Goal: Task Accomplishment & Management: Complete application form

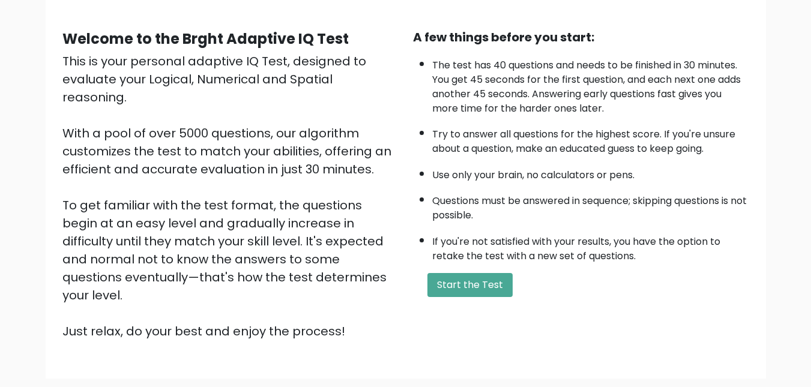
scroll to position [97, 0]
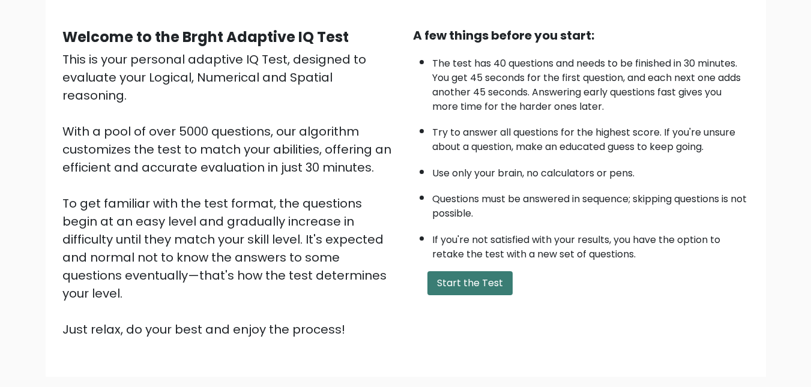
click at [469, 291] on button "Start the Test" at bounding box center [470, 283] width 85 height 24
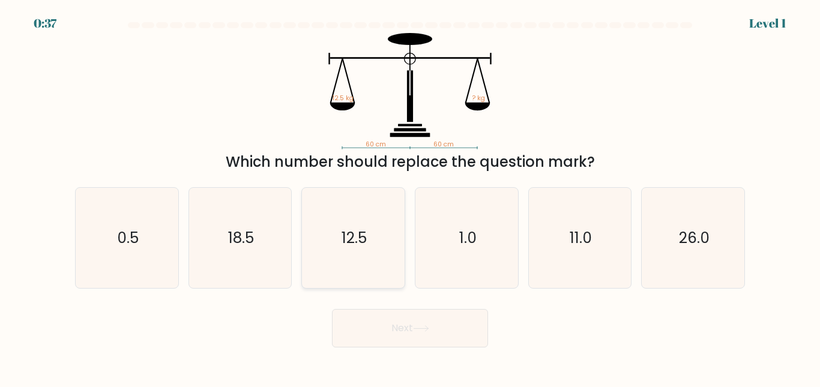
click at [322, 232] on icon "12.5" at bounding box center [353, 238] width 100 height 100
click at [410, 197] on input "c. 12.5" at bounding box center [410, 195] width 1 height 3
radio input "true"
click at [395, 326] on button "Next" at bounding box center [410, 328] width 156 height 38
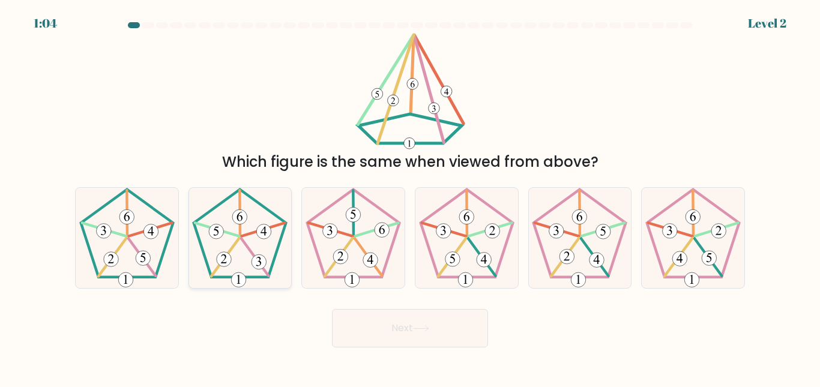
click at [230, 250] on 340 at bounding box center [225, 257] width 28 height 38
click at [410, 197] on input "b." at bounding box center [410, 195] width 1 height 3
radio input "true"
click at [405, 337] on button "Next" at bounding box center [410, 328] width 156 height 38
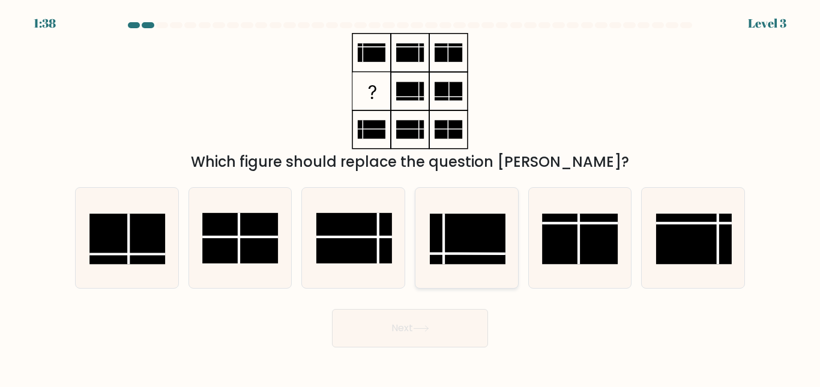
click at [452, 240] on rect at bounding box center [468, 239] width 76 height 50
click at [411, 197] on input "d." at bounding box center [410, 195] width 1 height 3
radio input "true"
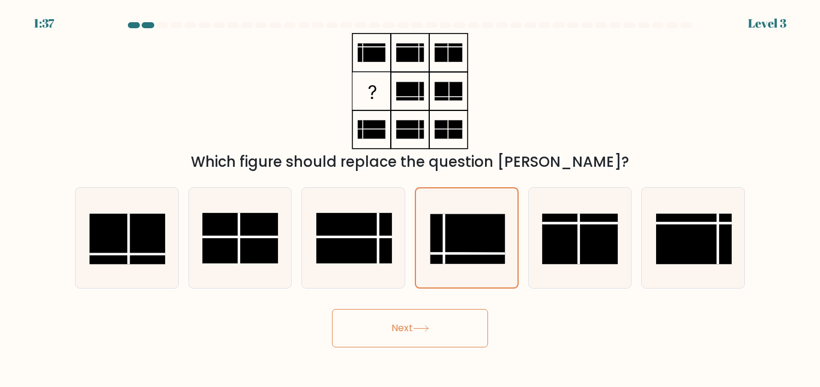
click at [420, 337] on button "Next" at bounding box center [410, 328] width 156 height 38
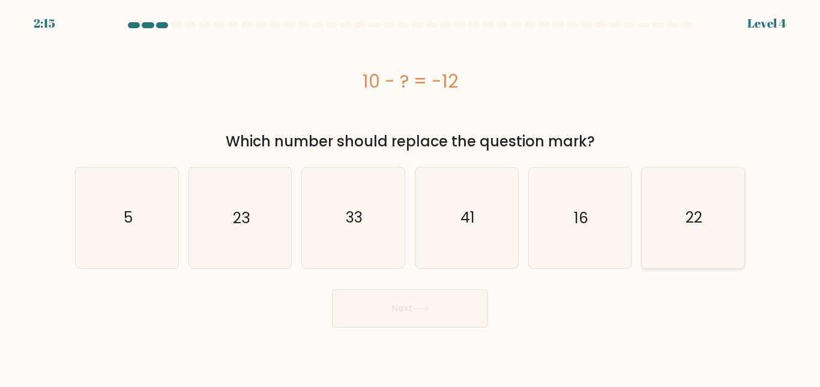
click at [656, 223] on icon "22" at bounding box center [693, 218] width 100 height 100
click at [411, 197] on input "f. 22" at bounding box center [410, 195] width 1 height 3
radio input "true"
click at [455, 311] on button "Next" at bounding box center [410, 308] width 156 height 38
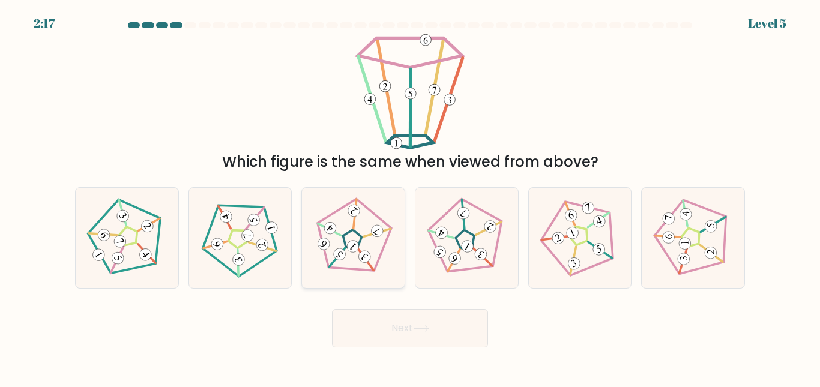
click at [359, 259] on 793 at bounding box center [364, 257] width 17 height 17
click at [410, 197] on input "c." at bounding box center [410, 195] width 1 height 3
radio input "true"
click at [410, 327] on button "Next" at bounding box center [410, 328] width 156 height 38
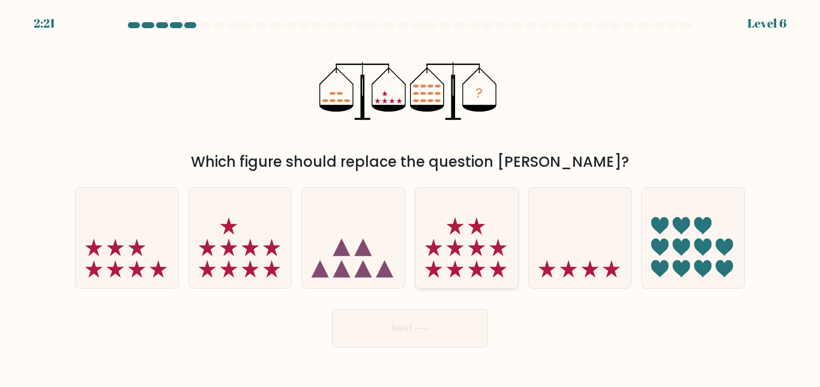
click at [464, 265] on icon at bounding box center [467, 238] width 103 height 85
click at [411, 197] on input "d." at bounding box center [410, 195] width 1 height 3
radio input "true"
click at [430, 322] on button "Next" at bounding box center [410, 328] width 156 height 38
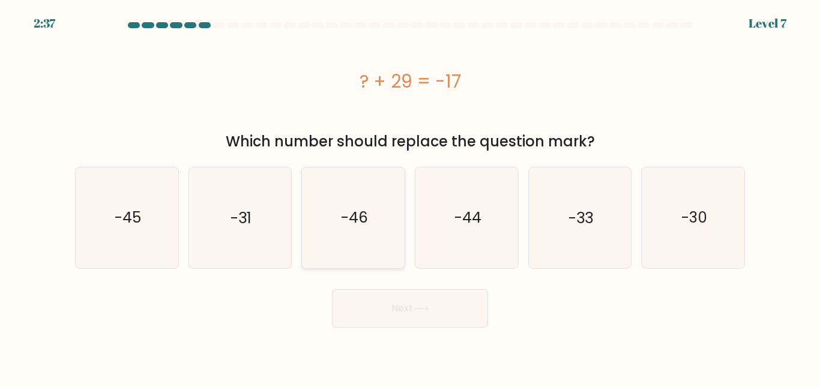
click at [354, 240] on icon "-46" at bounding box center [353, 218] width 100 height 100
click at [410, 197] on input "c. -46" at bounding box center [410, 195] width 1 height 3
radio input "true"
click at [390, 298] on button "Next" at bounding box center [410, 308] width 156 height 38
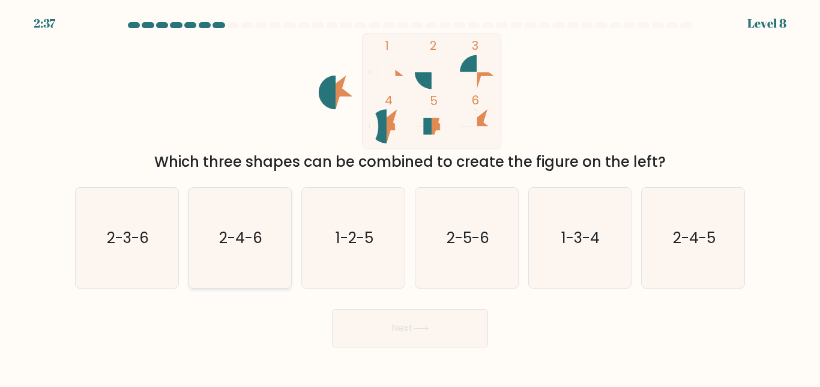
click at [217, 238] on icon "2-4-6" at bounding box center [240, 238] width 100 height 100
click at [410, 197] on input "b. 2-4-6" at bounding box center [410, 195] width 1 height 3
radio input "true"
click at [392, 318] on button "Next" at bounding box center [410, 328] width 156 height 38
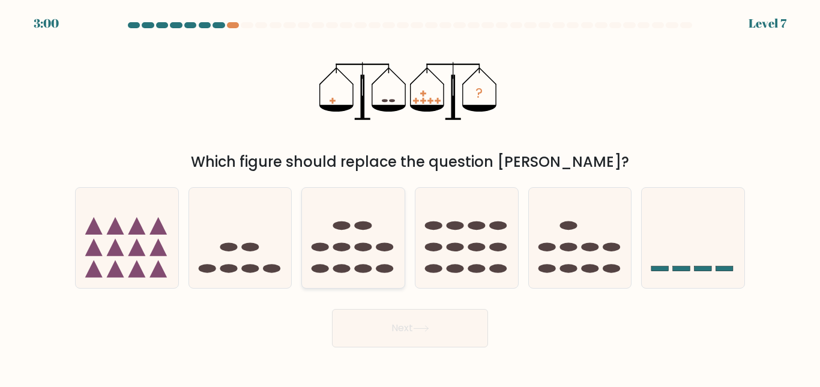
click at [363, 241] on icon at bounding box center [353, 238] width 103 height 85
click at [410, 197] on input "c." at bounding box center [410, 195] width 1 height 3
radio input "true"
click at [419, 324] on button "Next" at bounding box center [410, 328] width 156 height 38
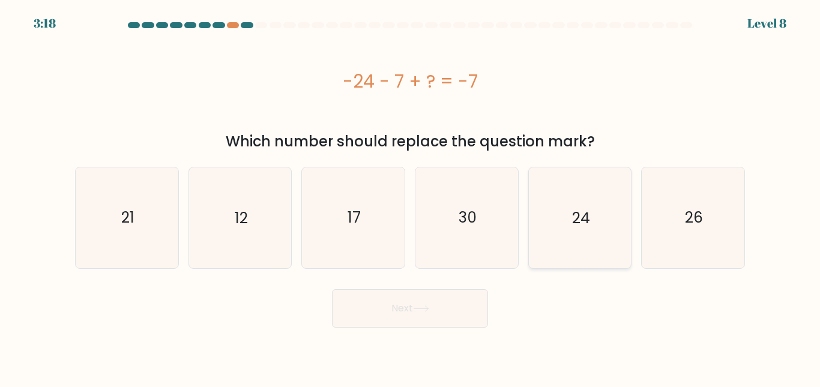
click at [613, 226] on icon "24" at bounding box center [580, 218] width 100 height 100
click at [411, 197] on input "e. 24" at bounding box center [410, 195] width 1 height 3
radio input "true"
click at [456, 303] on button "Next" at bounding box center [410, 308] width 156 height 38
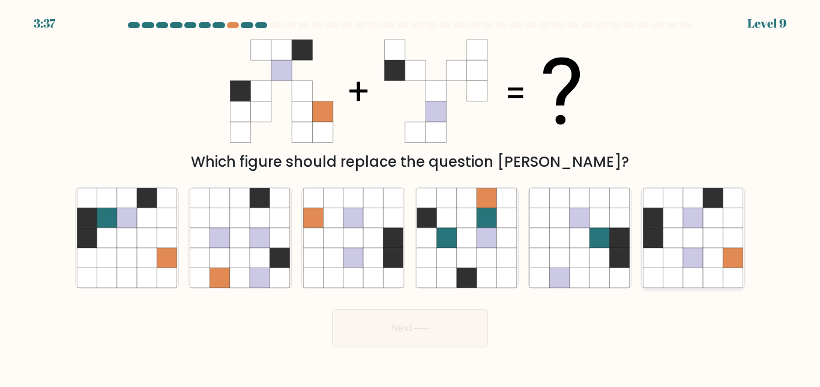
click at [718, 246] on icon at bounding box center [713, 238] width 20 height 20
click at [411, 197] on input "f." at bounding box center [410, 195] width 1 height 3
radio input "true"
click at [419, 339] on button "Next" at bounding box center [410, 328] width 156 height 38
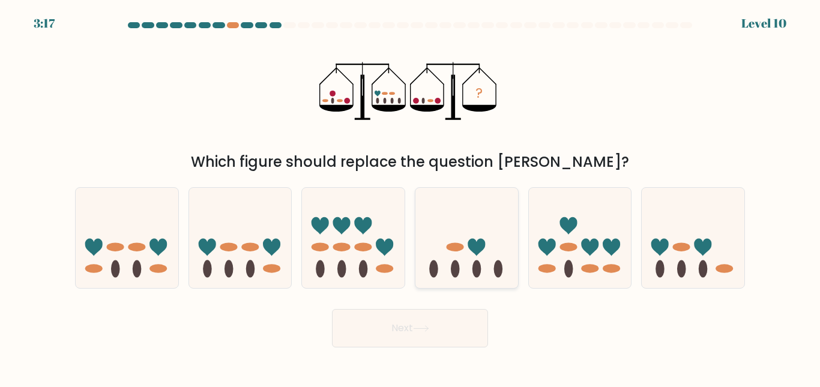
click at [479, 257] on icon at bounding box center [467, 238] width 103 height 85
click at [411, 197] on input "d." at bounding box center [410, 195] width 1 height 3
radio input "true"
click at [412, 327] on button "Next" at bounding box center [410, 328] width 156 height 38
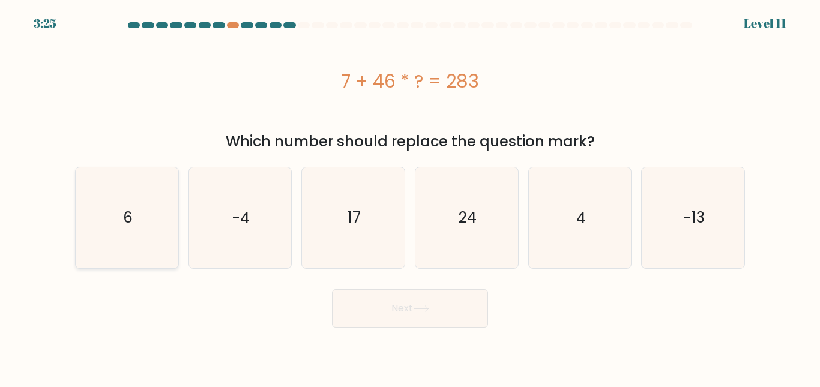
click at [164, 217] on icon "6" at bounding box center [127, 218] width 100 height 100
click at [410, 197] on input "a. 6" at bounding box center [410, 195] width 1 height 3
radio input "true"
click at [372, 306] on button "Next" at bounding box center [410, 308] width 156 height 38
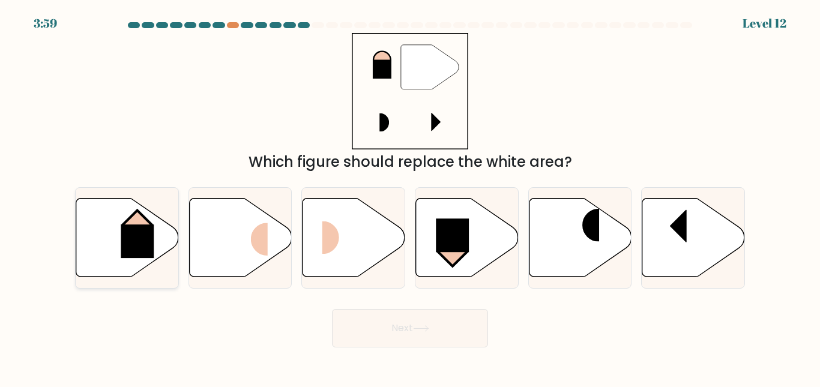
click at [106, 225] on icon at bounding box center [127, 237] width 103 height 79
click at [410, 197] on input "a." at bounding box center [410, 195] width 1 height 3
radio input "true"
click at [416, 327] on button "Next" at bounding box center [410, 328] width 156 height 38
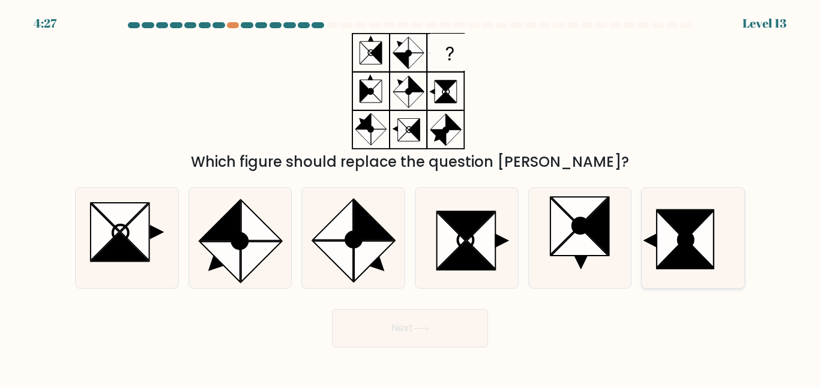
click at [667, 228] on icon at bounding box center [671, 239] width 28 height 57
click at [411, 197] on input "f." at bounding box center [410, 195] width 1 height 3
radio input "true"
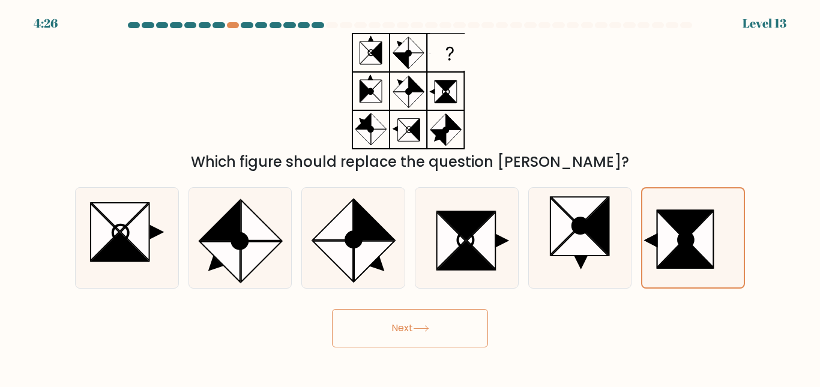
click at [446, 322] on button "Next" at bounding box center [410, 328] width 156 height 38
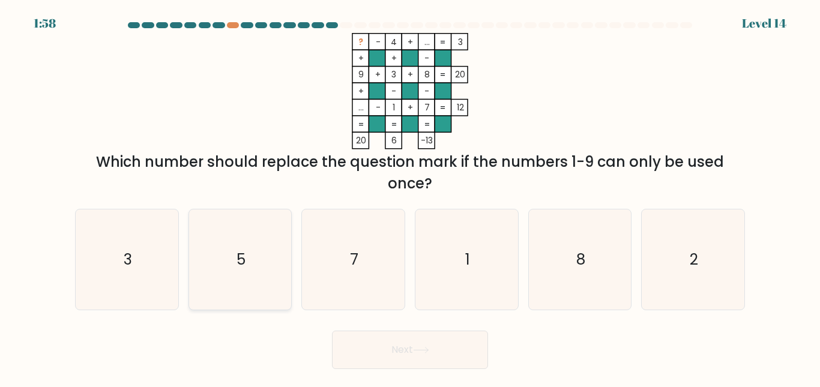
click at [258, 258] on icon "5" at bounding box center [240, 260] width 100 height 100
click at [410, 197] on input "b. 5" at bounding box center [410, 195] width 1 height 3
radio input "true"
click at [397, 338] on button "Next" at bounding box center [410, 350] width 156 height 38
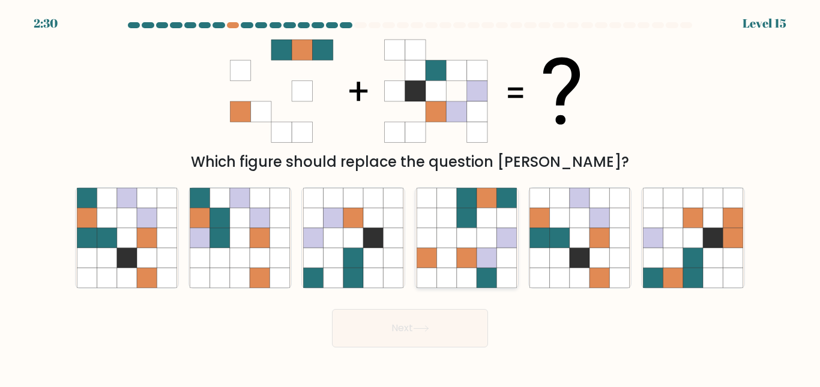
click at [478, 276] on icon at bounding box center [487, 278] width 20 height 20
click at [411, 197] on input "d." at bounding box center [410, 195] width 1 height 3
radio input "true"
click at [436, 333] on button "Next" at bounding box center [410, 328] width 156 height 38
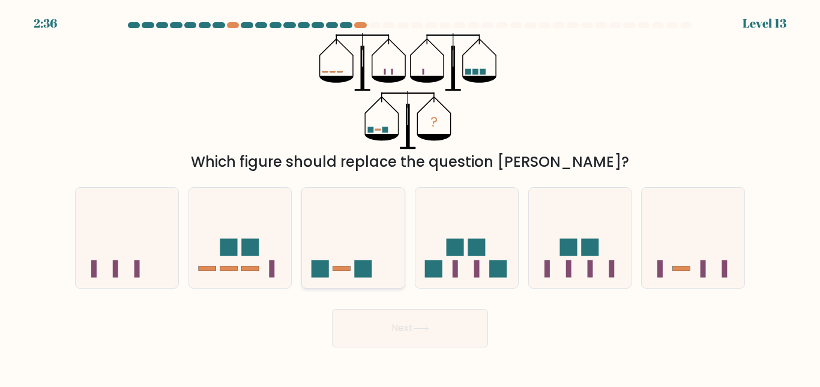
click at [353, 262] on icon at bounding box center [353, 238] width 103 height 85
click at [410, 197] on input "c." at bounding box center [410, 195] width 1 height 3
radio input "true"
click at [395, 322] on button "Next" at bounding box center [410, 328] width 156 height 38
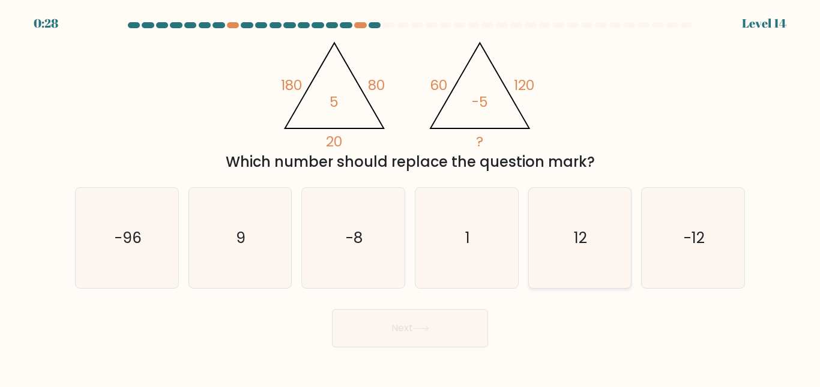
click at [568, 248] on icon "12" at bounding box center [580, 238] width 100 height 100
click at [411, 197] on input "e. 12" at bounding box center [410, 195] width 1 height 3
radio input "true"
click at [702, 236] on text "-12" at bounding box center [694, 238] width 21 height 21
click at [411, 197] on input "f. -12" at bounding box center [410, 195] width 1 height 3
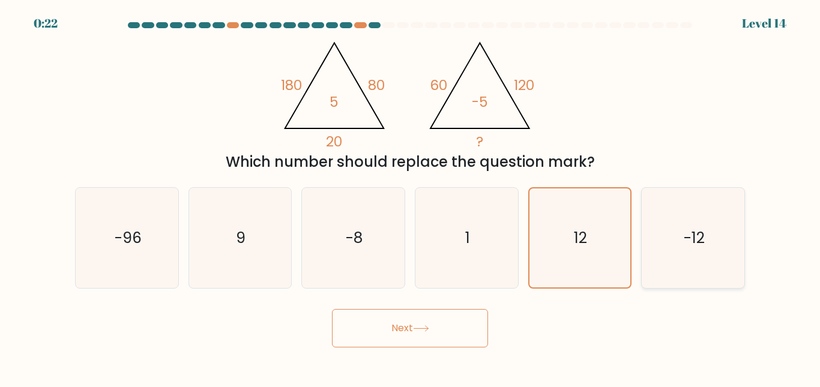
radio input "true"
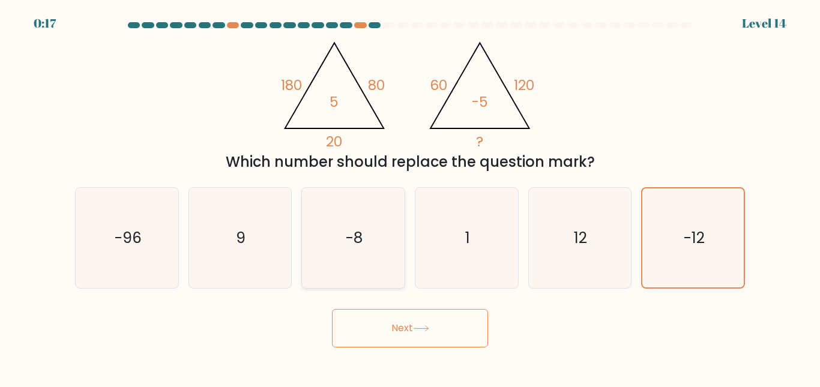
click at [361, 254] on icon "-8" at bounding box center [353, 238] width 100 height 100
click at [410, 197] on input "c. -8" at bounding box center [410, 195] width 1 height 3
radio input "true"
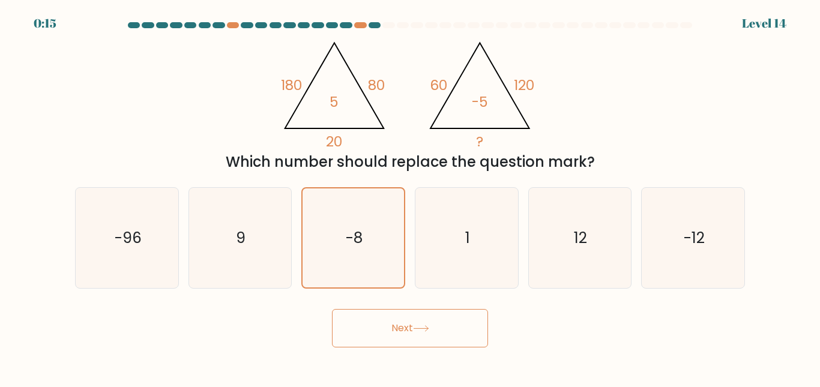
click at [412, 327] on button "Next" at bounding box center [410, 328] width 156 height 38
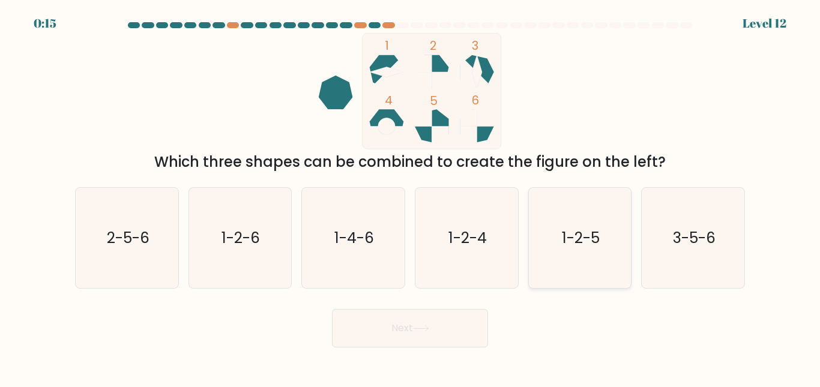
click at [572, 260] on icon "1-2-5" at bounding box center [580, 238] width 100 height 100
click at [411, 197] on input "e. 1-2-5" at bounding box center [410, 195] width 1 height 3
radio input "true"
click at [427, 348] on body "0:11 Level 12" at bounding box center [410, 193] width 820 height 387
click at [420, 329] on icon at bounding box center [421, 328] width 14 height 5
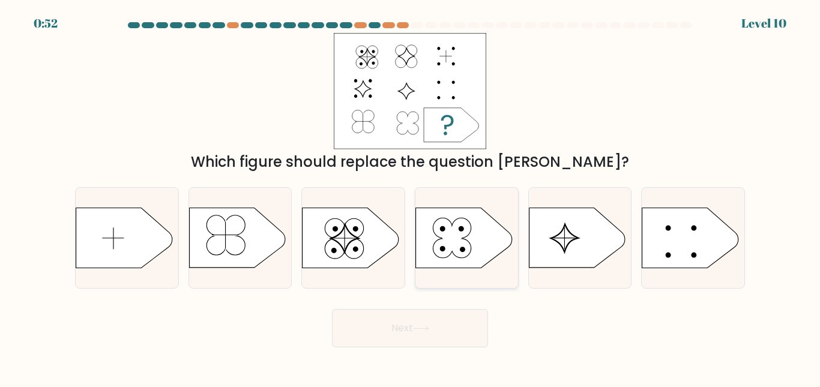
click at [470, 232] on icon at bounding box center [461, 228] width 19 height 20
click at [411, 197] on input "d." at bounding box center [410, 195] width 1 height 3
radio input "true"
click at [438, 323] on button "Next" at bounding box center [410, 328] width 156 height 38
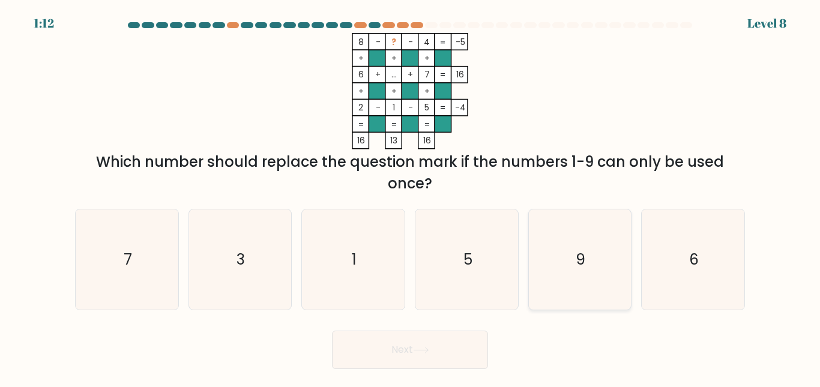
click at [562, 274] on icon "9" at bounding box center [580, 260] width 100 height 100
click at [411, 197] on input "e. 9" at bounding box center [410, 195] width 1 height 3
radio input "true"
click at [456, 356] on button "Next" at bounding box center [410, 350] width 156 height 38
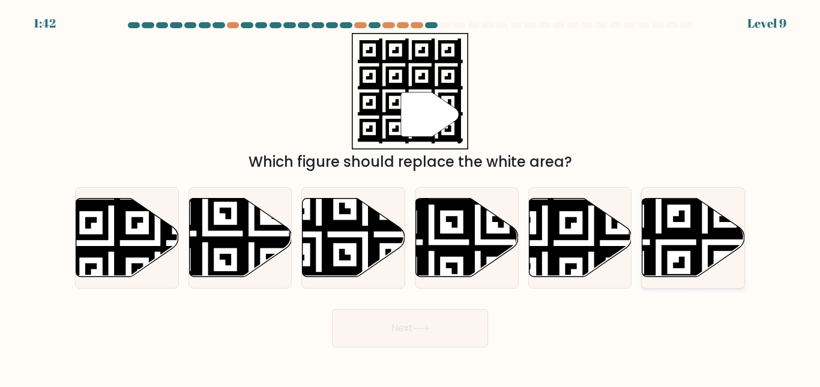
click at [682, 245] on icon at bounding box center [694, 237] width 103 height 79
click at [411, 197] on input "f." at bounding box center [410, 195] width 1 height 3
radio input "true"
click at [425, 312] on button "Next" at bounding box center [410, 328] width 156 height 38
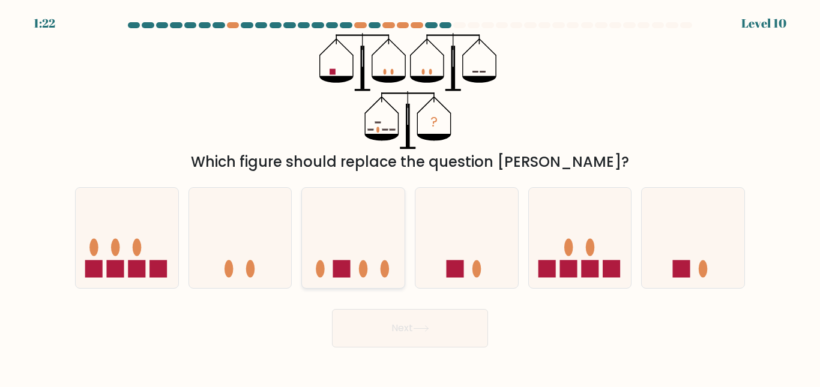
click at [383, 250] on icon at bounding box center [353, 238] width 103 height 85
click at [410, 197] on input "c." at bounding box center [410, 195] width 1 height 3
radio input "true"
click at [444, 317] on button "Next" at bounding box center [410, 328] width 156 height 38
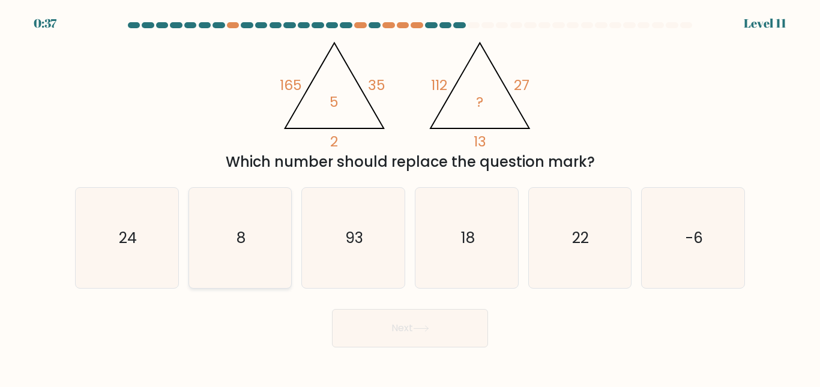
click at [247, 228] on icon "8" at bounding box center [240, 238] width 100 height 100
click at [410, 197] on input "b. 8" at bounding box center [410, 195] width 1 height 3
radio input "true"
click at [414, 323] on button "Next" at bounding box center [410, 328] width 156 height 38
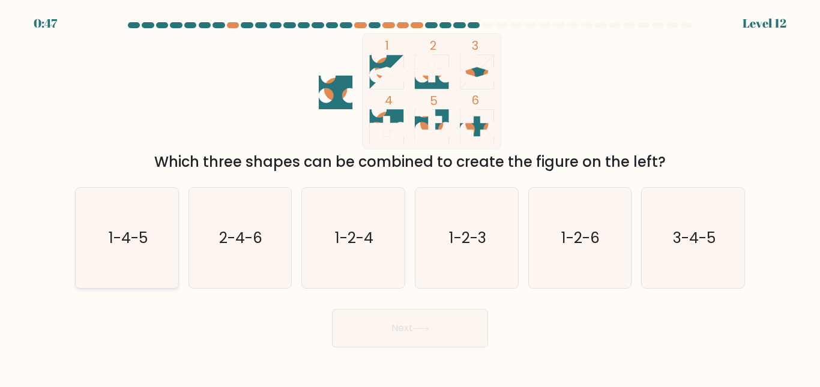
click at [117, 237] on text "1-4-5" at bounding box center [127, 238] width 39 height 21
click at [410, 197] on input "a. 1-4-5" at bounding box center [410, 195] width 1 height 3
radio input "true"
click at [364, 321] on button "Next" at bounding box center [410, 328] width 156 height 38
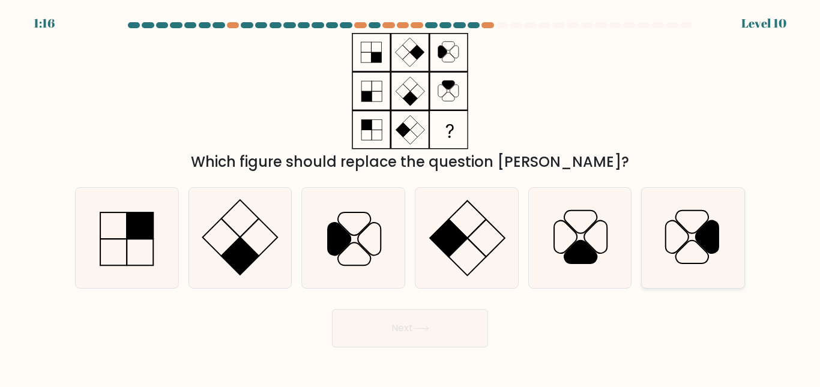
click at [665, 244] on icon at bounding box center [693, 238] width 100 height 100
click at [411, 197] on input "f." at bounding box center [410, 195] width 1 height 3
radio input "true"
click at [462, 328] on button "Next" at bounding box center [410, 328] width 156 height 38
click at [452, 326] on button "Next" at bounding box center [410, 328] width 156 height 38
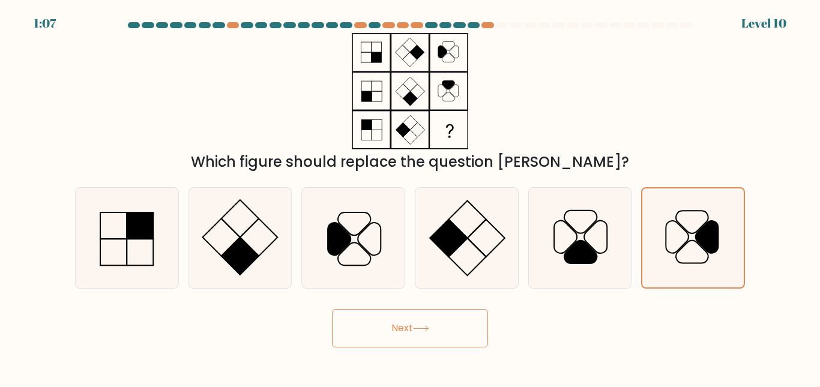
click at [420, 320] on button "Next" at bounding box center [410, 328] width 156 height 38
click at [663, 261] on icon at bounding box center [693, 238] width 99 height 99
click at [411, 197] on input "f." at bounding box center [410, 195] width 1 height 3
click at [416, 333] on button "Next" at bounding box center [410, 328] width 156 height 38
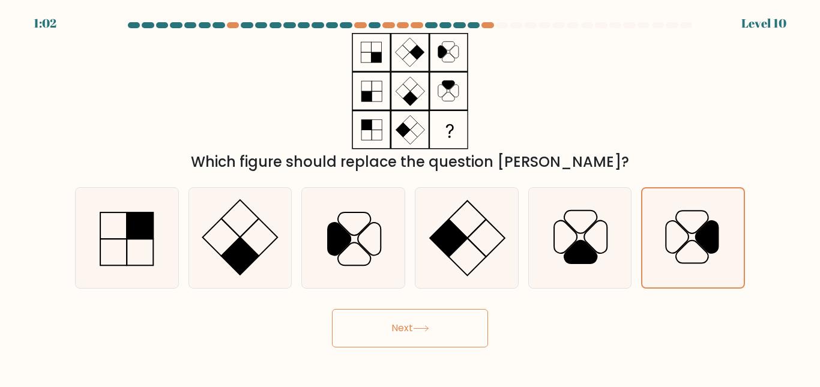
click at [416, 333] on button "Next" at bounding box center [410, 328] width 156 height 38
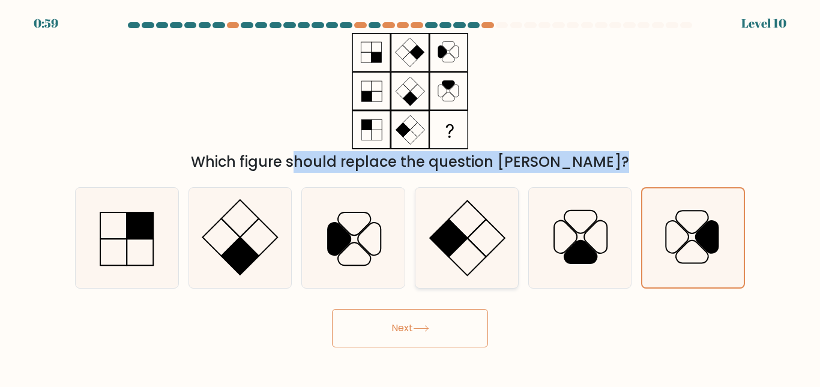
drag, startPoint x: 369, startPoint y: 100, endPoint x: 498, endPoint y: 207, distance: 167.2
click at [498, 207] on form at bounding box center [410, 185] width 820 height 326
click at [498, 207] on icon at bounding box center [467, 238] width 100 height 100
click at [411, 197] on input "d." at bounding box center [410, 195] width 1 height 3
radio input "true"
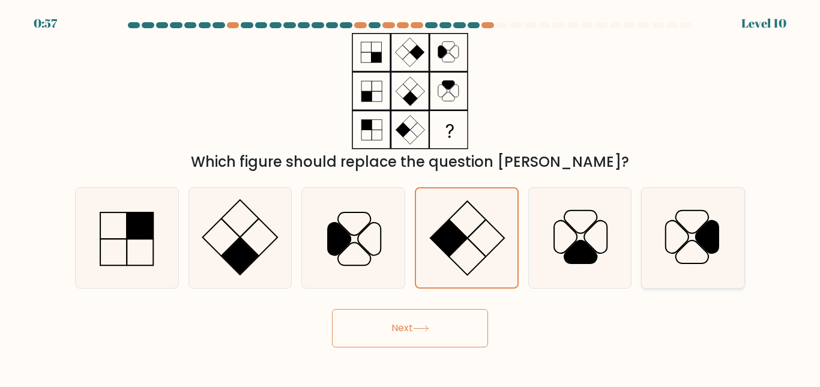
click at [665, 222] on icon at bounding box center [693, 238] width 100 height 100
click at [411, 197] on input "f." at bounding box center [410, 195] width 1 height 3
radio input "true"
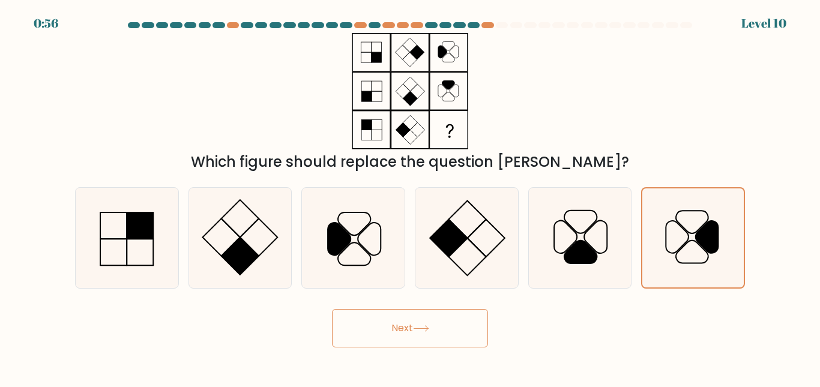
click at [435, 327] on button "Next" at bounding box center [410, 328] width 156 height 38
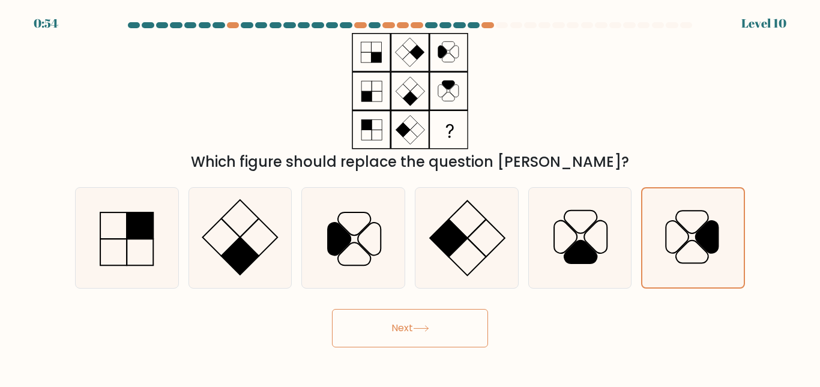
click at [435, 327] on button "Next" at bounding box center [410, 328] width 156 height 38
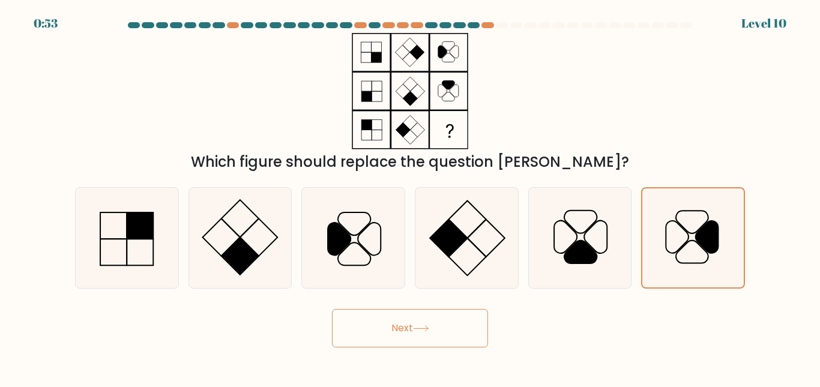
click at [435, 327] on button "Next" at bounding box center [410, 328] width 156 height 38
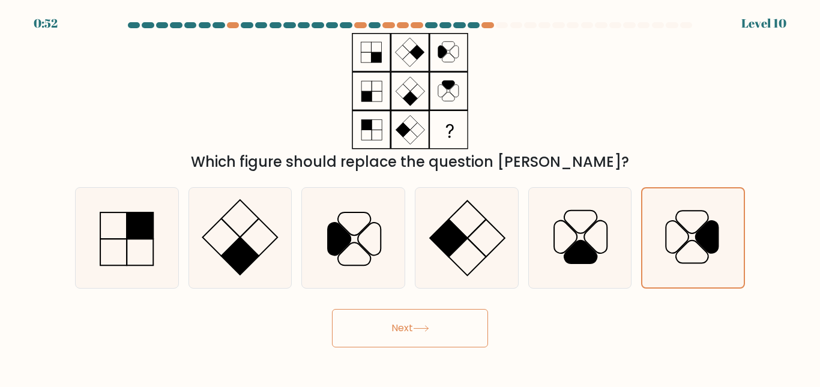
click at [435, 327] on button "Next" at bounding box center [410, 328] width 156 height 38
click at [222, 249] on icon at bounding box center [240, 238] width 100 height 100
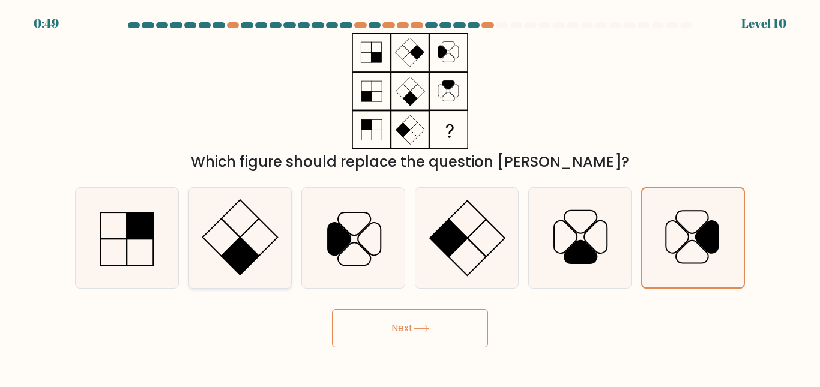
click at [410, 197] on input "b." at bounding box center [410, 195] width 1 height 3
radio input "true"
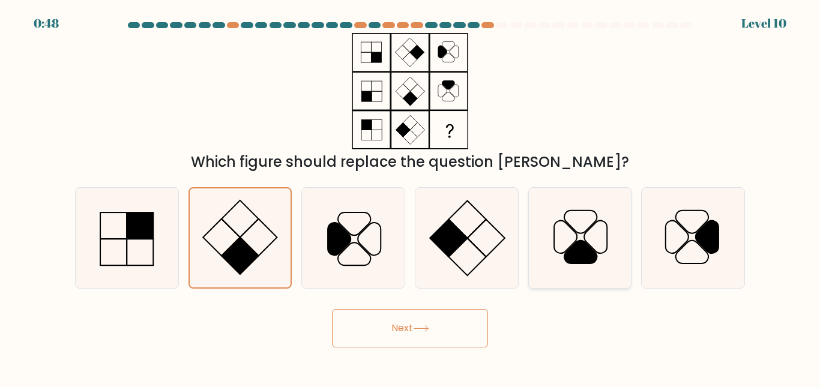
click at [567, 264] on icon at bounding box center [580, 238] width 100 height 100
click at [411, 197] on input "e." at bounding box center [410, 195] width 1 height 3
radio input "true"
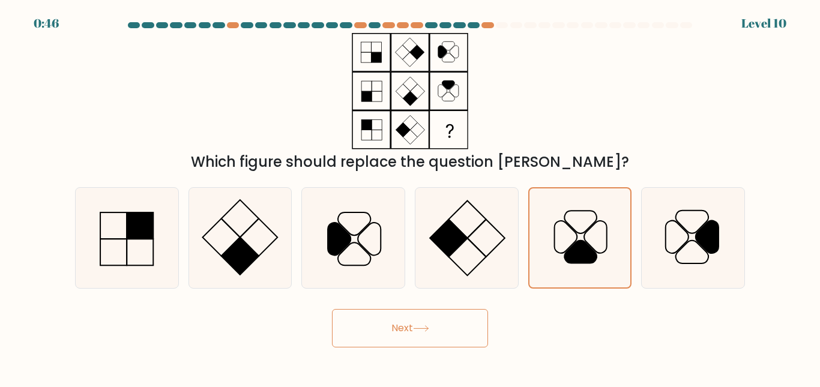
click at [452, 335] on button "Next" at bounding box center [410, 328] width 156 height 38
click at [660, 259] on icon at bounding box center [693, 238] width 100 height 100
click at [411, 197] on input "f." at bounding box center [410, 195] width 1 height 3
radio input "true"
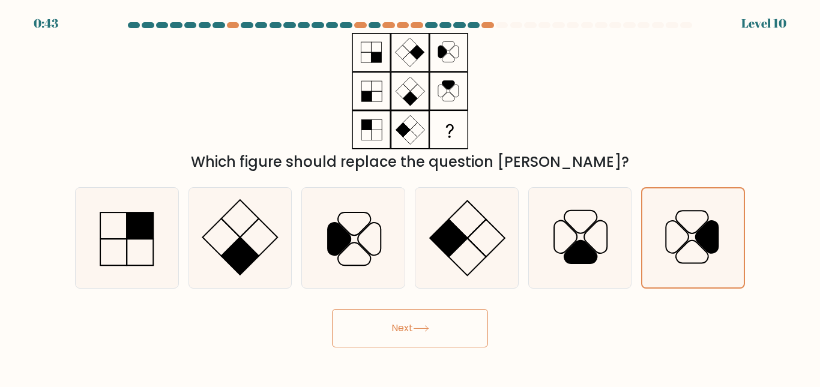
click at [433, 326] on button "Next" at bounding box center [410, 328] width 156 height 38
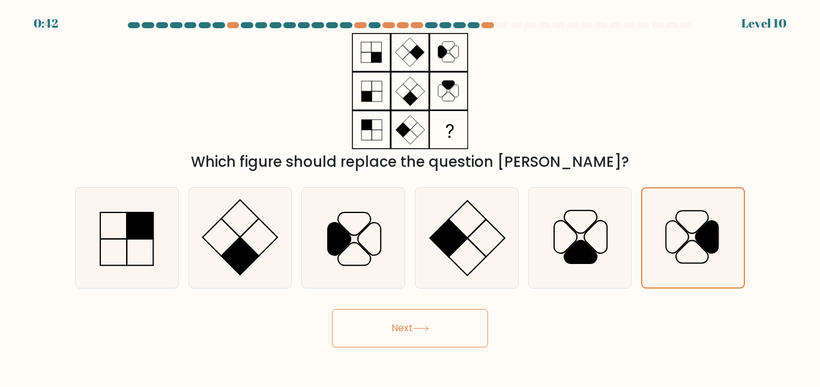
click at [433, 326] on button "Next" at bounding box center [410, 328] width 156 height 38
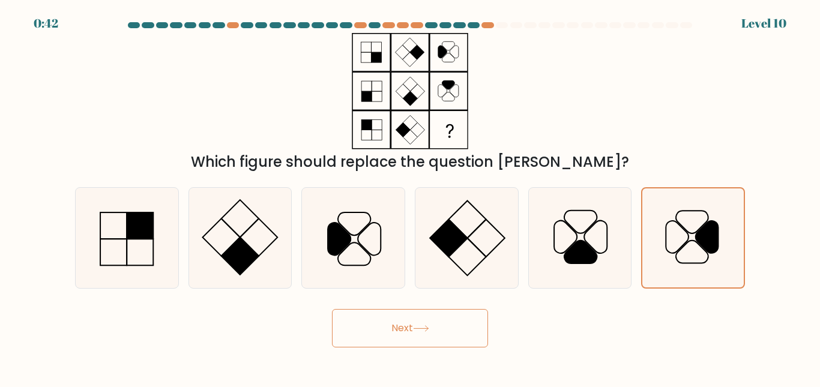
click at [433, 326] on button "Next" at bounding box center [410, 328] width 156 height 38
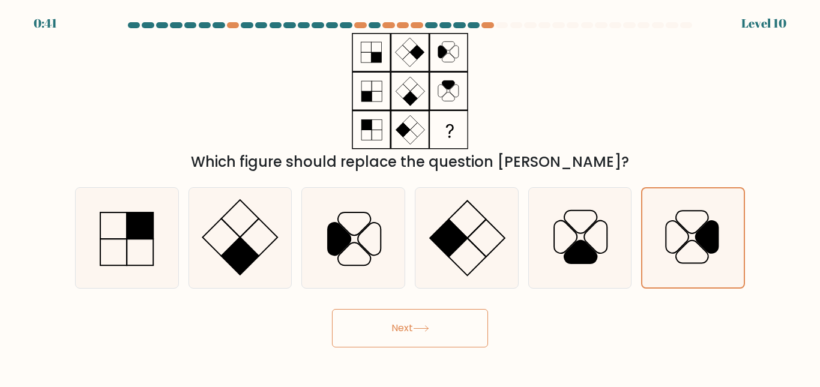
click at [433, 326] on button "Next" at bounding box center [410, 328] width 156 height 38
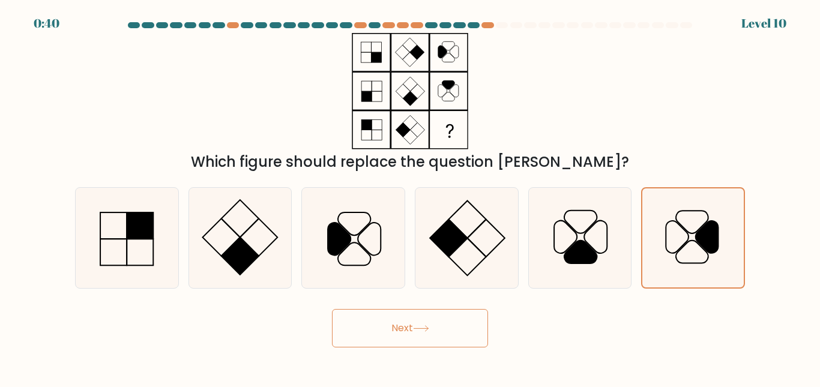
click at [433, 326] on button "Next" at bounding box center [410, 328] width 156 height 38
click at [411, 322] on button "Next" at bounding box center [410, 328] width 156 height 38
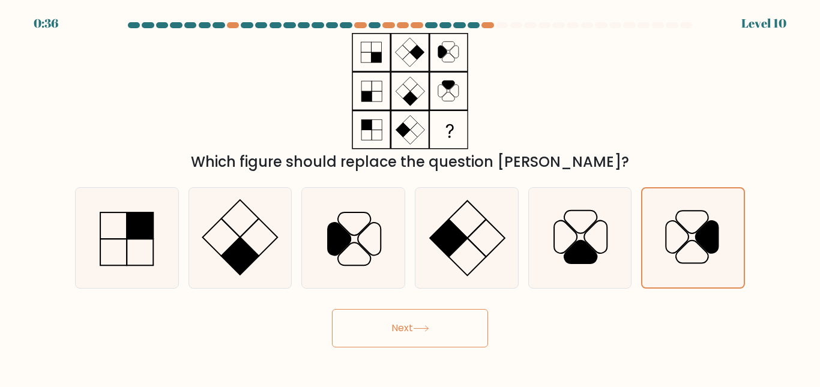
click at [411, 322] on button "Next" at bounding box center [410, 328] width 156 height 38
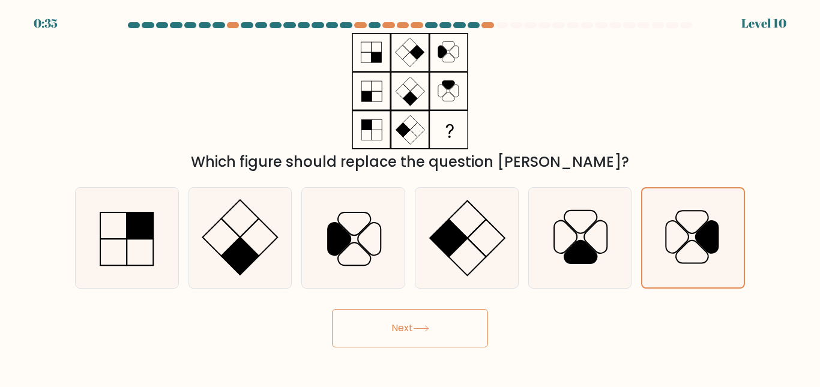
click at [411, 322] on button "Next" at bounding box center [410, 328] width 156 height 38
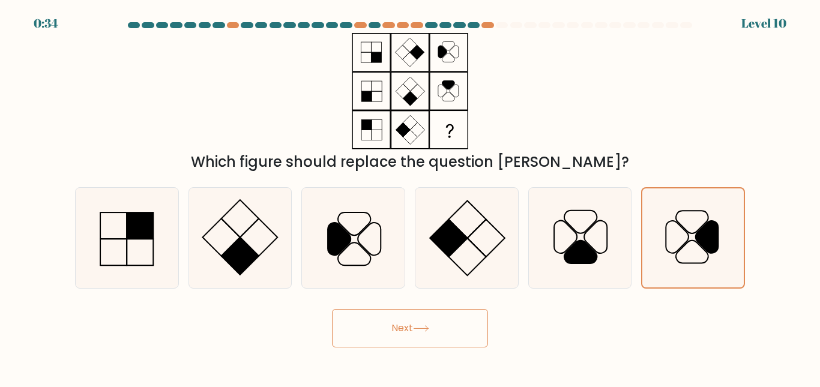
click at [411, 322] on button "Next" at bounding box center [410, 328] width 156 height 38
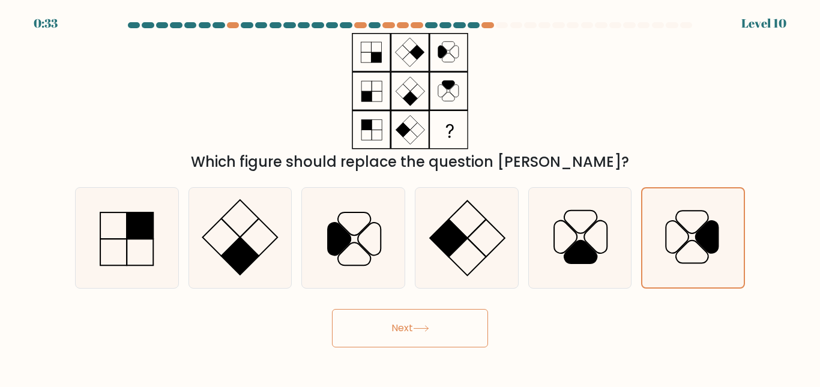
click at [411, 322] on button "Next" at bounding box center [410, 328] width 156 height 38
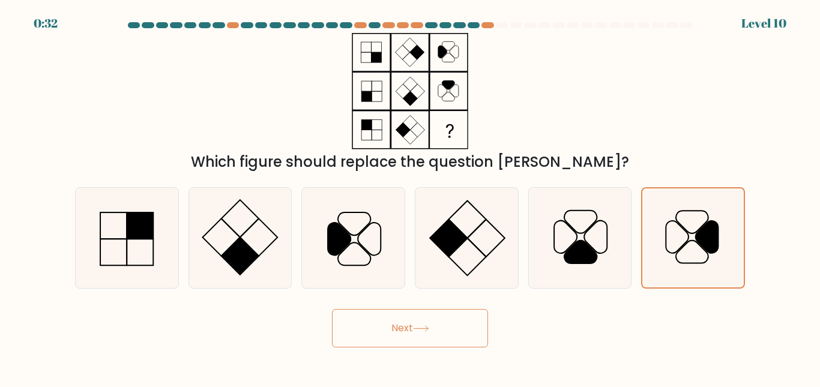
click at [411, 322] on button "Next" at bounding box center [410, 328] width 156 height 38
click at [659, 249] on icon at bounding box center [693, 238] width 99 height 99
click at [411, 197] on input "f." at bounding box center [410, 195] width 1 height 3
drag, startPoint x: 659, startPoint y: 249, endPoint x: 593, endPoint y: 243, distance: 66.4
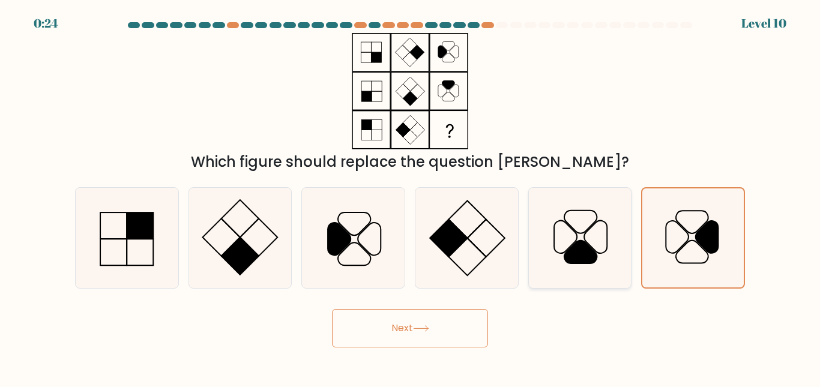
click at [593, 243] on div "a. b. c." at bounding box center [410, 233] width 680 height 111
click at [593, 243] on icon at bounding box center [580, 238] width 100 height 100
click at [411, 197] on input "e." at bounding box center [410, 195] width 1 height 3
radio input "true"
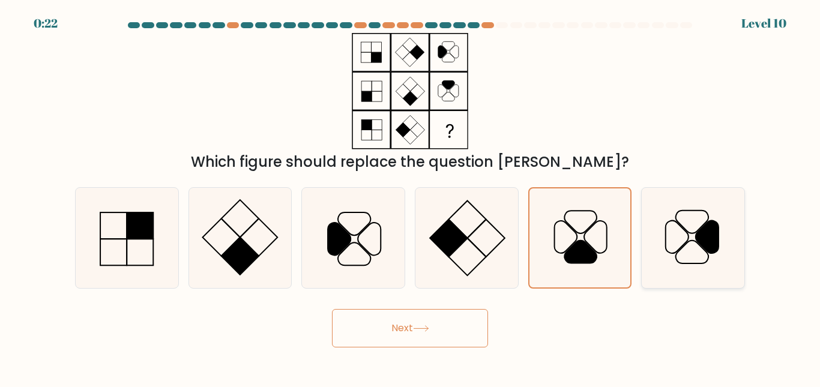
click at [673, 235] on icon at bounding box center [693, 238] width 100 height 100
click at [411, 197] on input "f." at bounding box center [410, 195] width 1 height 3
radio input "true"
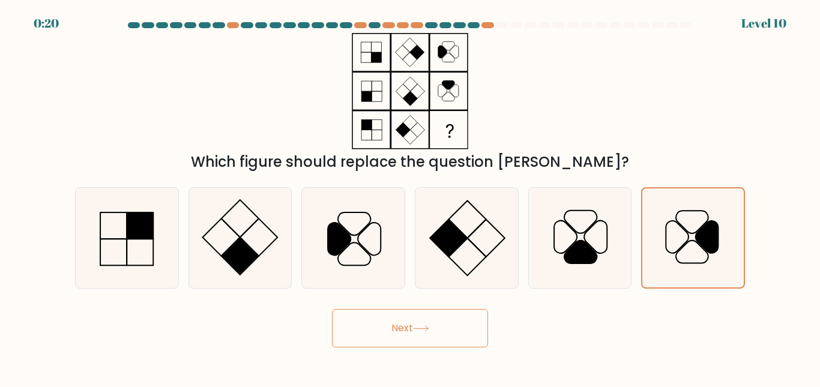
click at [387, 338] on button "Next" at bounding box center [410, 328] width 156 height 38
drag, startPoint x: 387, startPoint y: 338, endPoint x: 418, endPoint y: 326, distance: 33.1
click at [418, 326] on button "Next" at bounding box center [410, 328] width 156 height 38
click at [418, 326] on icon at bounding box center [421, 329] width 16 height 7
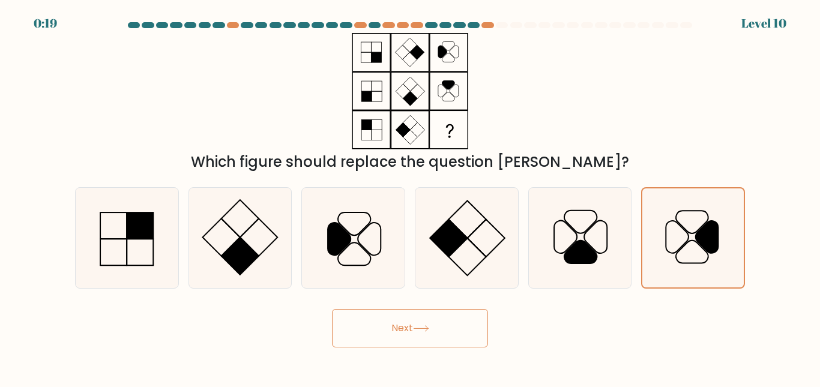
click at [418, 326] on icon at bounding box center [421, 329] width 16 height 7
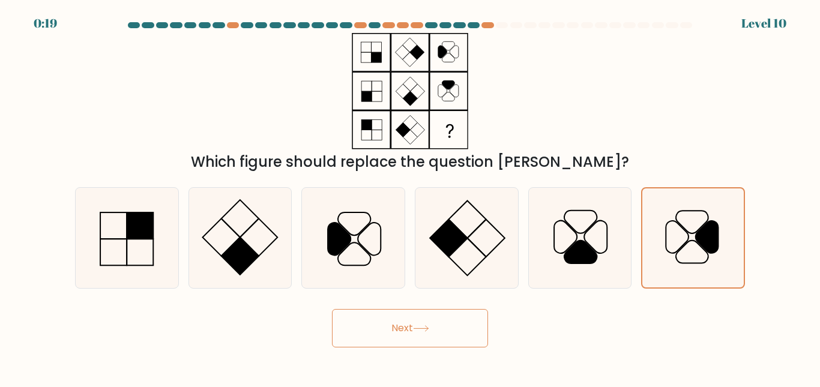
click at [418, 326] on icon at bounding box center [421, 329] width 16 height 7
drag, startPoint x: 418, startPoint y: 326, endPoint x: 389, endPoint y: 324, distance: 28.9
click at [389, 324] on button "Next" at bounding box center [410, 328] width 156 height 38
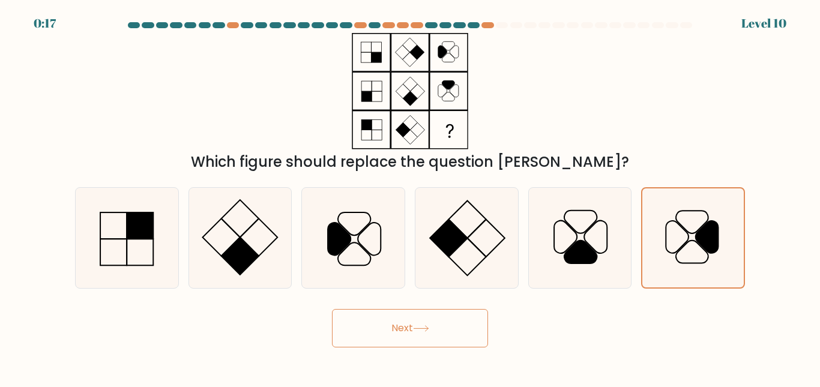
click at [389, 324] on button "Next" at bounding box center [410, 328] width 156 height 38
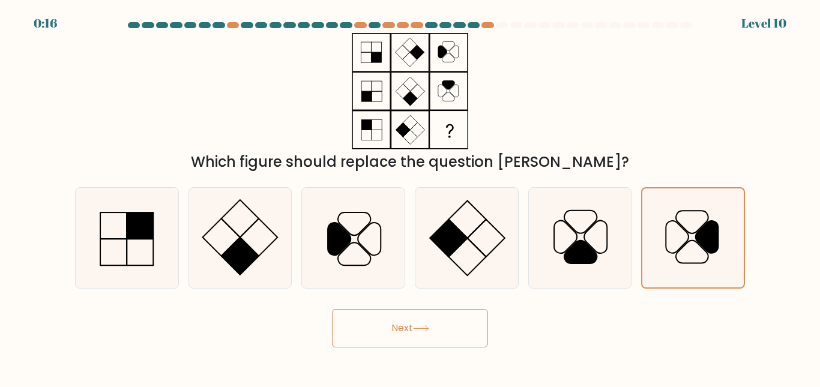
click at [389, 324] on button "Next" at bounding box center [410, 328] width 156 height 38
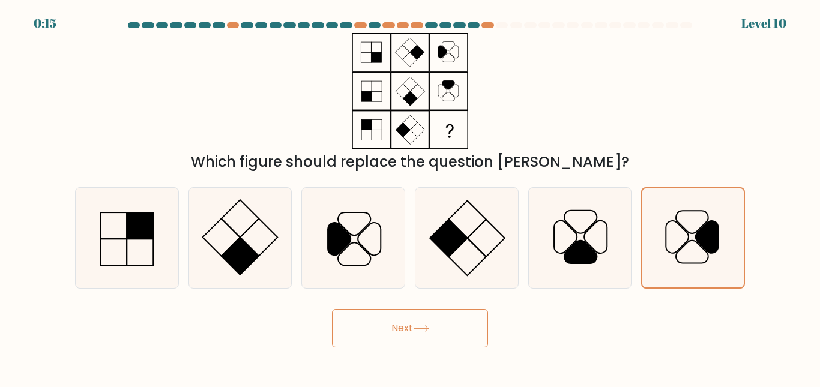
click at [389, 324] on button "Next" at bounding box center [410, 328] width 156 height 38
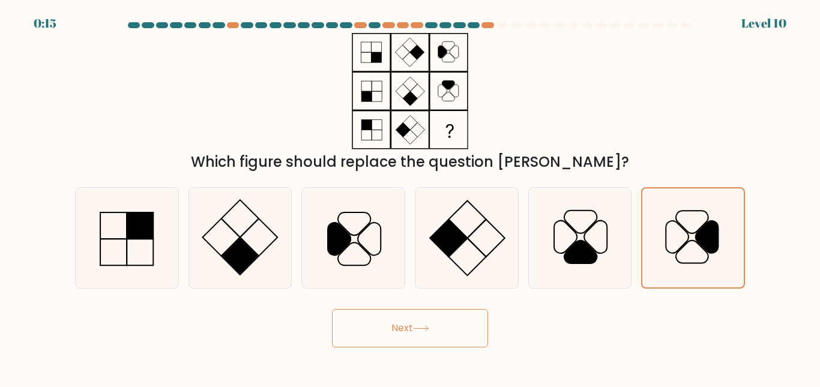
click at [389, 324] on button "Next" at bounding box center [410, 328] width 156 height 38
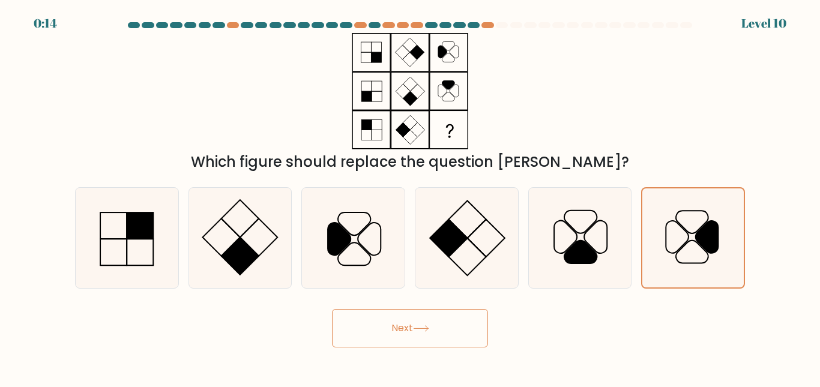
click at [389, 324] on button "Next" at bounding box center [410, 328] width 156 height 38
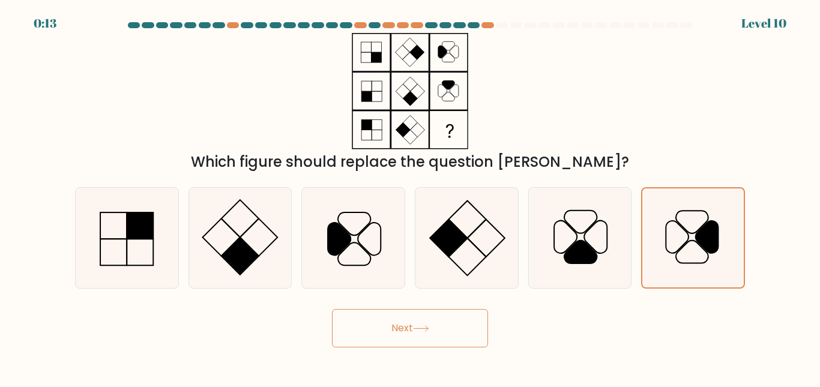
click at [389, 324] on button "Next" at bounding box center [410, 328] width 156 height 38
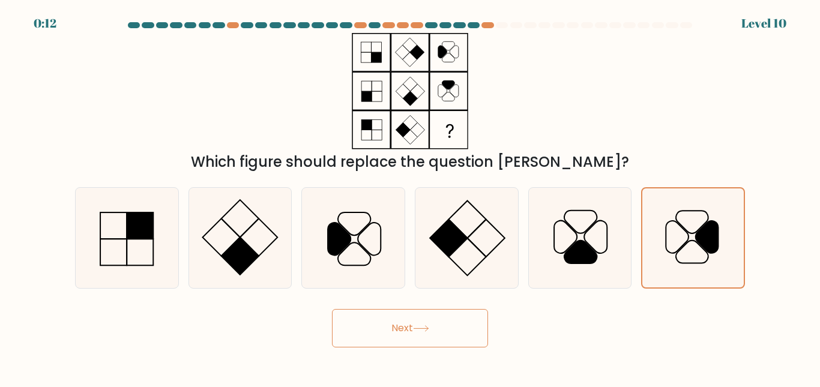
click at [389, 324] on button "Next" at bounding box center [410, 328] width 156 height 38
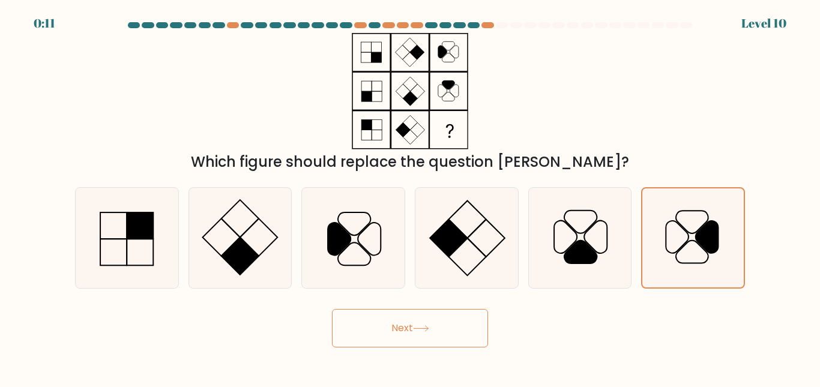
click at [389, 324] on button "Next" at bounding box center [410, 328] width 156 height 38
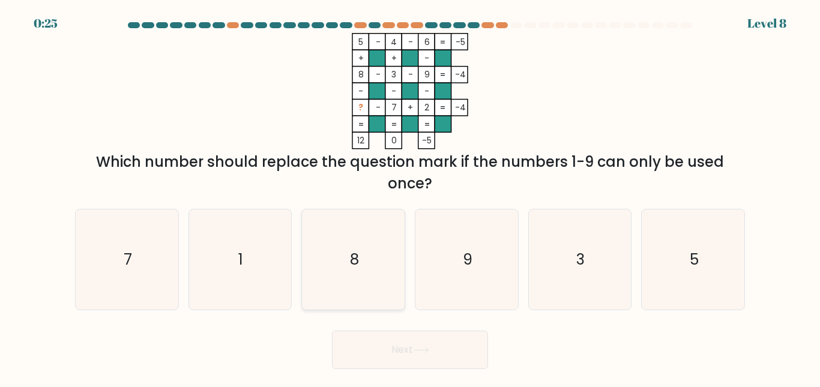
click at [345, 276] on icon "8" at bounding box center [353, 260] width 100 height 100
click at [410, 197] on input "c. 8" at bounding box center [410, 195] width 1 height 3
radio input "true"
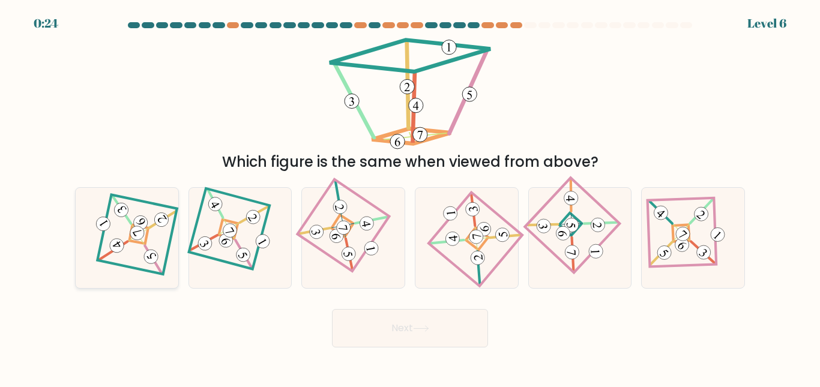
click at [139, 232] on 878 at bounding box center [137, 233] width 19 height 19
click at [410, 197] on input "a." at bounding box center [410, 195] width 1 height 3
radio input "true"
click at [392, 322] on button "Next" at bounding box center [410, 328] width 156 height 38
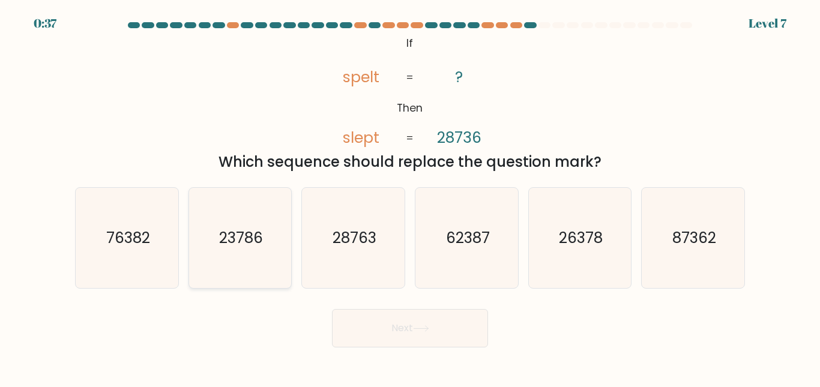
click at [237, 243] on text "23786" at bounding box center [241, 238] width 44 height 21
click at [410, 197] on input "b. 23786" at bounding box center [410, 195] width 1 height 3
radio input "true"
click at [362, 324] on button "Next" at bounding box center [410, 328] width 156 height 38
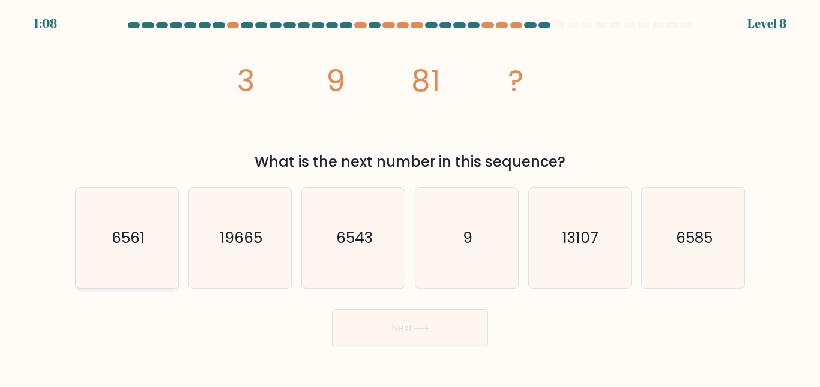
click at [115, 229] on text "6561" at bounding box center [127, 238] width 33 height 21
click at [410, 197] on input "a. 6561" at bounding box center [410, 195] width 1 height 3
radio input "true"
click at [399, 319] on button "Next" at bounding box center [410, 328] width 156 height 38
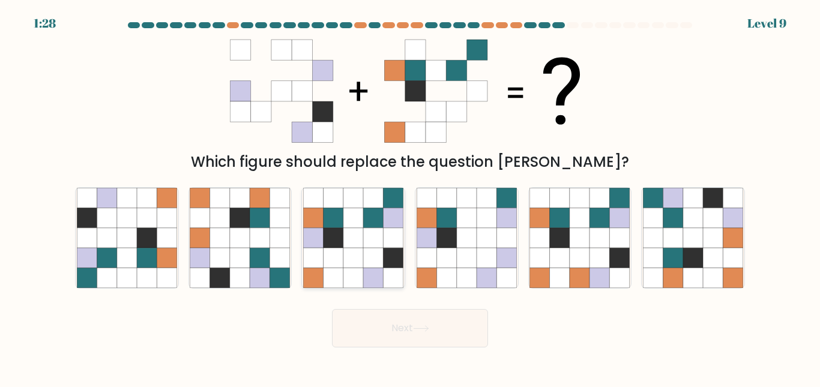
click at [357, 251] on icon at bounding box center [354, 258] width 20 height 20
click at [410, 197] on input "c." at bounding box center [410, 195] width 1 height 3
radio input "true"
click at [393, 322] on button "Next" at bounding box center [410, 328] width 156 height 38
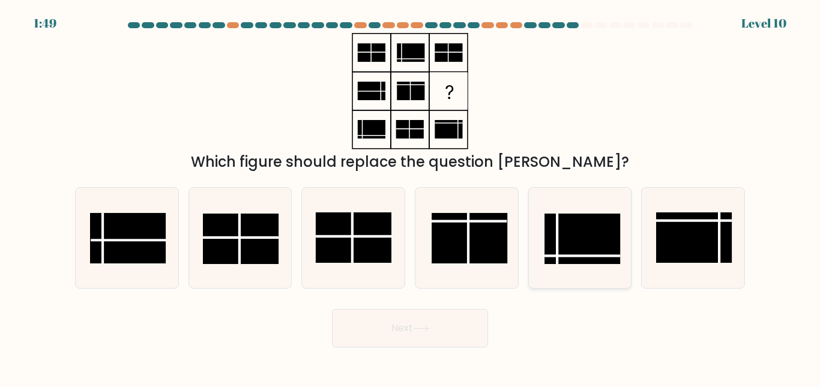
click at [587, 232] on rect at bounding box center [583, 239] width 76 height 50
click at [411, 197] on input "e." at bounding box center [410, 195] width 1 height 3
radio input "true"
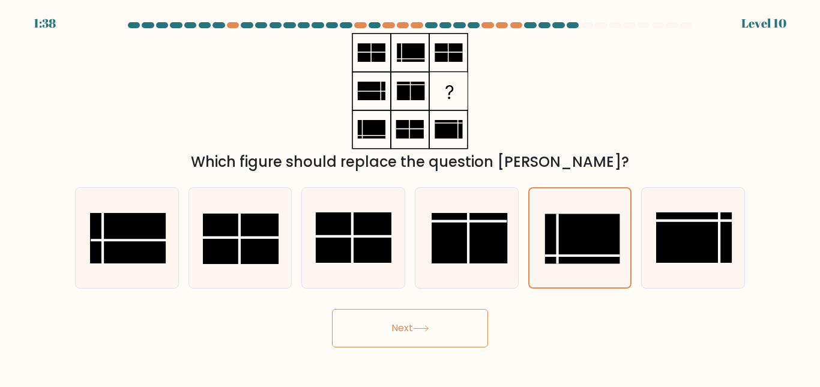
click at [425, 323] on button "Next" at bounding box center [410, 328] width 156 height 38
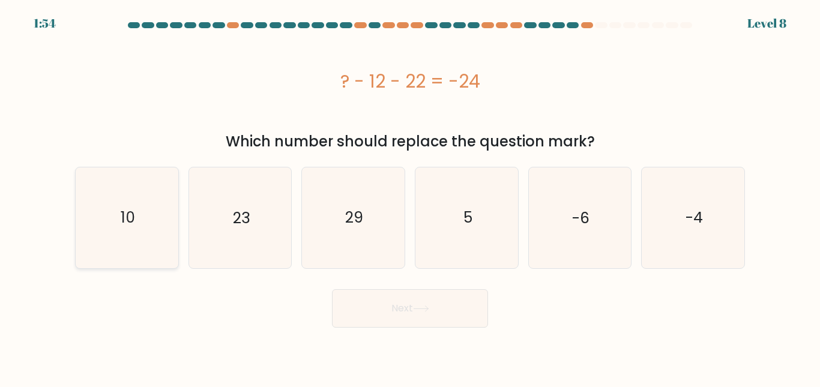
click at [118, 195] on icon "10" at bounding box center [127, 218] width 100 height 100
click at [410, 195] on input "a. 10" at bounding box center [410, 195] width 1 height 3
radio input "true"
click at [365, 307] on button "Next" at bounding box center [410, 308] width 156 height 38
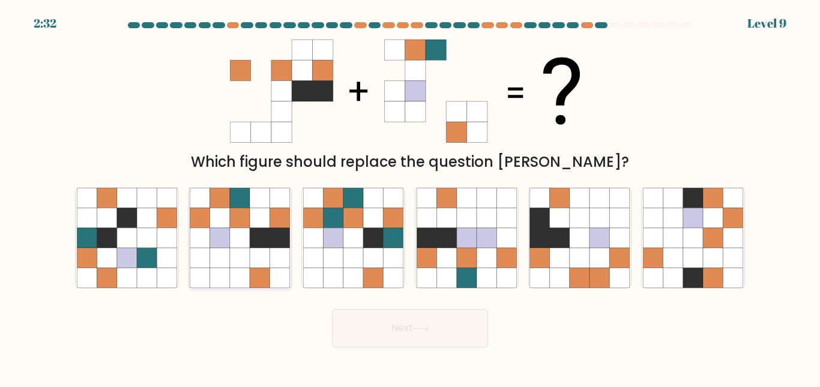
click at [255, 243] on icon at bounding box center [260, 238] width 20 height 20
click at [410, 197] on input "b." at bounding box center [410, 195] width 1 height 3
radio input "true"
click at [374, 318] on button "Next" at bounding box center [410, 328] width 156 height 38
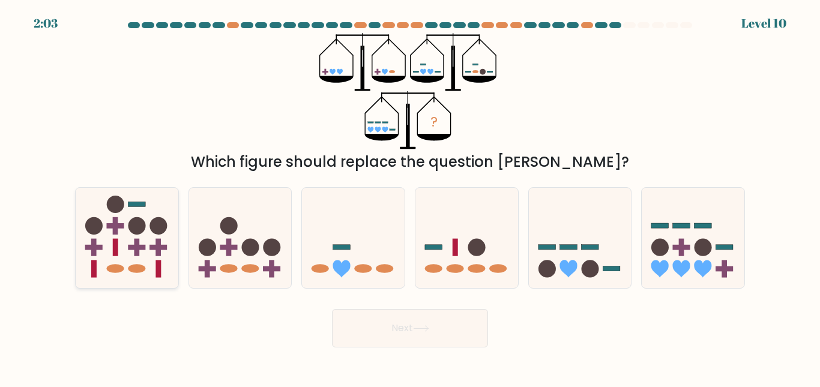
click at [153, 261] on icon at bounding box center [127, 238] width 103 height 85
click at [410, 197] on input "a." at bounding box center [410, 195] width 1 height 3
radio input "true"
click at [381, 330] on button "Next" at bounding box center [410, 328] width 156 height 38
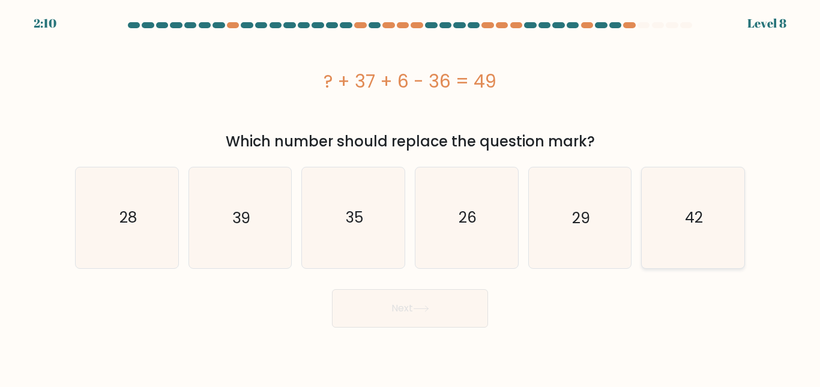
click at [679, 216] on icon "42" at bounding box center [693, 218] width 100 height 100
click at [411, 197] on input "f. 42" at bounding box center [410, 195] width 1 height 3
radio input "true"
click at [437, 295] on button "Next" at bounding box center [410, 308] width 156 height 38
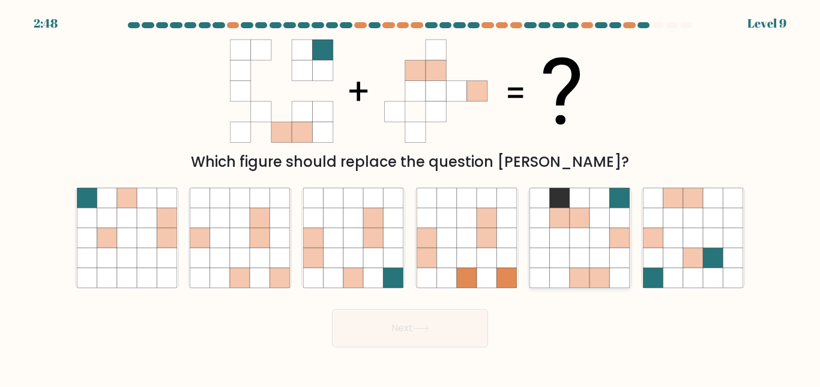
click at [531, 247] on icon at bounding box center [540, 238] width 20 height 20
click at [411, 197] on input "e." at bounding box center [410, 195] width 1 height 3
radio input "true"
click at [441, 315] on button "Next" at bounding box center [410, 328] width 156 height 38
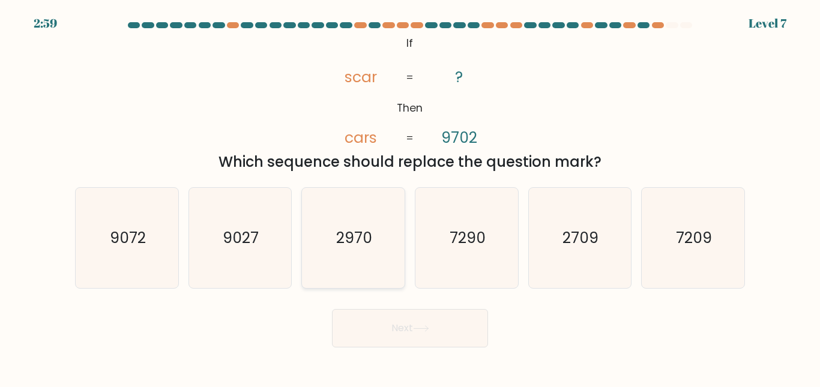
click at [339, 238] on text "2970" at bounding box center [354, 238] width 36 height 21
click at [410, 197] on input "c. 2970" at bounding box center [410, 195] width 1 height 3
radio input "true"
click at [398, 323] on button "Next" at bounding box center [410, 328] width 156 height 38
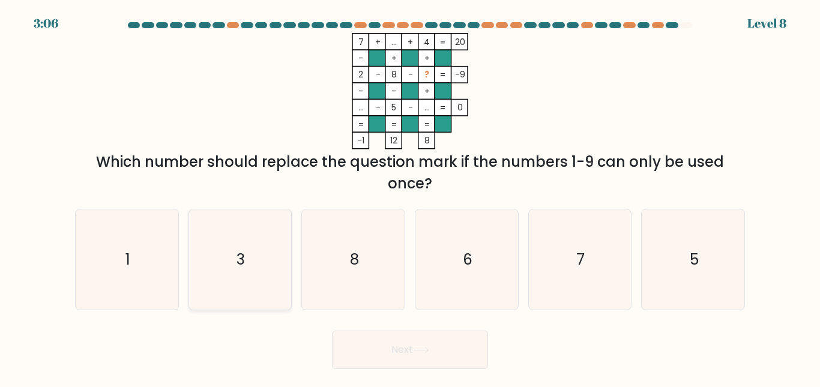
click at [255, 253] on icon "3" at bounding box center [240, 260] width 100 height 100
click at [410, 197] on input "b. 3" at bounding box center [410, 195] width 1 height 3
radio input "true"
click at [370, 343] on button "Next" at bounding box center [410, 350] width 156 height 38
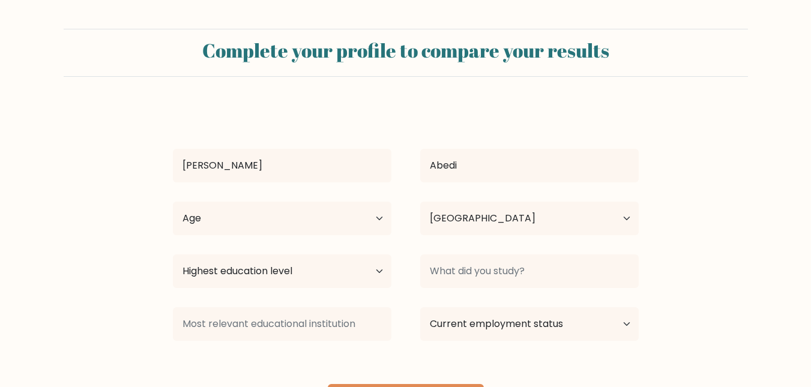
select select "KE"
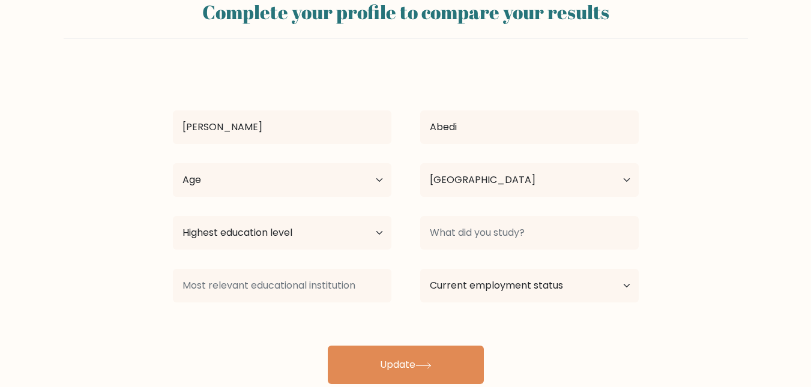
scroll to position [48, 0]
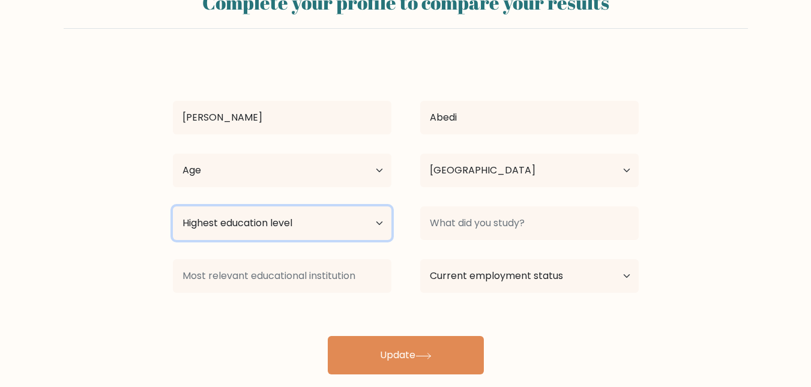
click at [371, 217] on select "Highest education level No schooling Primary Lower Secondary Upper Secondary Oc…" at bounding box center [282, 224] width 219 height 34
click at [173, 207] on select "Highest education level No schooling Primary Lower Secondary Upper Secondary Oc…" at bounding box center [282, 224] width 219 height 34
click at [371, 226] on select "Highest education level No schooling Primary Lower Secondary Upper Secondary Oc…" at bounding box center [282, 224] width 219 height 34
select select "primary"
click at [173, 207] on select "Highest education level No schooling Primary Lower Secondary Upper Secondary Oc…" at bounding box center [282, 224] width 219 height 34
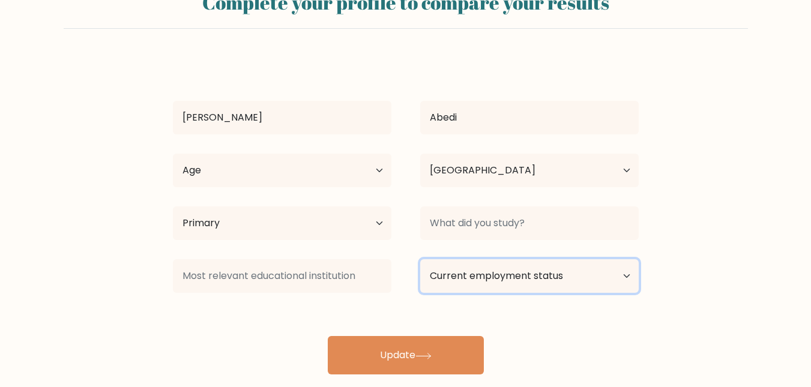
click at [475, 267] on select "Current employment status Employed Student Retired Other / prefer not to answer" at bounding box center [529, 276] width 219 height 34
select select "other"
click at [420, 259] on select "Current employment status Employed Student Retired Other / prefer not to answer" at bounding box center [529, 276] width 219 height 34
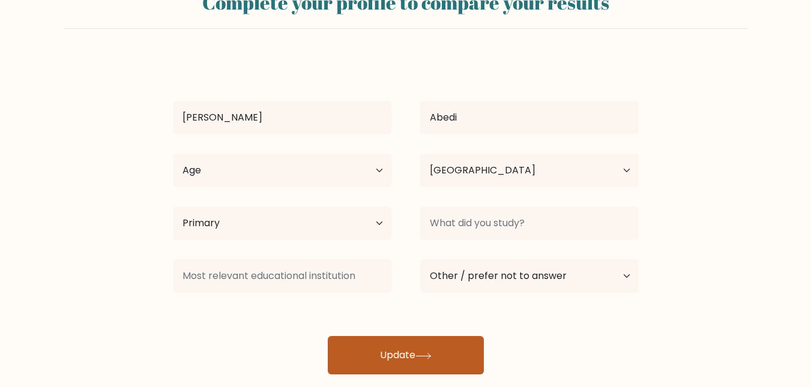
click at [422, 348] on button "Update" at bounding box center [406, 355] width 156 height 38
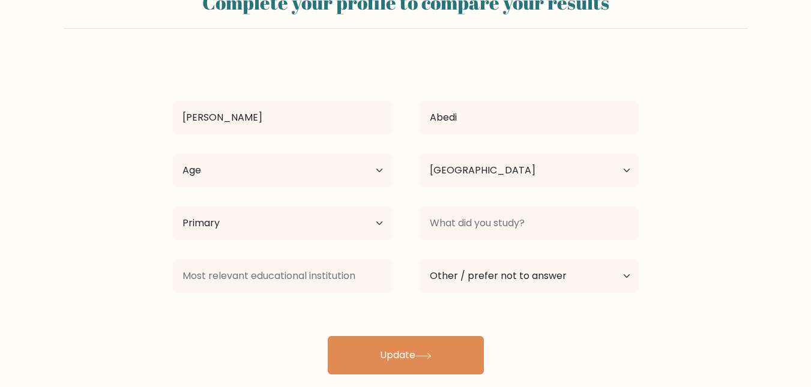
drag, startPoint x: 303, startPoint y: 148, endPoint x: 310, endPoint y: 172, distance: 25.7
click at [310, 172] on div "Karl Abedi Age Under 18 years old 18-24 years old 25-34 years old 35-44 years o…" at bounding box center [406, 216] width 480 height 317
click at [310, 172] on select "Age Under 18 years old 18-24 years old 25-34 years old 35-44 years old 45-54 ye…" at bounding box center [282, 171] width 219 height 34
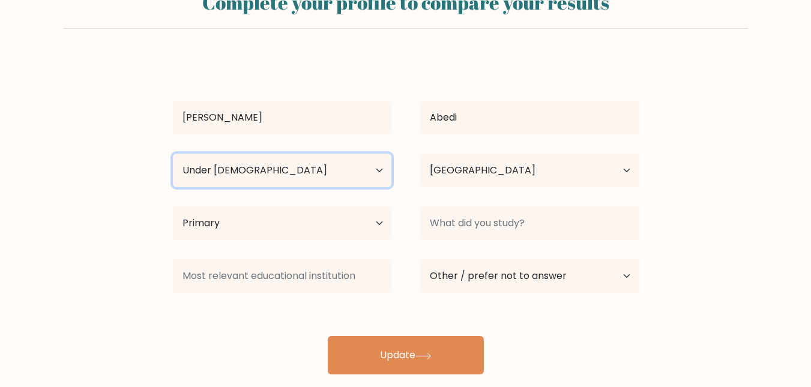
click at [173, 154] on select "Age Under 18 years old 18-24 years old 25-34 years old 35-44 years old 45-54 ye…" at bounding box center [282, 171] width 219 height 34
click at [368, 178] on select "Age Under 18 years old 18-24 years old 25-34 years old 35-44 years old 45-54 ye…" at bounding box center [282, 171] width 219 height 34
select select "18_24"
click at [173, 154] on select "Age Under 18 years old 18-24 years old 25-34 years old 35-44 years old 45-54 ye…" at bounding box center [282, 171] width 219 height 34
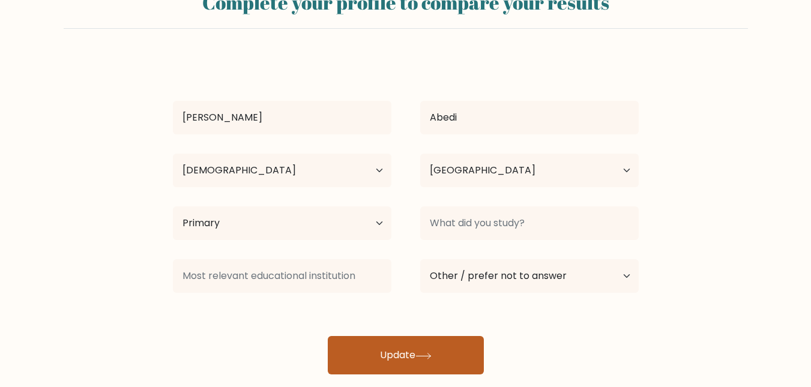
click at [368, 342] on button "Update" at bounding box center [406, 355] width 156 height 38
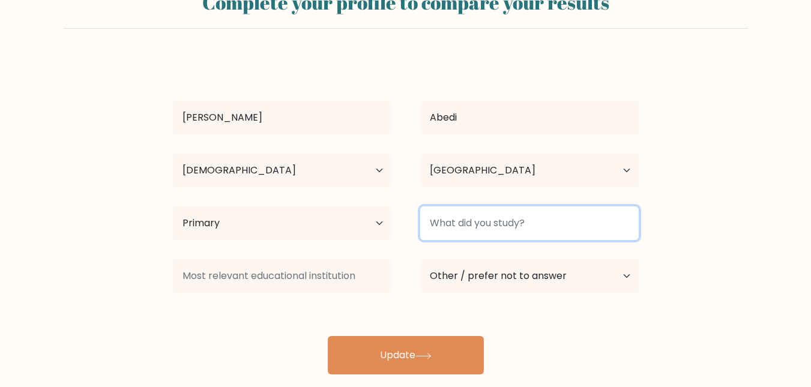
click at [452, 220] on input at bounding box center [529, 224] width 219 height 34
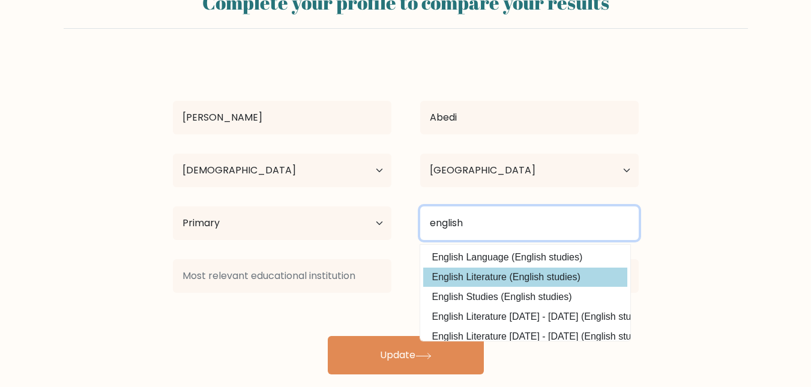
type input "english"
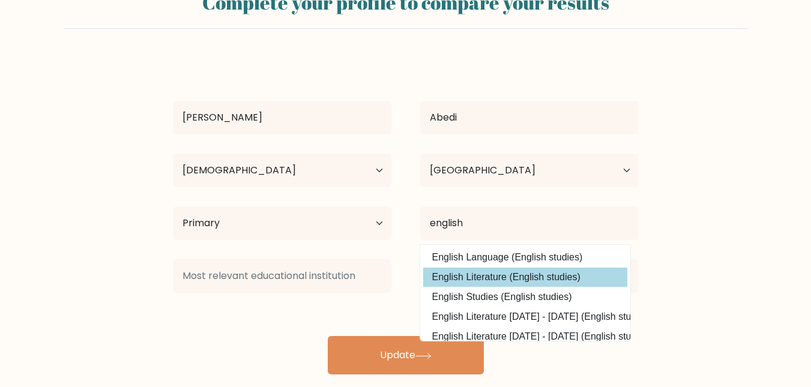
click at [487, 272] on div "Karl Abedi Age Under 18 years old 18-24 years old 25-34 years old 35-44 years o…" at bounding box center [406, 216] width 480 height 317
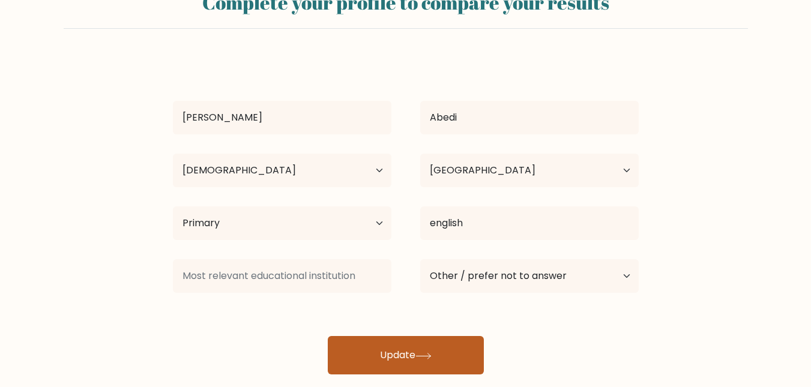
click at [432, 353] on icon at bounding box center [424, 356] width 16 height 7
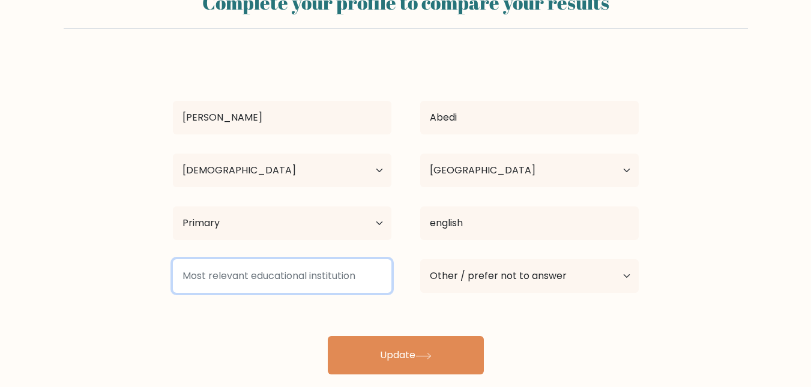
click at [285, 279] on input at bounding box center [282, 276] width 219 height 34
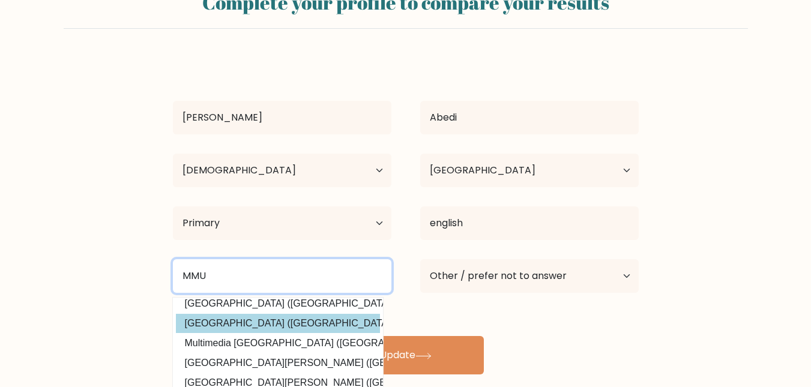
scroll to position [106, 0]
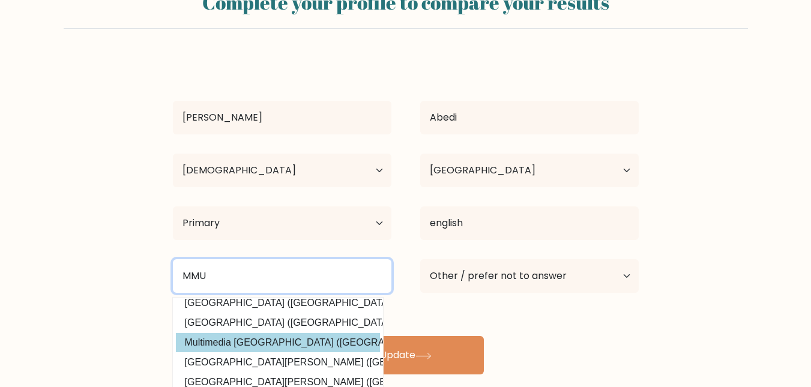
type input "MMU"
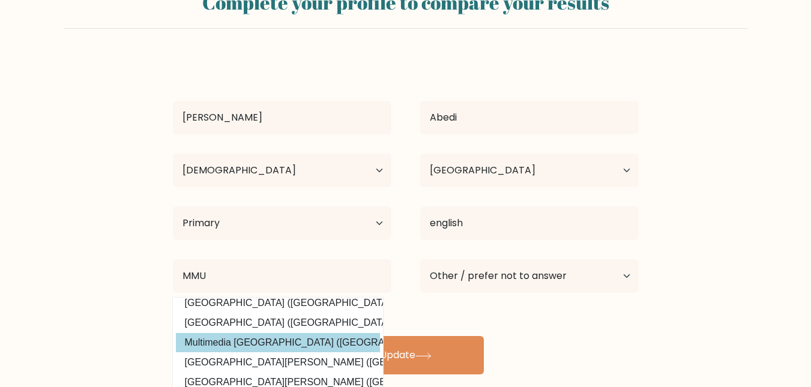
click at [305, 348] on div "Karl Abedi Age Under 18 years old 18-24 years old 25-34 years old 35-44 years o…" at bounding box center [406, 216] width 480 height 317
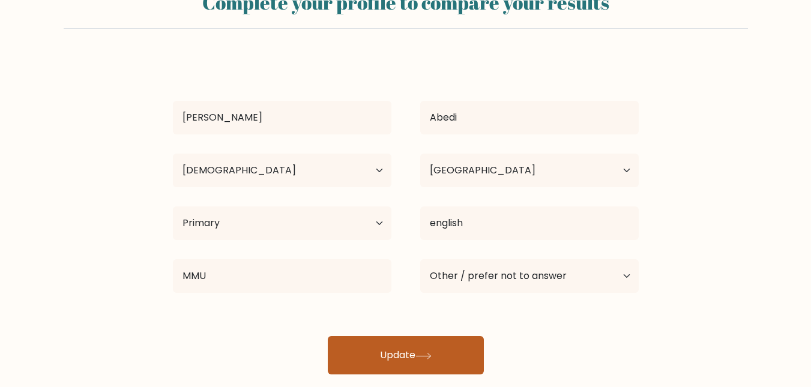
click at [372, 349] on button "Update" at bounding box center [406, 355] width 156 height 38
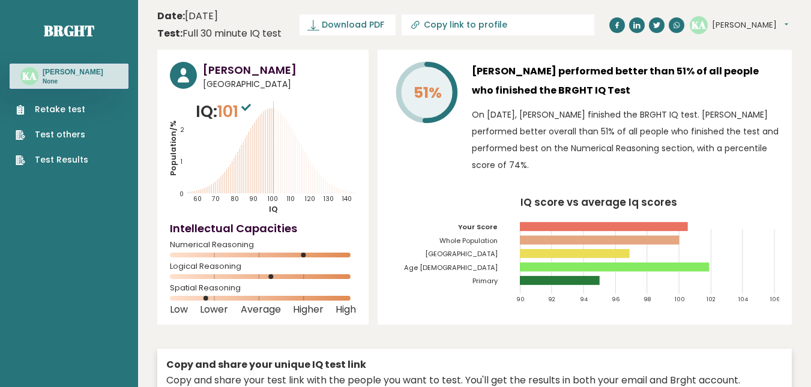
click at [737, 26] on button "[PERSON_NAME]" at bounding box center [750, 25] width 76 height 12
click at [737, 59] on link "Profile" at bounding box center [743, 60] width 61 height 17
click at [727, 25] on button "[PERSON_NAME]" at bounding box center [750, 25] width 76 height 12
click at [737, 62] on link "Profile" at bounding box center [743, 60] width 61 height 17
drag, startPoint x: 709, startPoint y: 20, endPoint x: 720, endPoint y: 28, distance: 13.8
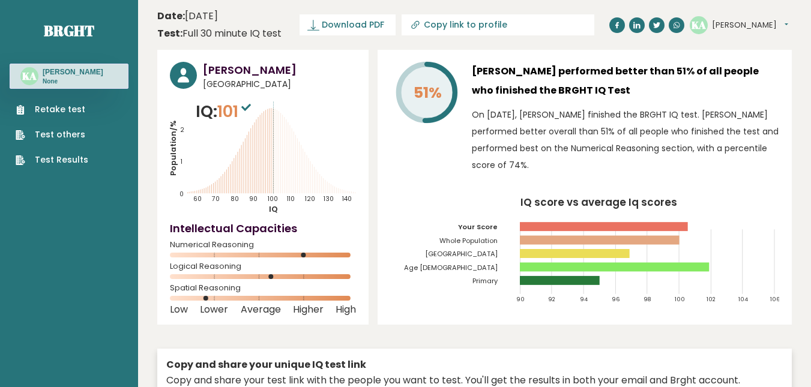
click at [720, 28] on div "[PERSON_NAME] Dashboard Profile Settings Logout" at bounding box center [739, 25] width 98 height 18
click at [720, 28] on button "[PERSON_NAME]" at bounding box center [750, 25] width 76 height 12
click at [748, 47] on link "Dashboard" at bounding box center [743, 44] width 61 height 17
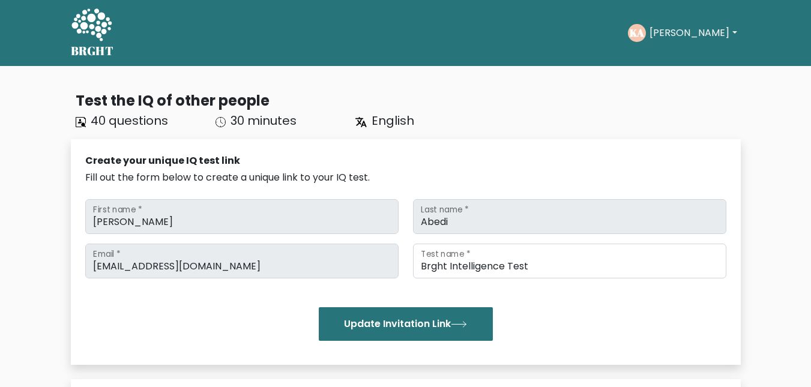
click at [678, 28] on button "[PERSON_NAME]" at bounding box center [693, 33] width 94 height 16
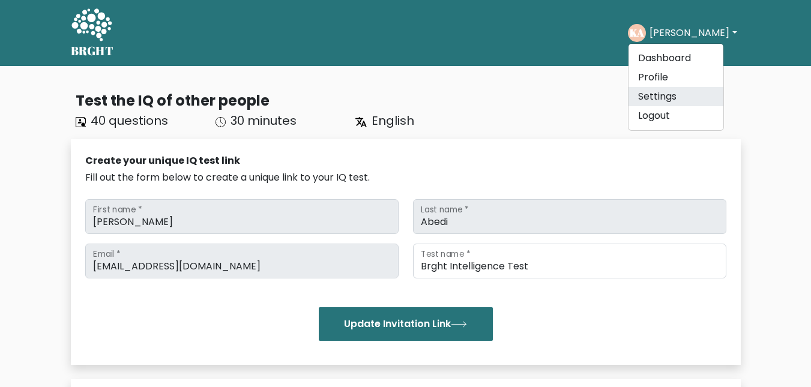
click at [676, 92] on link "Settings" at bounding box center [676, 96] width 95 height 19
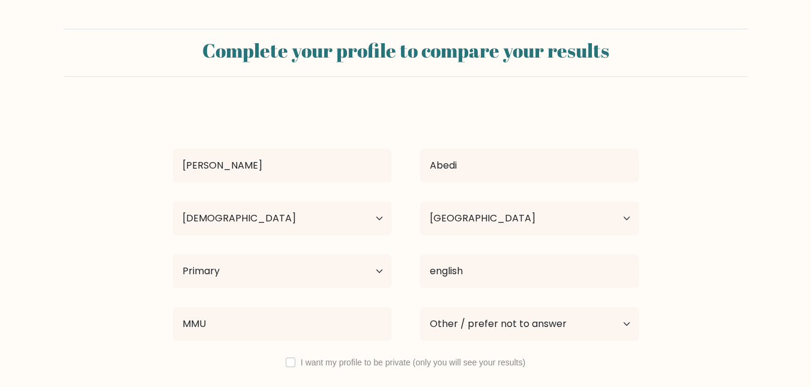
select select "18_24"
select select "KE"
select select "primary"
select select "other"
click at [370, 276] on select "Highest education level No schooling Primary Lower Secondary Upper Secondary Oc…" at bounding box center [282, 272] width 219 height 34
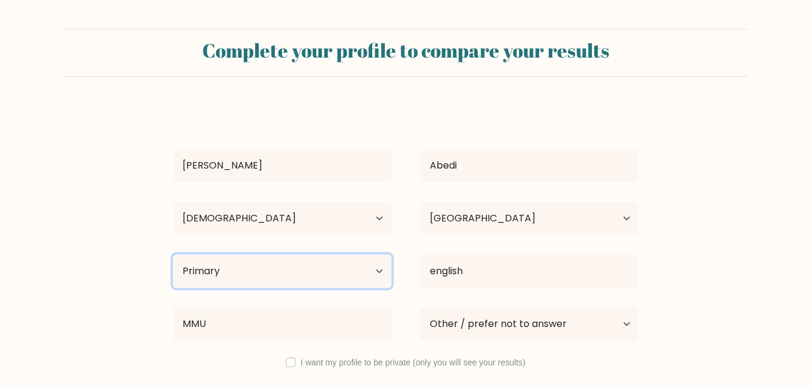
select select "bachelors_degree"
click at [173, 255] on select "Highest education level No schooling Primary Lower Secondary Upper Secondary Oc…" at bounding box center [282, 272] width 219 height 34
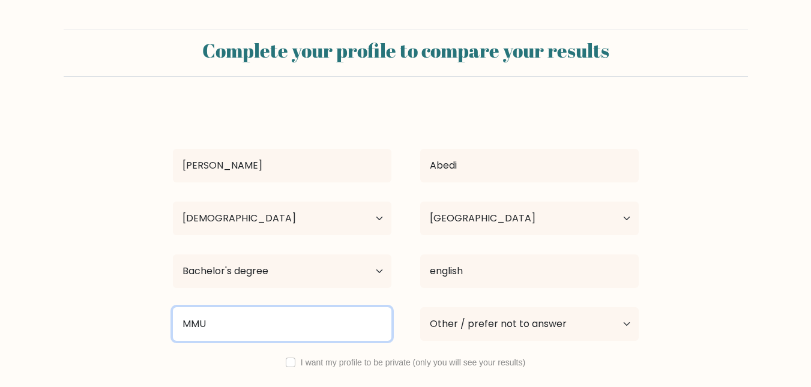
click at [325, 325] on input "MMU" at bounding box center [282, 324] width 219 height 34
type input "M"
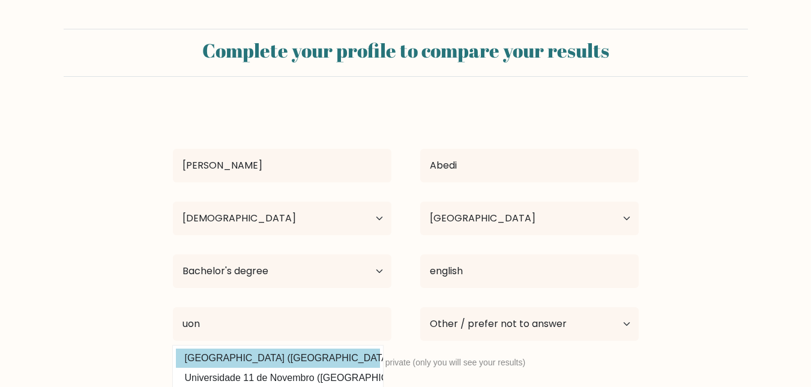
click at [281, 354] on div "Karl Abedi Age Under 18 years old 18-24 years old 25-34 years old 35-44 years o…" at bounding box center [406, 276] width 480 height 341
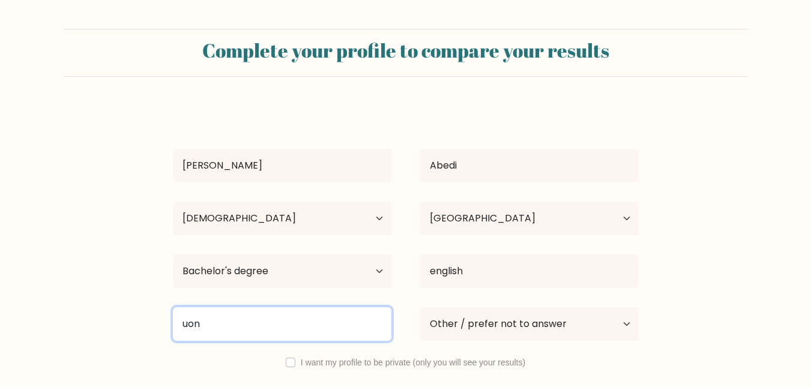
click at [225, 329] on input "uon" at bounding box center [282, 324] width 219 height 34
type input "u"
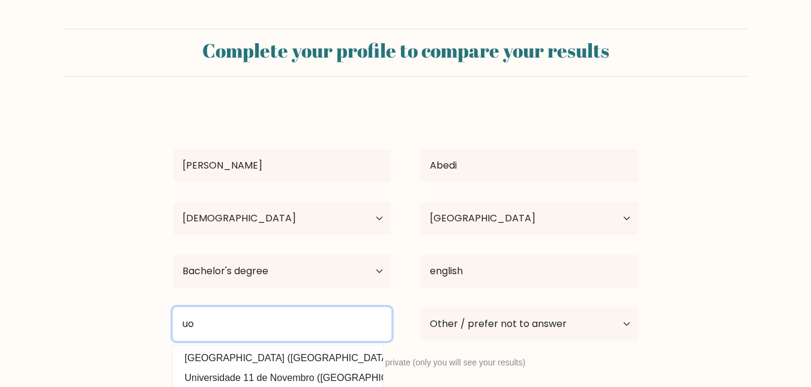
type input "u"
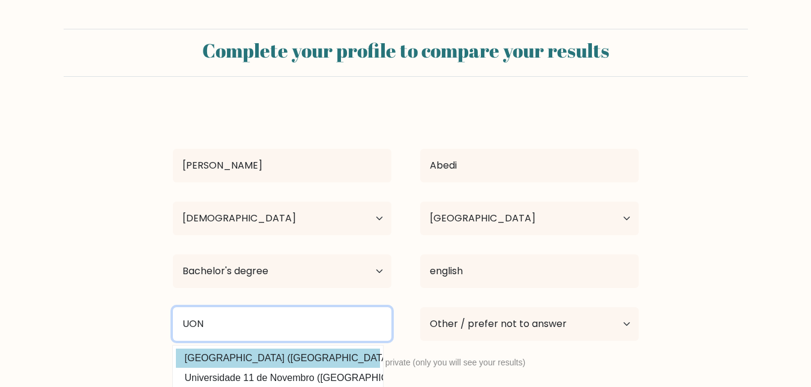
type input "UON"
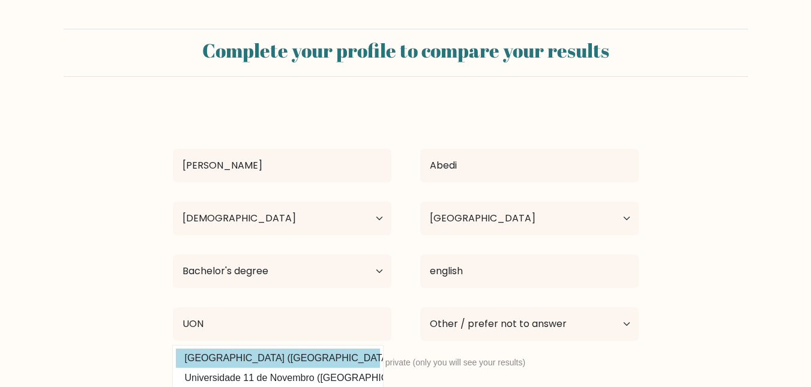
click at [226, 353] on div "Karl Abedi Age Under 18 years old 18-24 years old 25-34 years old 35-44 years o…" at bounding box center [406, 276] width 480 height 341
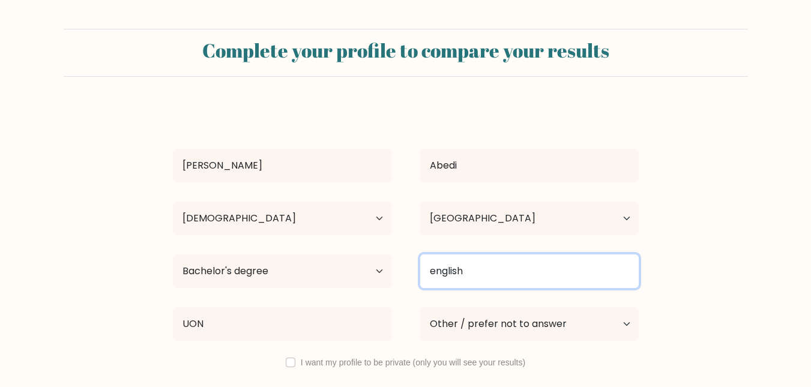
click at [528, 273] on input "english" at bounding box center [529, 272] width 219 height 34
type input "e"
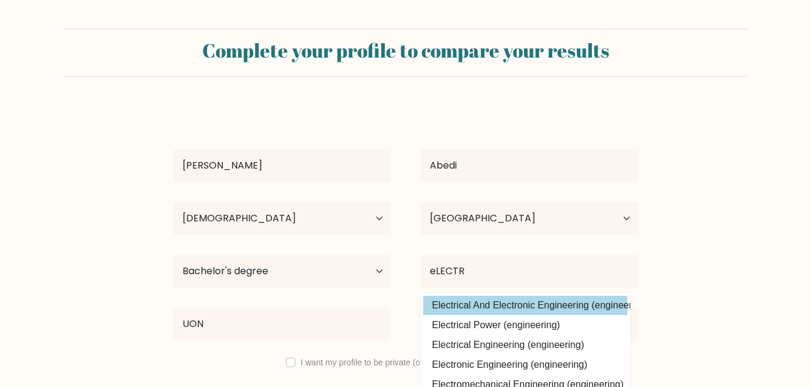
click at [557, 303] on div "Karl Abedi Age Under 18 years old 18-24 years old 25-34 years old 35-44 years o…" at bounding box center [406, 276] width 480 height 341
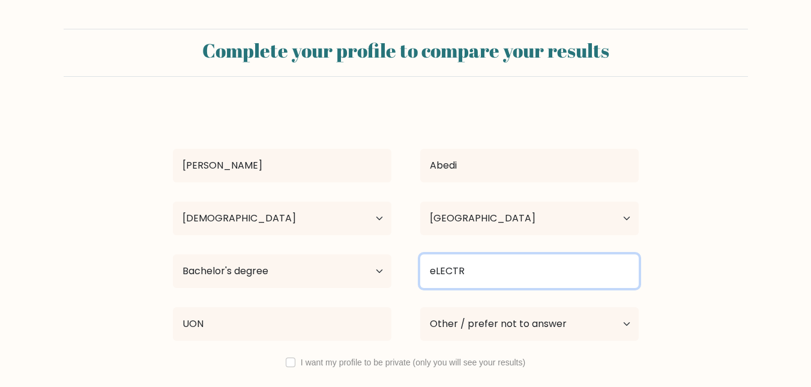
click at [533, 280] on input "eLECTR" at bounding box center [529, 272] width 219 height 34
type input "e"
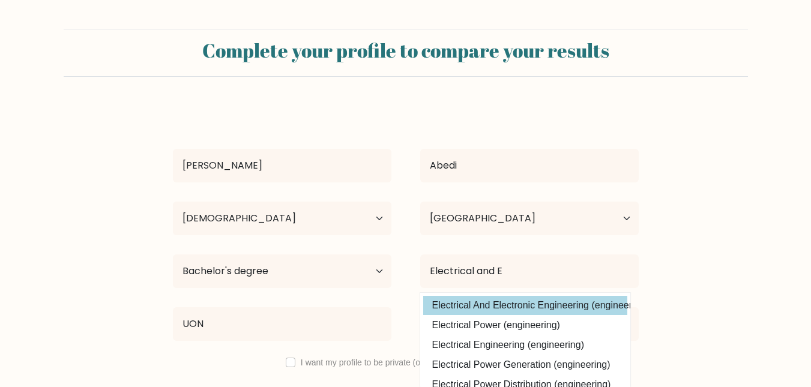
click at [531, 309] on div "Karl Abedi Age Under 18 years old 18-24 years old 25-34 years old 35-44 years o…" at bounding box center [406, 276] width 480 height 341
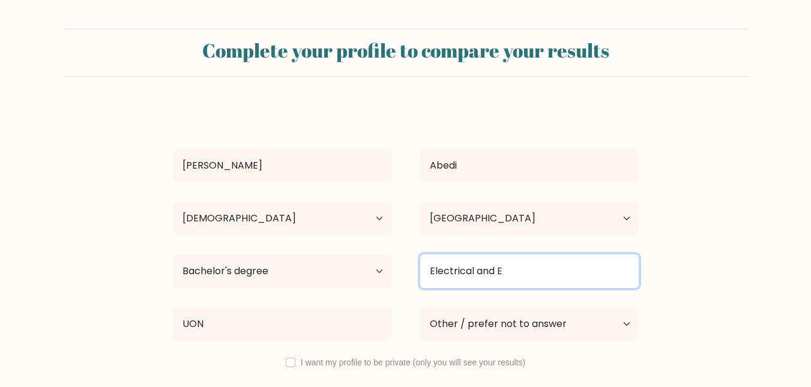
click at [533, 271] on input "Electrical and E" at bounding box center [529, 272] width 219 height 34
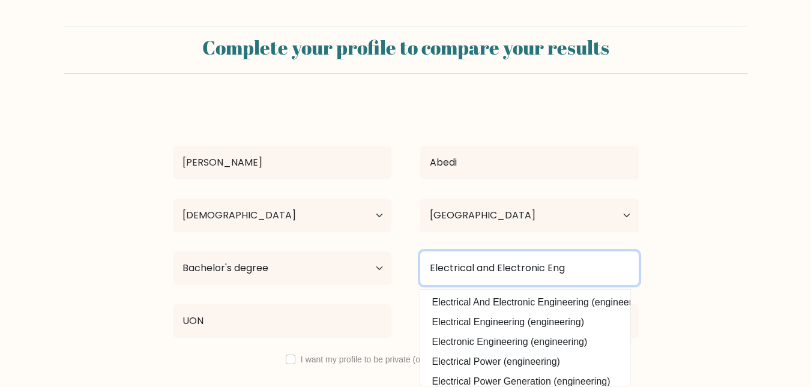
scroll to position [4, 0]
type input "Electrical and Electronic Eng"
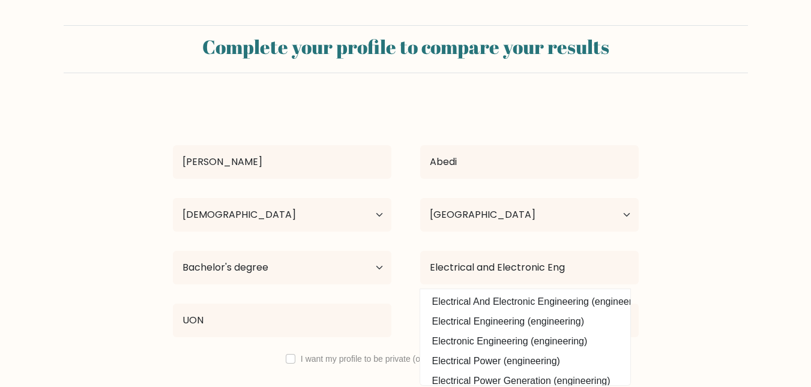
click at [722, 285] on form "Complete your profile to compare your results Karl Abedi Age Under 18 years old…" at bounding box center [405, 234] width 811 height 418
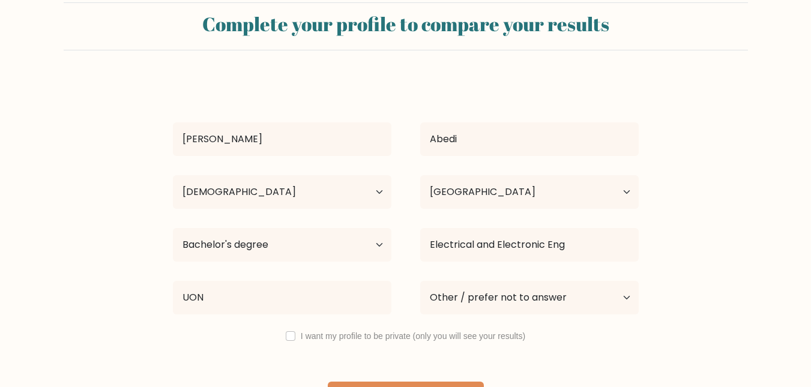
scroll to position [28, 0]
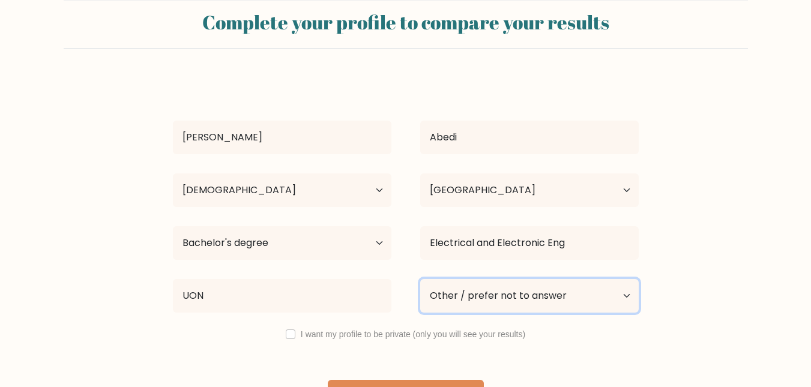
click at [626, 298] on select "Current employment status Employed Student Retired Other / prefer not to answer" at bounding box center [529, 296] width 219 height 34
click at [420, 279] on select "Current employment status Employed Student Retired Other / prefer not to answer" at bounding box center [529, 296] width 219 height 34
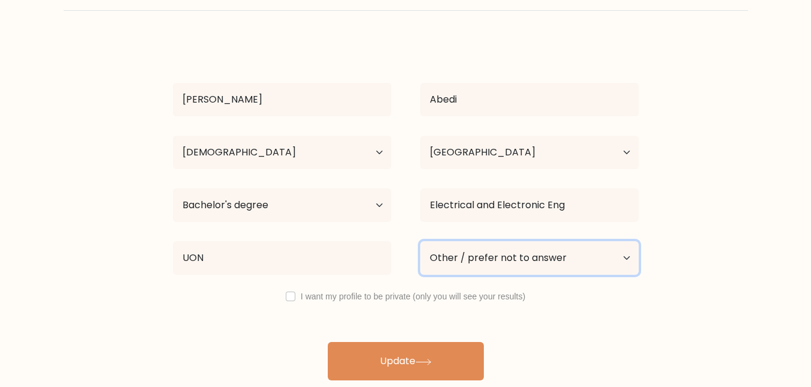
scroll to position [68, 0]
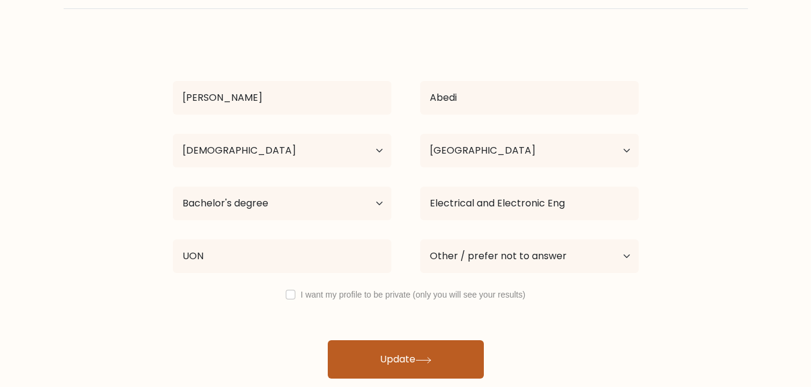
click at [432, 359] on icon at bounding box center [424, 360] width 16 height 7
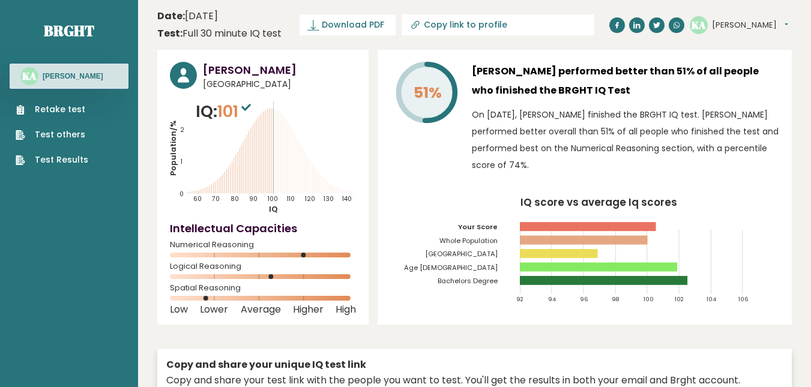
click at [61, 111] on link "Retake test" at bounding box center [52, 109] width 73 height 13
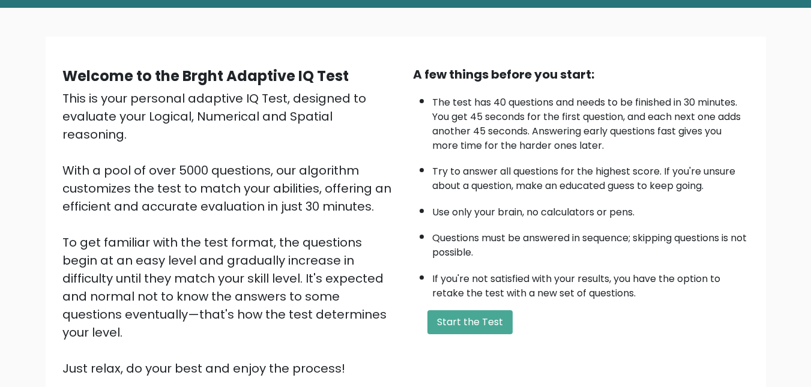
scroll to position [60, 0]
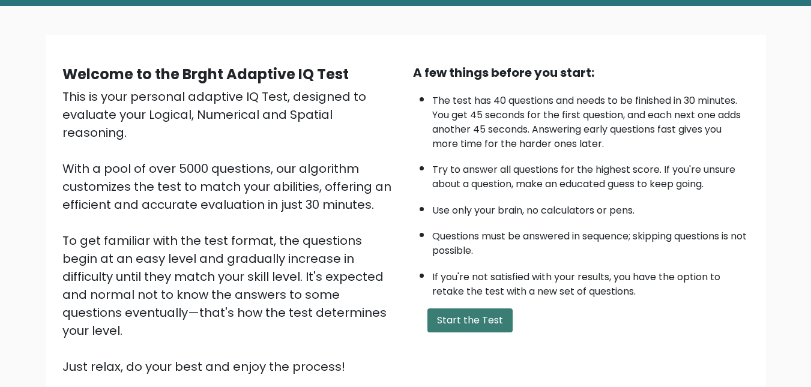
click at [485, 315] on button "Start the Test" at bounding box center [470, 321] width 85 height 24
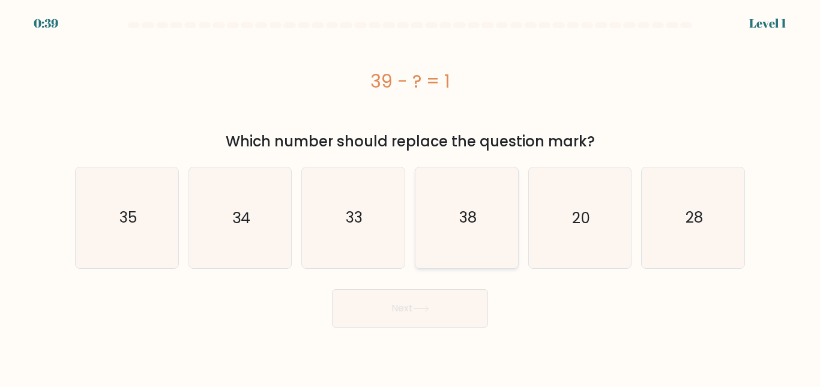
click at [512, 243] on icon "38" at bounding box center [467, 218] width 100 height 100
click at [411, 197] on input "d. 38" at bounding box center [410, 195] width 1 height 3
radio input "true"
click at [435, 309] on button "Next" at bounding box center [410, 308] width 156 height 38
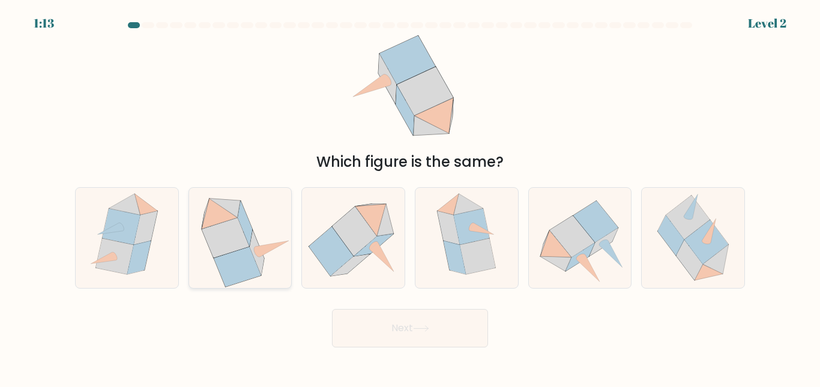
click at [244, 226] on icon at bounding box center [245, 224] width 14 height 45
click at [410, 197] on input "b." at bounding box center [410, 195] width 1 height 3
radio input "true"
click at [429, 323] on button "Next" at bounding box center [410, 328] width 156 height 38
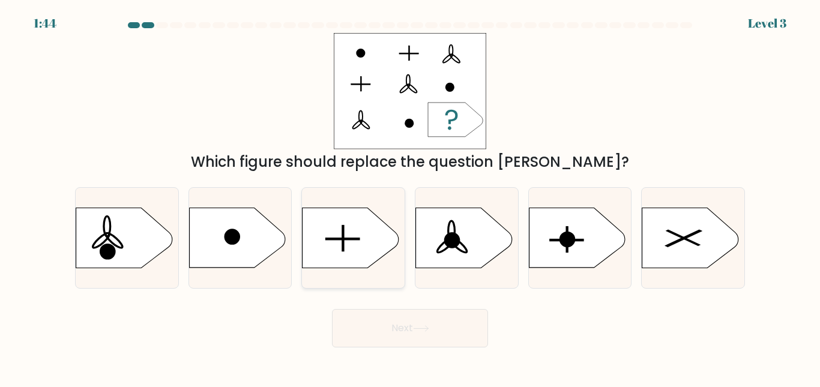
click at [341, 244] on icon at bounding box center [351, 238] width 96 height 60
click at [410, 197] on input "c." at bounding box center [410, 195] width 1 height 3
radio input "true"
click at [408, 321] on button "Next" at bounding box center [410, 328] width 156 height 38
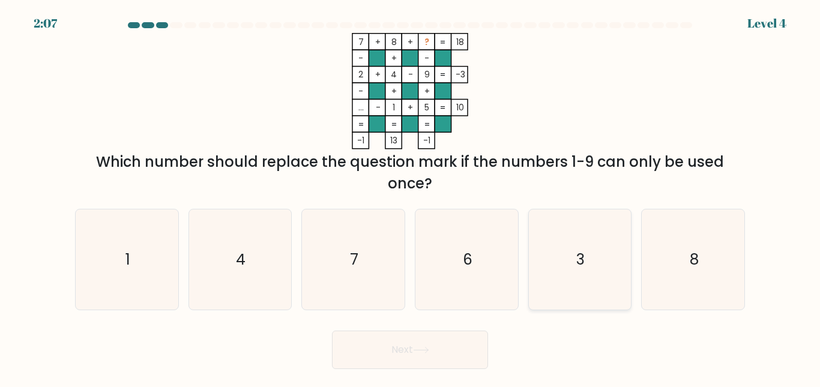
click at [559, 269] on icon "3" at bounding box center [580, 260] width 100 height 100
click at [411, 197] on input "e. 3" at bounding box center [410, 195] width 1 height 3
radio input "true"
click at [422, 348] on icon at bounding box center [421, 350] width 16 height 7
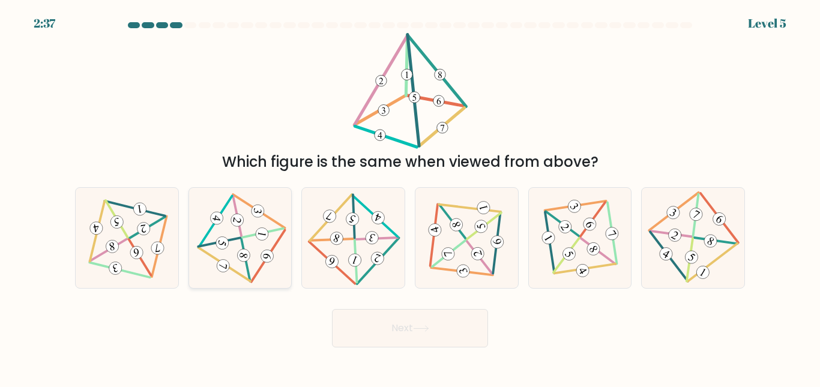
click at [256, 225] on icon at bounding box center [240, 238] width 82 height 80
click at [410, 197] on input "b." at bounding box center [410, 195] width 1 height 3
radio input "true"
click at [385, 325] on button "Next" at bounding box center [410, 328] width 156 height 38
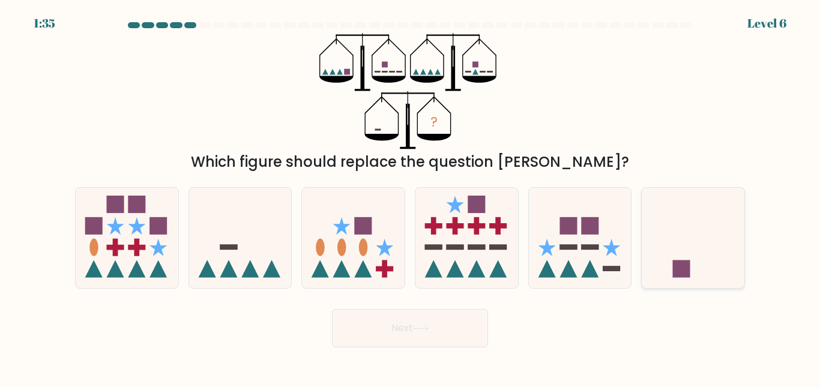
click at [692, 240] on icon at bounding box center [693, 238] width 103 height 85
click at [411, 197] on input "f." at bounding box center [410, 195] width 1 height 3
radio input "true"
click at [456, 342] on button "Next" at bounding box center [410, 328] width 156 height 38
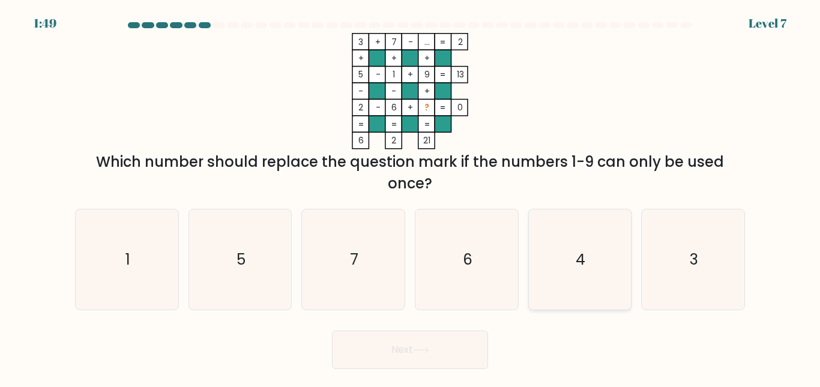
click at [587, 252] on icon "4" at bounding box center [580, 260] width 100 height 100
click at [411, 197] on input "e. 4" at bounding box center [410, 195] width 1 height 3
radio input "true"
click at [421, 349] on icon at bounding box center [421, 350] width 16 height 7
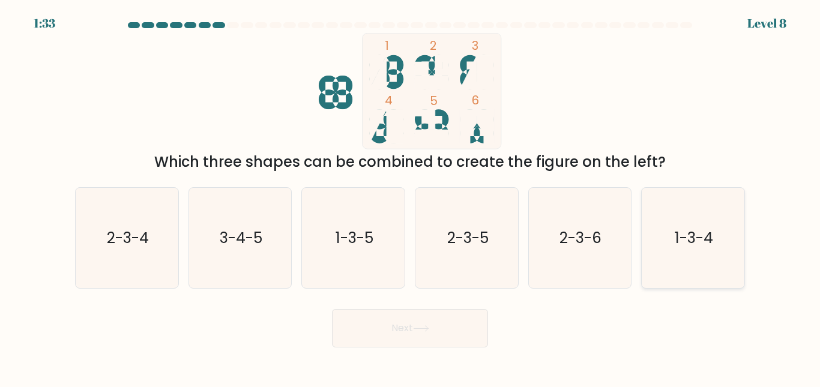
click at [664, 256] on icon "1-3-4" at bounding box center [693, 238] width 100 height 100
click at [411, 197] on input "f. 1-3-4" at bounding box center [410, 195] width 1 height 3
radio input "true"
click at [414, 329] on button "Next" at bounding box center [410, 328] width 156 height 38
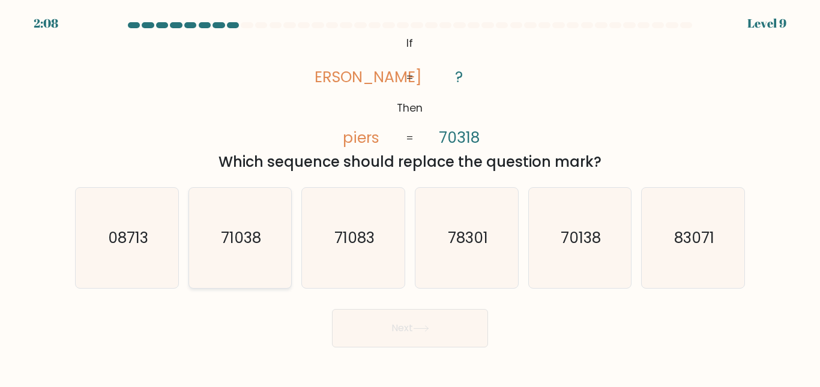
click at [275, 254] on icon "71038" at bounding box center [240, 238] width 100 height 100
click at [410, 197] on input "b. 71038" at bounding box center [410, 195] width 1 height 3
radio input "true"
click at [371, 316] on button "Next" at bounding box center [410, 328] width 156 height 38
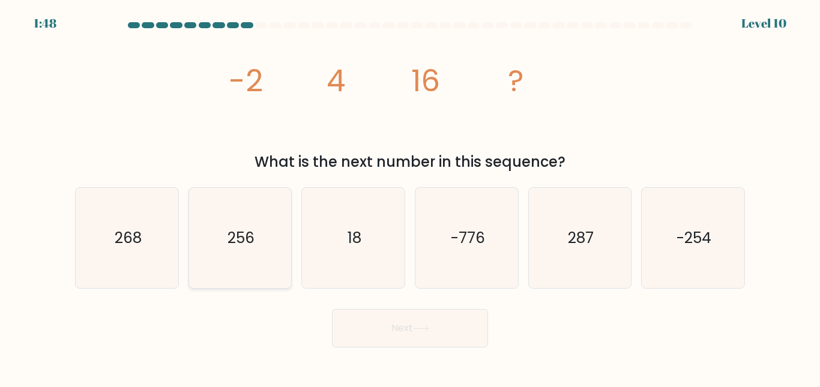
click at [238, 261] on icon "256" at bounding box center [240, 238] width 100 height 100
click at [410, 197] on input "b. 256" at bounding box center [410, 195] width 1 height 3
radio input "true"
click at [359, 337] on button "Next" at bounding box center [410, 328] width 156 height 38
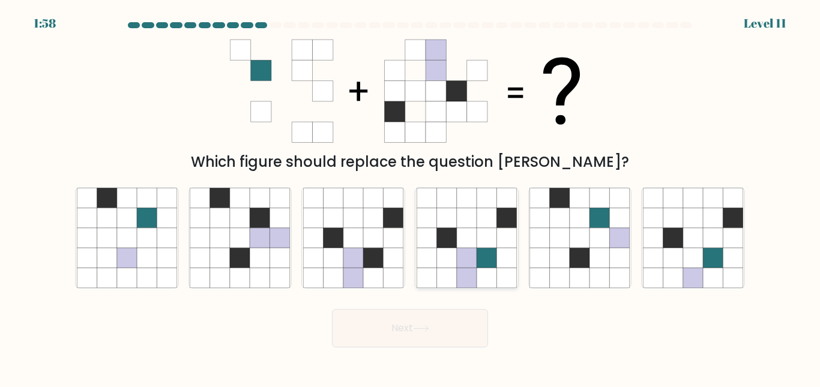
click at [449, 244] on icon at bounding box center [447, 238] width 20 height 20
click at [411, 197] on input "d." at bounding box center [410, 195] width 1 height 3
radio input "true"
click at [438, 326] on button "Next" at bounding box center [410, 328] width 156 height 38
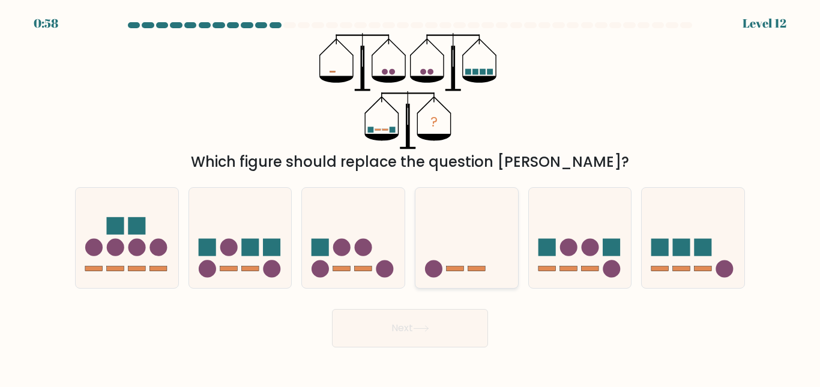
click at [451, 256] on icon at bounding box center [467, 238] width 103 height 85
click at [411, 197] on input "d." at bounding box center [410, 195] width 1 height 3
radio input "true"
click at [447, 319] on button "Next" at bounding box center [410, 328] width 156 height 38
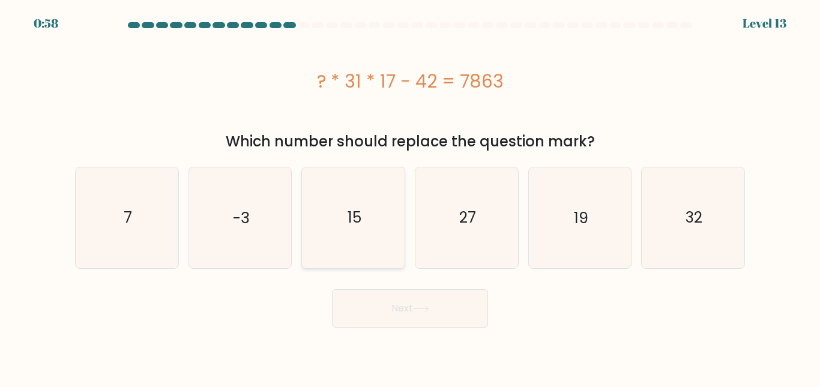
click at [339, 237] on icon "15" at bounding box center [353, 218] width 100 height 100
click at [410, 197] on input "c. 15" at bounding box center [410, 195] width 1 height 3
radio input "true"
click at [382, 318] on button "Next" at bounding box center [410, 308] width 156 height 38
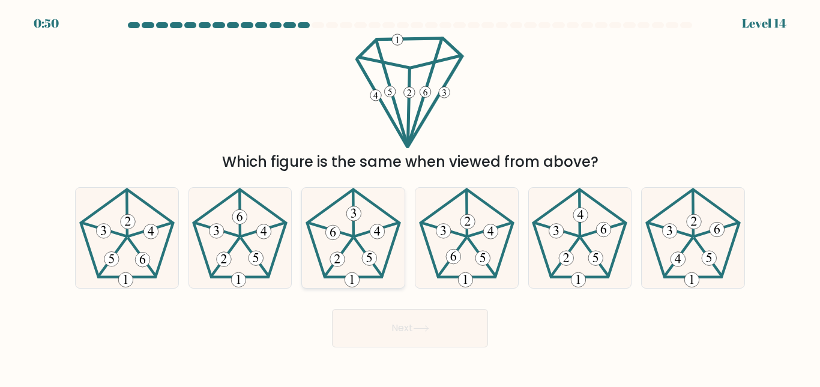
click at [345, 236] on icon at bounding box center [353, 238] width 100 height 100
click at [410, 197] on input "c." at bounding box center [410, 195] width 1 height 3
radio input "true"
click at [457, 238] on icon at bounding box center [467, 238] width 100 height 100
click at [411, 197] on input "d." at bounding box center [410, 195] width 1 height 3
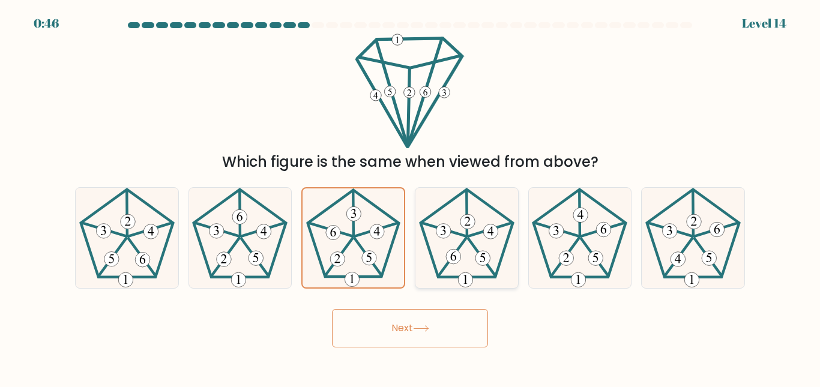
radio input "true"
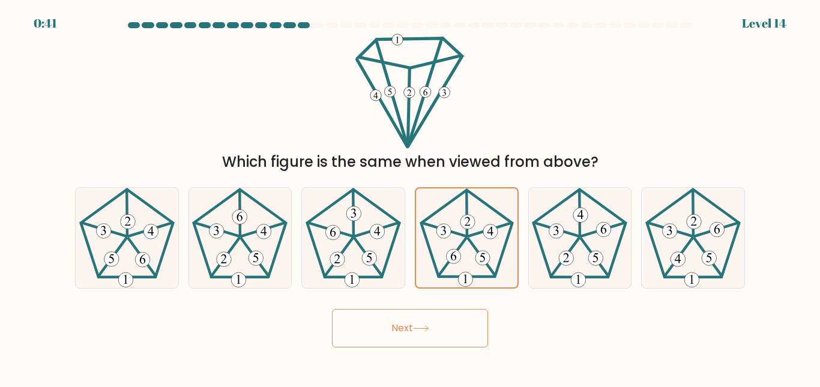
click at [443, 321] on button "Next" at bounding box center [410, 328] width 156 height 38
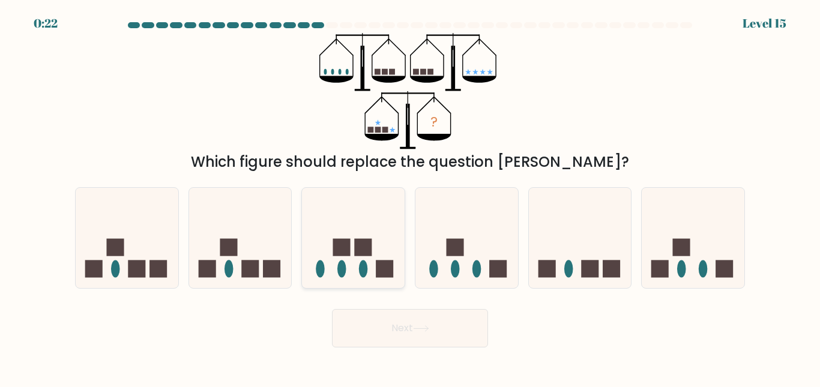
click at [364, 261] on ellipse at bounding box center [363, 268] width 9 height 17
click at [410, 197] on input "c." at bounding box center [410, 195] width 1 height 3
radio input "true"
click at [401, 330] on button "Next" at bounding box center [410, 328] width 156 height 38
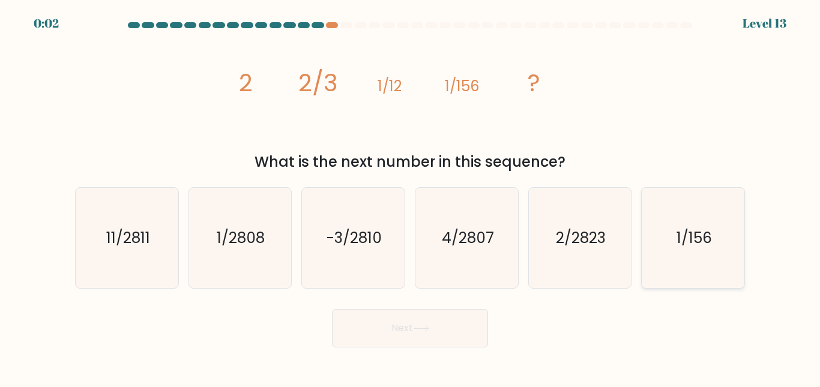
click at [659, 249] on icon "1/156" at bounding box center [693, 238] width 100 height 100
click at [411, 197] on input "f. 1/156" at bounding box center [410, 195] width 1 height 3
radio input "true"
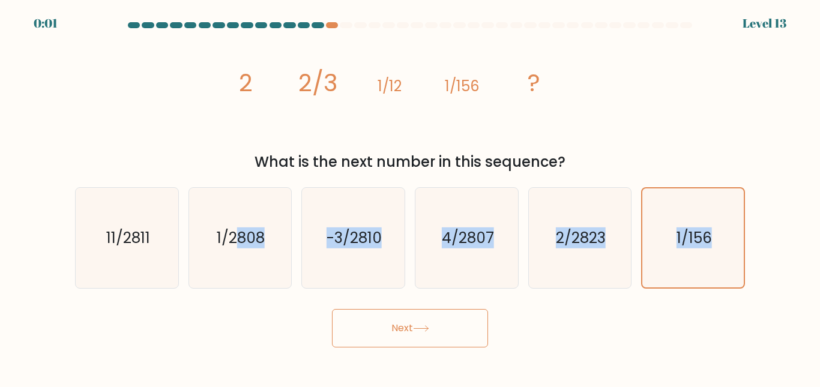
drag, startPoint x: 234, startPoint y: 213, endPoint x: 361, endPoint y: 322, distance: 167.3
click at [361, 322] on form at bounding box center [410, 185] width 820 height 326
click at [361, 322] on button "Next" at bounding box center [410, 328] width 156 height 38
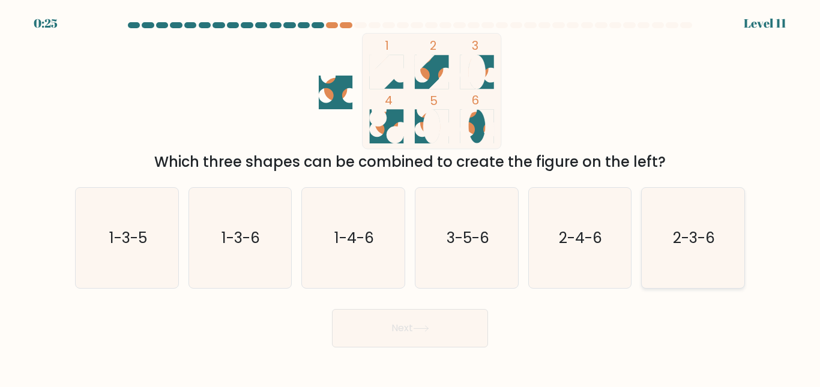
click at [672, 247] on icon "2-3-6" at bounding box center [693, 238] width 100 height 100
click at [411, 197] on input "f. 2-3-6" at bounding box center [410, 195] width 1 height 3
radio input "true"
click at [463, 261] on icon "3-5-6" at bounding box center [467, 238] width 100 height 100
click at [411, 197] on input "d. 3-5-6" at bounding box center [410, 195] width 1 height 3
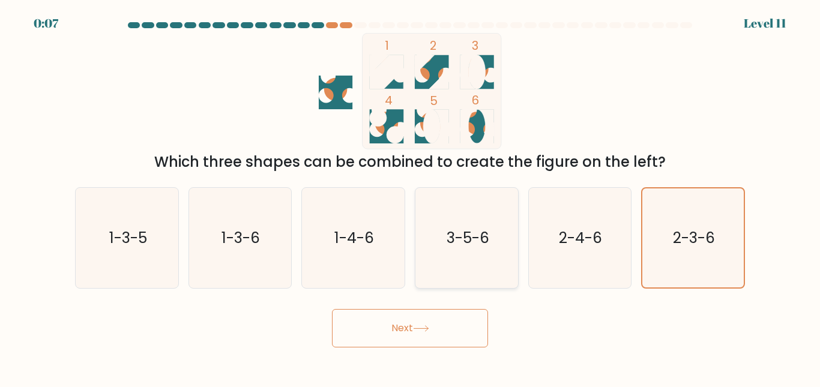
radio input "true"
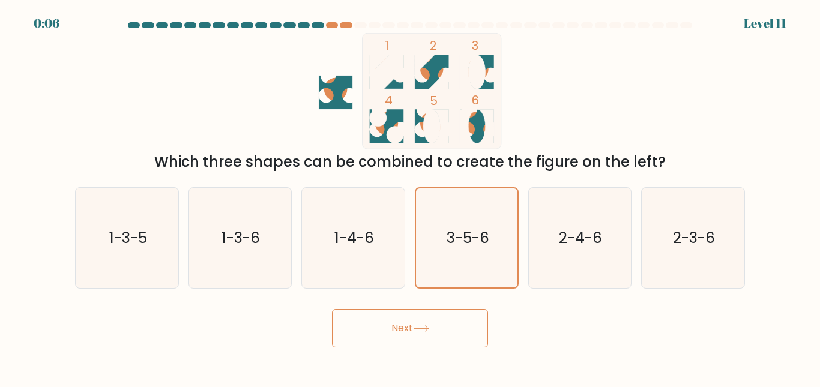
click at [428, 327] on icon at bounding box center [421, 329] width 16 height 7
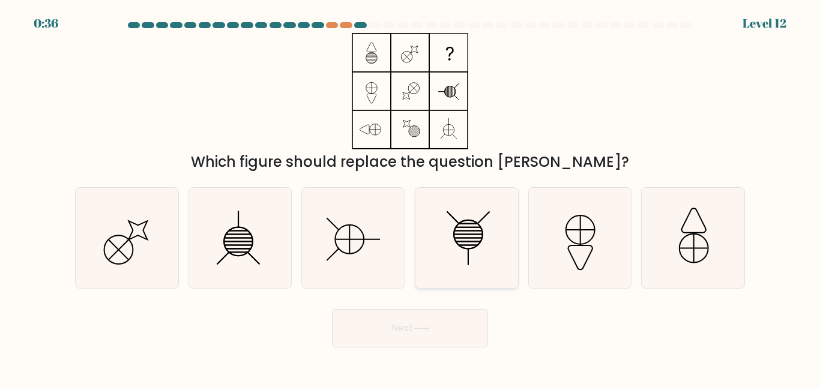
click at [470, 252] on icon at bounding box center [467, 238] width 100 height 100
click at [411, 197] on input "d." at bounding box center [410, 195] width 1 height 3
radio input "true"
click at [431, 320] on button "Next" at bounding box center [410, 328] width 156 height 38
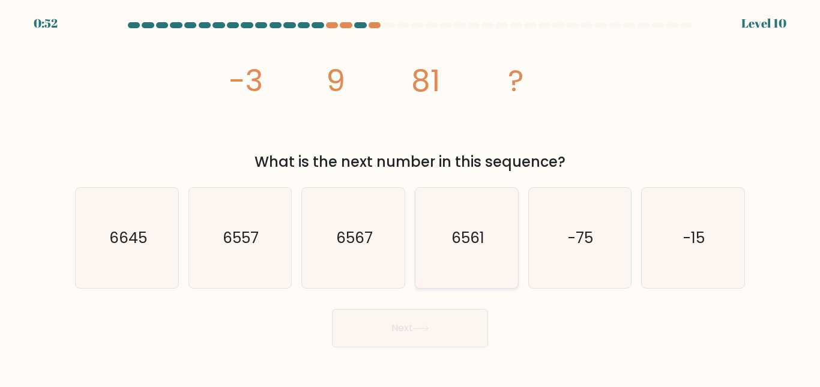
click at [486, 255] on icon "6561" at bounding box center [467, 238] width 100 height 100
click at [411, 197] on input "d. 6561" at bounding box center [410, 195] width 1 height 3
radio input "true"
click at [420, 325] on button "Next" at bounding box center [410, 328] width 156 height 38
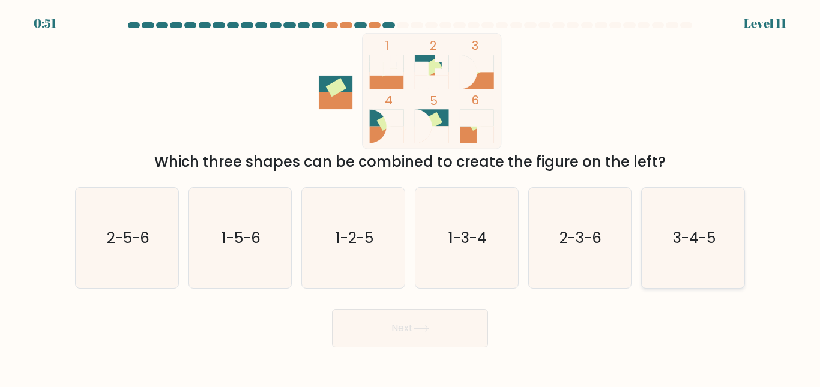
click at [671, 240] on icon "3-4-5" at bounding box center [693, 238] width 100 height 100
click at [411, 197] on input "f. 3-4-5" at bounding box center [410, 195] width 1 height 3
radio input "true"
click at [438, 322] on button "Next" at bounding box center [410, 328] width 156 height 38
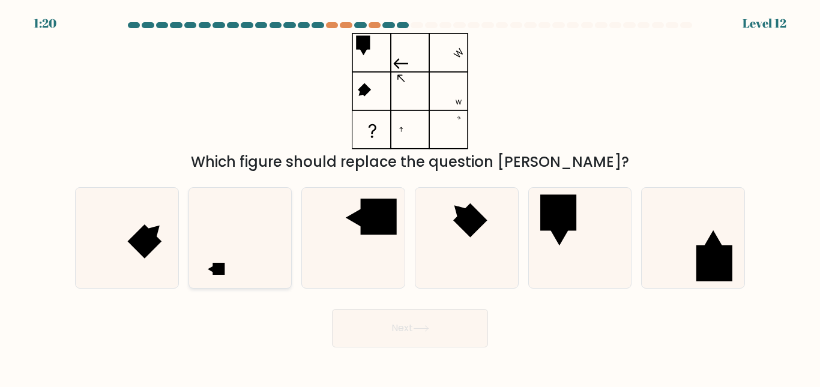
click at [235, 238] on icon at bounding box center [240, 238] width 100 height 100
click at [410, 197] on input "b." at bounding box center [410, 195] width 1 height 3
radio input "true"
click at [393, 333] on button "Next" at bounding box center [410, 328] width 156 height 38
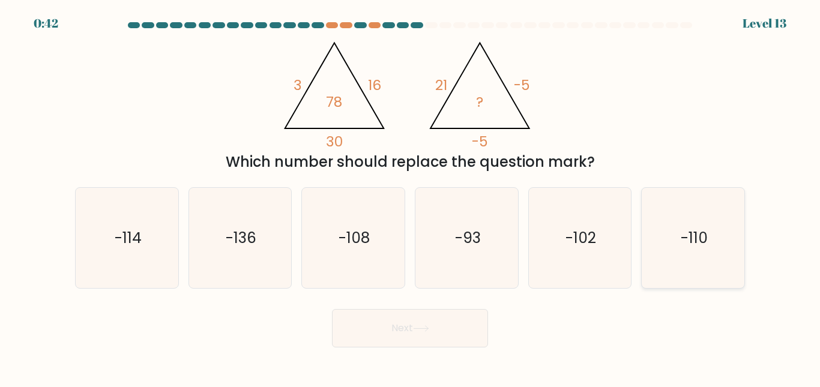
click at [659, 234] on icon "-110" at bounding box center [693, 238] width 100 height 100
click at [411, 197] on input "f. -110" at bounding box center [410, 195] width 1 height 3
radio input "true"
click at [468, 259] on icon "-93" at bounding box center [467, 238] width 100 height 100
click at [411, 197] on input "d. -93" at bounding box center [410, 195] width 1 height 3
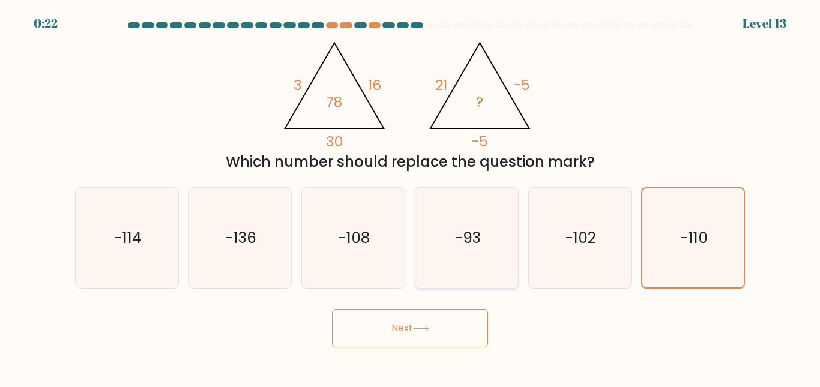
radio input "true"
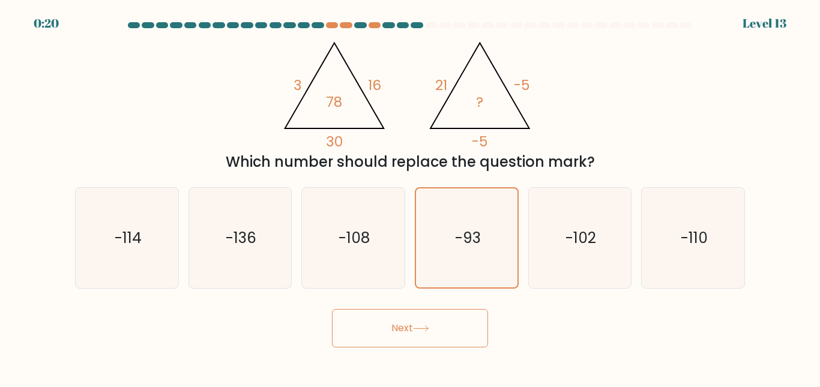
click at [439, 325] on button "Next" at bounding box center [410, 328] width 156 height 38
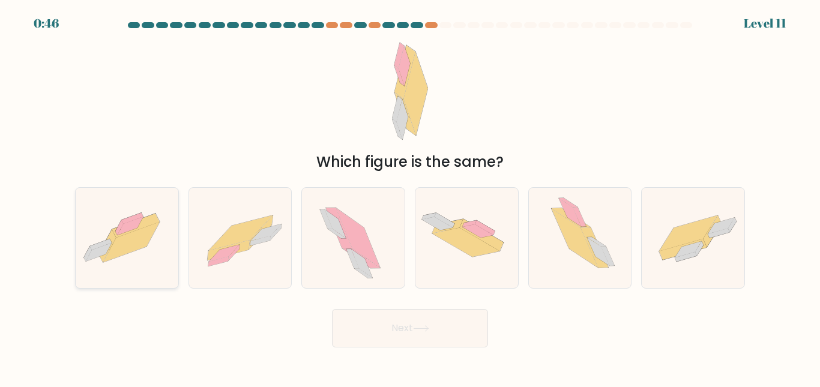
click at [140, 238] on icon at bounding box center [131, 242] width 56 height 40
click at [410, 197] on input "a." at bounding box center [410, 195] width 1 height 3
radio input "true"
click at [253, 242] on icon at bounding box center [260, 241] width 20 height 10
click at [410, 197] on input "b." at bounding box center [410, 195] width 1 height 3
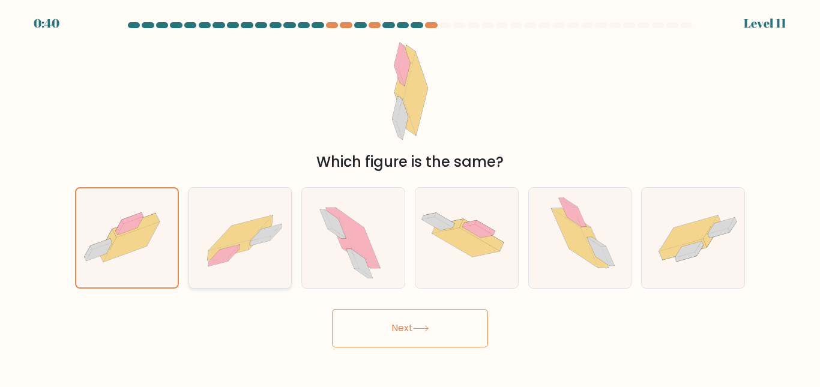
radio input "true"
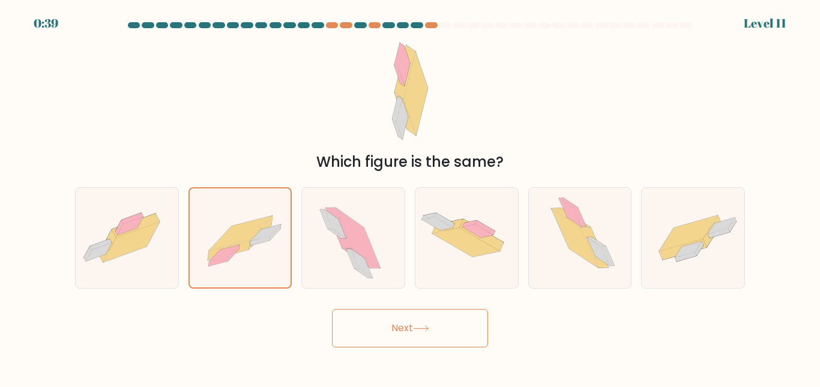
click at [391, 327] on button "Next" at bounding box center [410, 328] width 156 height 38
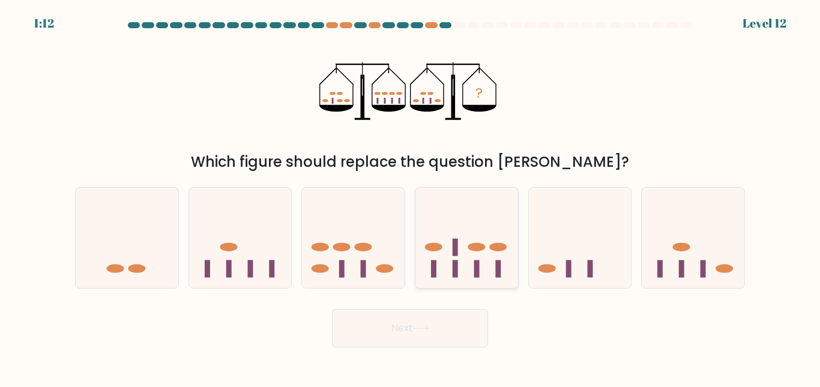
click at [454, 259] on icon at bounding box center [467, 238] width 103 height 85
click at [411, 197] on input "d." at bounding box center [410, 195] width 1 height 3
radio input "true"
click at [449, 323] on button "Next" at bounding box center [410, 328] width 156 height 38
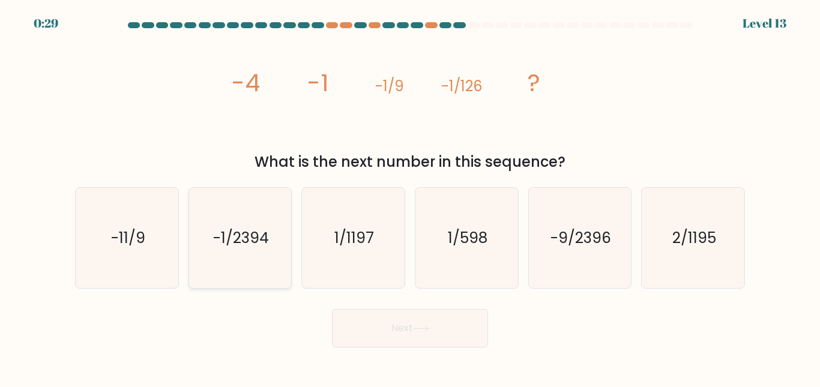
click at [207, 218] on icon "-1/2394" at bounding box center [240, 238] width 100 height 100
click at [410, 197] on input "b. -1/2394" at bounding box center [410, 195] width 1 height 3
radio input "true"
click at [399, 340] on button "Next" at bounding box center [410, 328] width 156 height 38
click at [399, 335] on button "Next" at bounding box center [410, 328] width 156 height 38
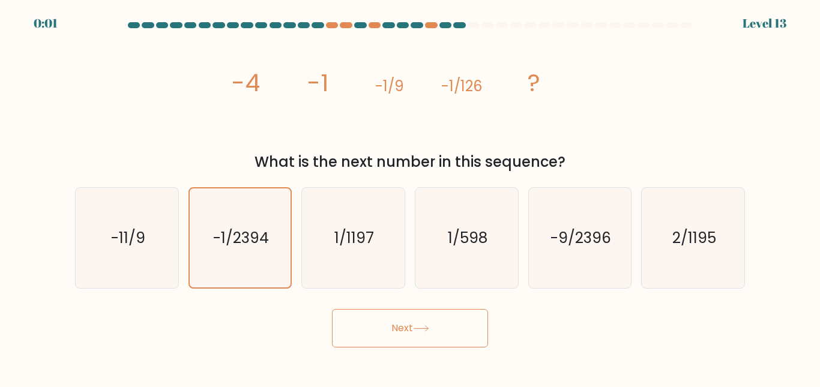
click at [399, 335] on button "Next" at bounding box center [410, 328] width 156 height 38
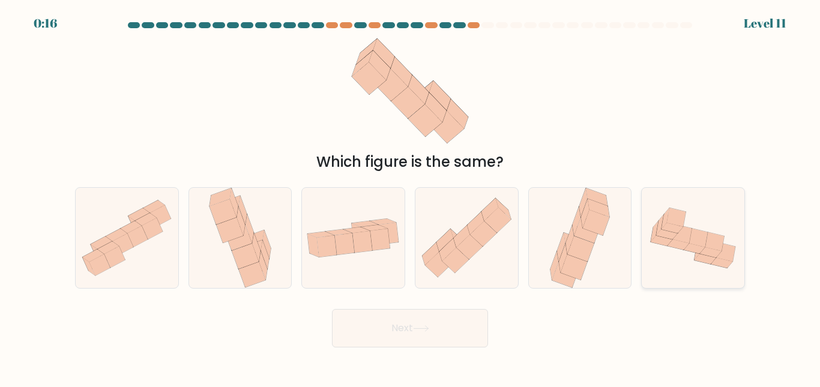
click at [710, 253] on icon at bounding box center [711, 252] width 22 height 10
click at [411, 197] on input "f." at bounding box center [410, 195] width 1 height 3
radio input "true"
click at [607, 230] on icon at bounding box center [580, 238] width 66 height 100
click at [411, 197] on input "e." at bounding box center [410, 195] width 1 height 3
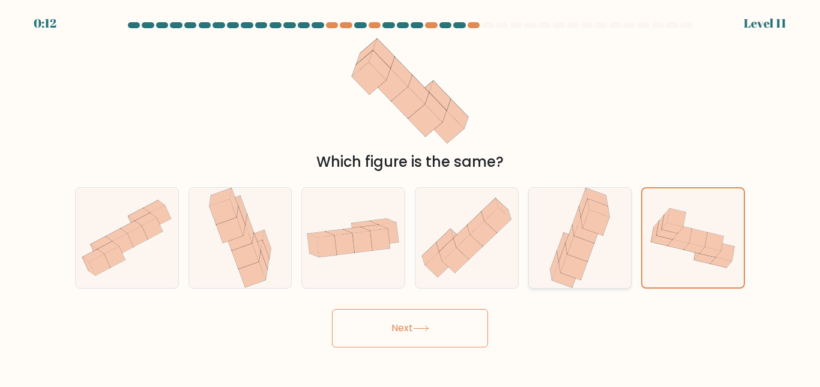
radio input "true"
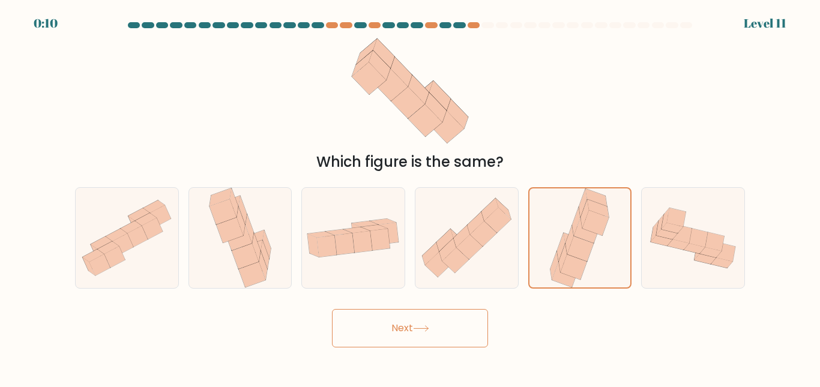
click at [460, 322] on button "Next" at bounding box center [410, 328] width 156 height 38
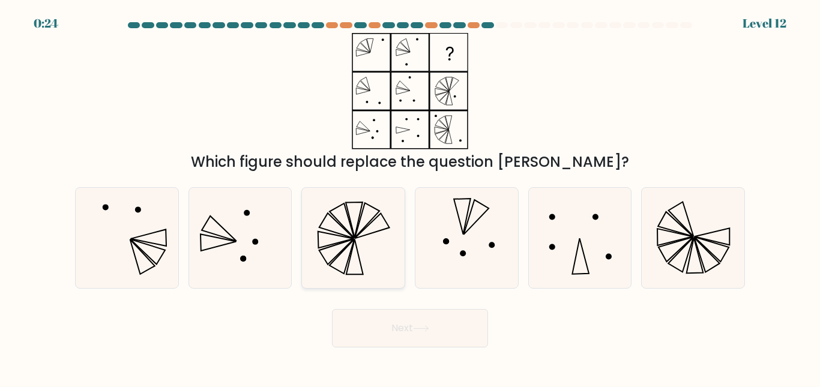
click at [341, 261] on icon at bounding box center [353, 238] width 100 height 100
click at [410, 197] on input "c." at bounding box center [410, 195] width 1 height 3
radio input "true"
click at [417, 323] on button "Next" at bounding box center [410, 328] width 156 height 38
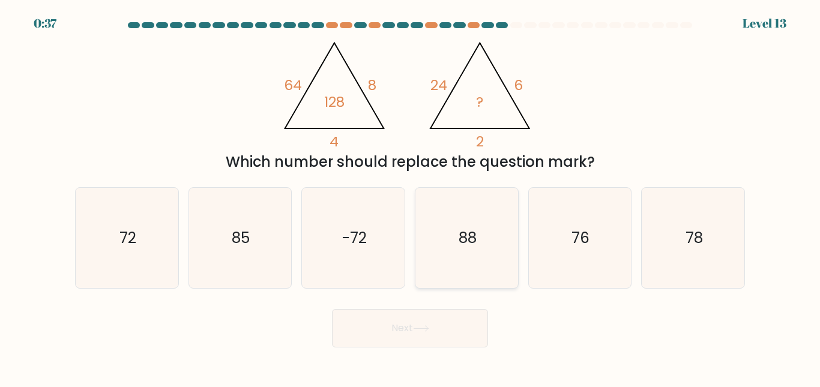
click at [482, 246] on icon "88" at bounding box center [467, 238] width 100 height 100
click at [411, 197] on input "d. 88" at bounding box center [410, 195] width 1 height 3
radio input "true"
click at [150, 240] on icon "72" at bounding box center [127, 238] width 100 height 100
click at [410, 197] on input "a. 72" at bounding box center [410, 195] width 1 height 3
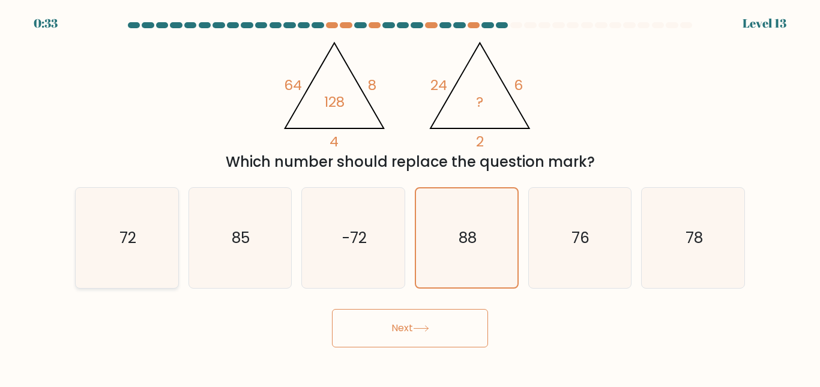
radio input "true"
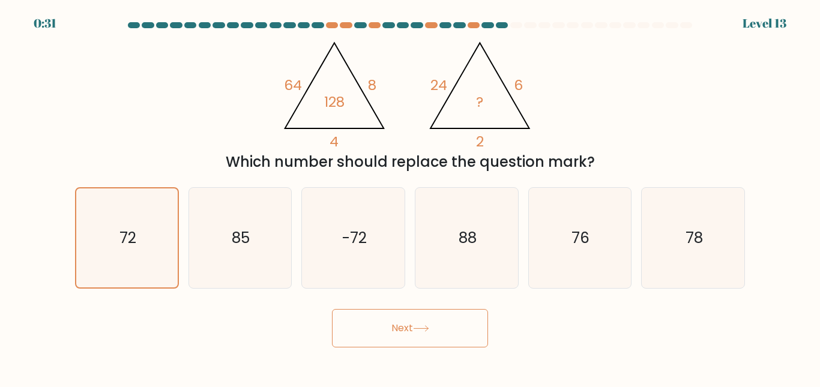
click at [381, 321] on button "Next" at bounding box center [410, 328] width 156 height 38
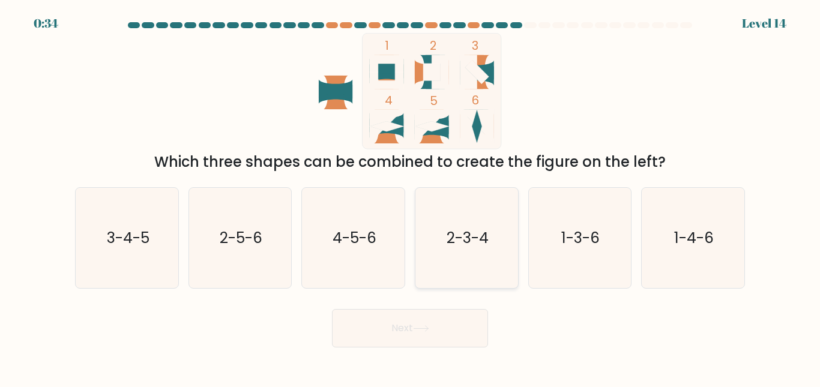
click at [474, 223] on icon "2-3-4" at bounding box center [467, 238] width 100 height 100
click at [411, 197] on input "d. 2-3-4" at bounding box center [410, 195] width 1 height 3
radio input "true"
click at [444, 323] on button "Next" at bounding box center [410, 328] width 156 height 38
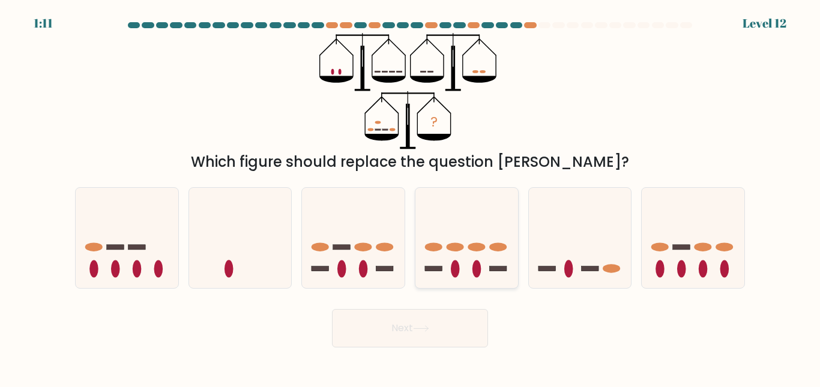
click at [469, 252] on icon at bounding box center [467, 238] width 103 height 85
click at [411, 197] on input "d." at bounding box center [410, 195] width 1 height 3
radio input "true"
click at [447, 320] on button "Next" at bounding box center [410, 328] width 156 height 38
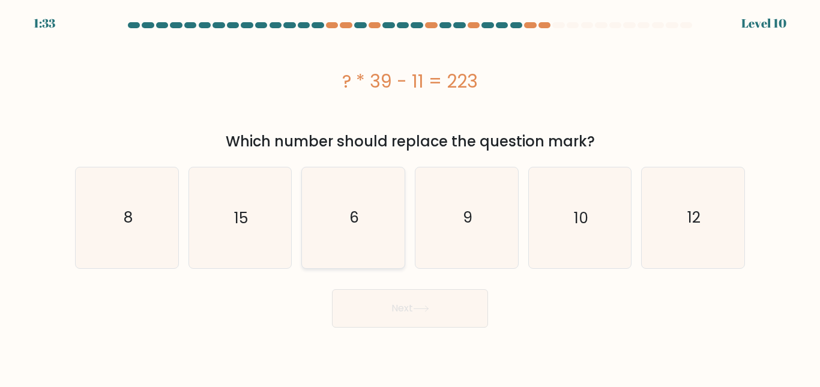
click at [376, 250] on icon "6" at bounding box center [353, 218] width 100 height 100
click at [410, 197] on input "c. 6" at bounding box center [410, 195] width 1 height 3
radio input "true"
click at [395, 303] on button "Next" at bounding box center [410, 308] width 156 height 38
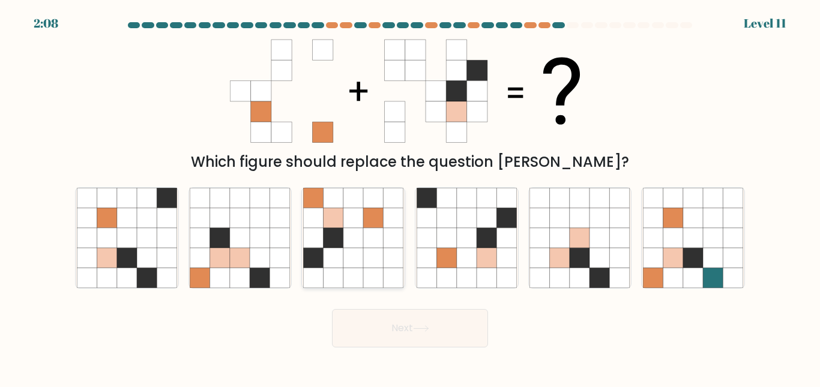
click at [333, 241] on icon at bounding box center [334, 238] width 20 height 20
click at [410, 197] on input "c." at bounding box center [410, 195] width 1 height 3
radio input "true"
click at [416, 327] on icon at bounding box center [421, 329] width 16 height 7
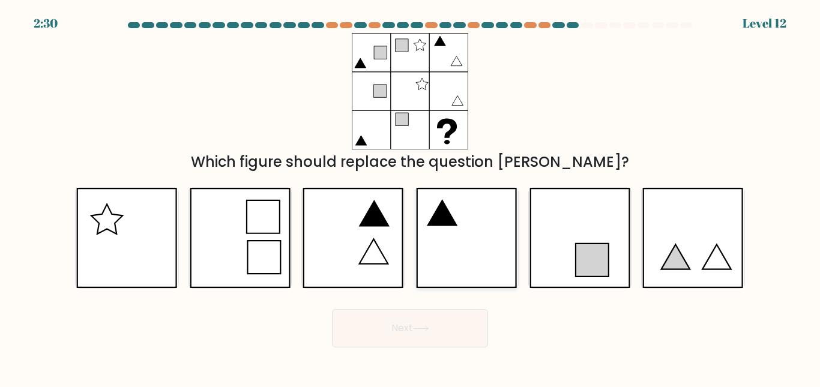
click at [442, 236] on icon at bounding box center [466, 238] width 101 height 100
click at [411, 197] on input "d." at bounding box center [410, 195] width 1 height 3
radio input "true"
click at [419, 340] on button "Next" at bounding box center [410, 328] width 156 height 38
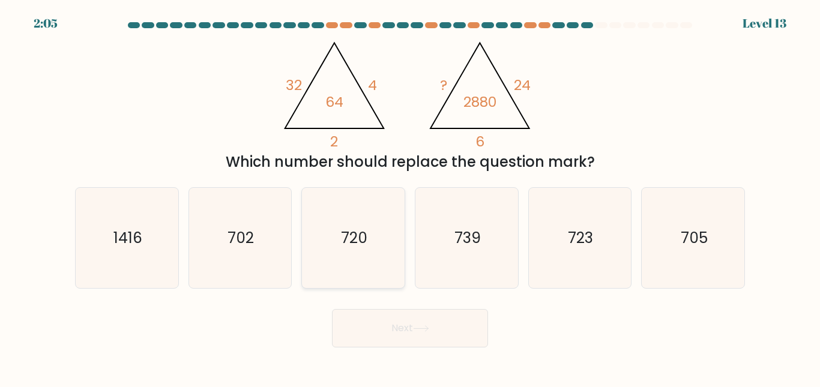
click at [368, 260] on icon "720" at bounding box center [353, 238] width 100 height 100
click at [410, 197] on input "c. 720" at bounding box center [410, 195] width 1 height 3
radio input "true"
click at [408, 321] on button "Next" at bounding box center [410, 328] width 156 height 38
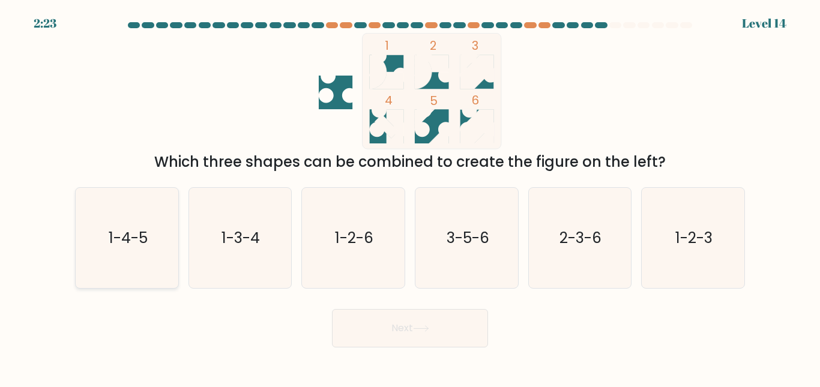
click at [143, 238] on text "1-4-5" at bounding box center [127, 238] width 39 height 21
click at [410, 197] on input "a. 1-4-5" at bounding box center [410, 195] width 1 height 3
radio input "true"
click at [399, 319] on button "Next" at bounding box center [410, 328] width 156 height 38
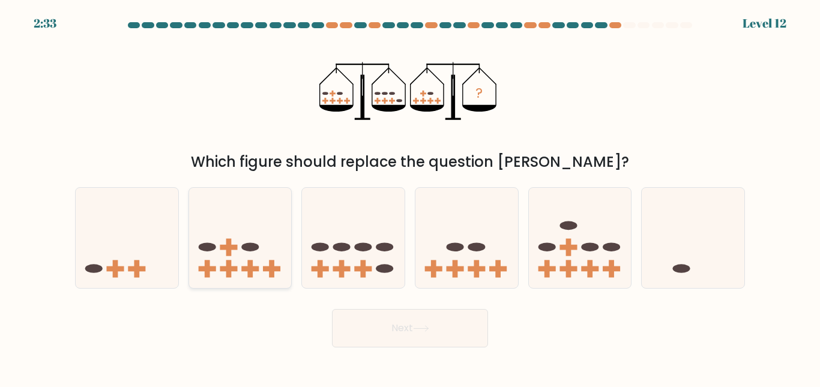
click at [246, 260] on icon at bounding box center [240, 238] width 103 height 85
click at [410, 197] on input "b." at bounding box center [410, 195] width 1 height 3
radio input "true"
click at [347, 260] on icon at bounding box center [353, 238] width 103 height 85
click at [410, 197] on input "c." at bounding box center [410, 195] width 1 height 3
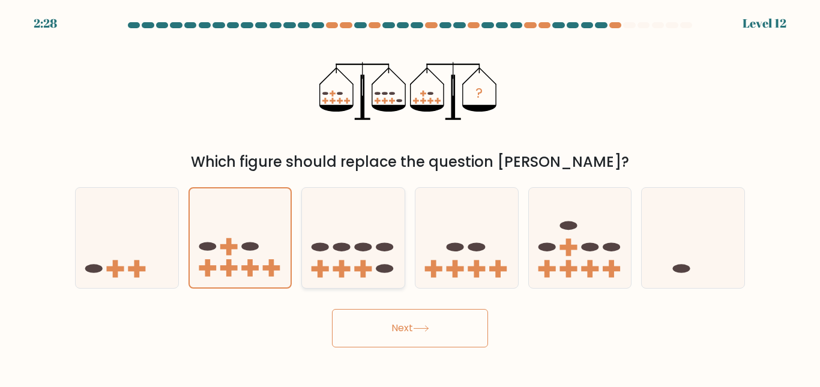
radio input "true"
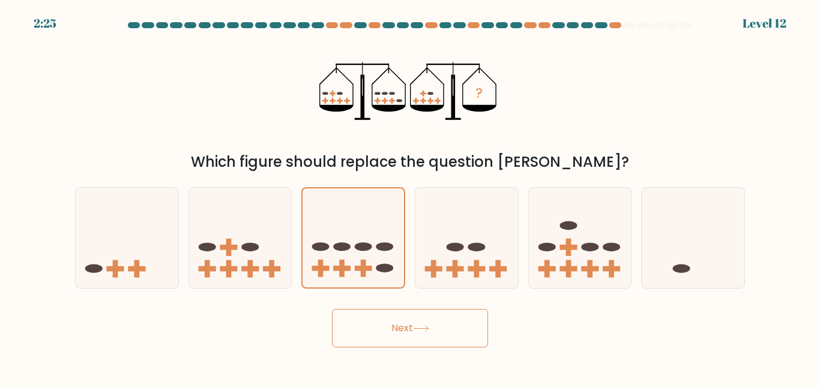
click at [413, 329] on button "Next" at bounding box center [410, 328] width 156 height 38
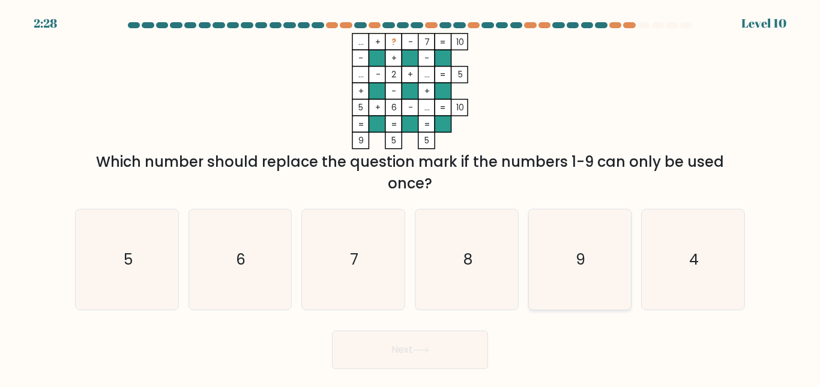
click at [571, 285] on icon "9" at bounding box center [580, 260] width 100 height 100
click at [411, 197] on input "e. 9" at bounding box center [410, 195] width 1 height 3
radio input "true"
click at [450, 341] on button "Next" at bounding box center [410, 350] width 156 height 38
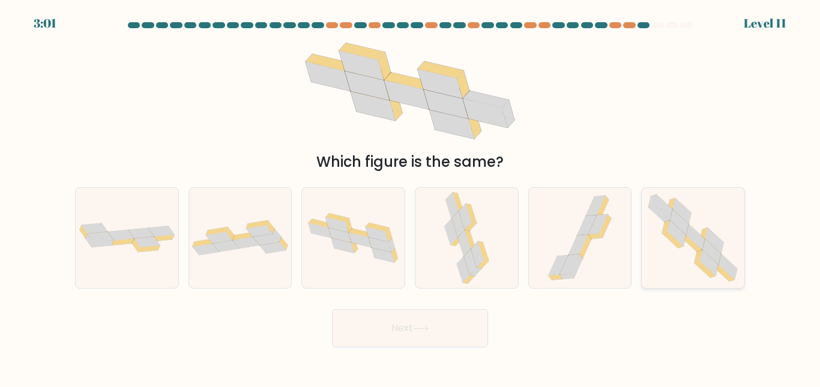
click at [668, 229] on icon at bounding box center [693, 238] width 102 height 100
click at [411, 197] on input "f." at bounding box center [410, 195] width 1 height 3
radio input "true"
click at [428, 329] on icon at bounding box center [421, 328] width 14 height 5
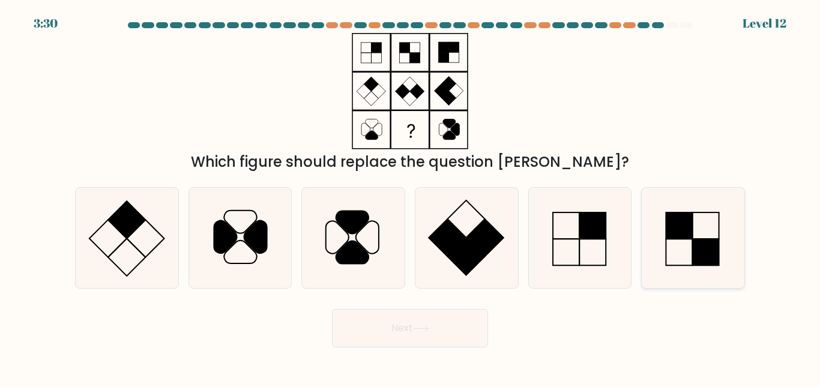
click at [674, 249] on icon at bounding box center [693, 238] width 100 height 100
click at [411, 197] on input "f." at bounding box center [410, 195] width 1 height 3
radio input "true"
click at [350, 265] on icon at bounding box center [353, 238] width 100 height 100
click at [410, 197] on input "c." at bounding box center [410, 195] width 1 height 3
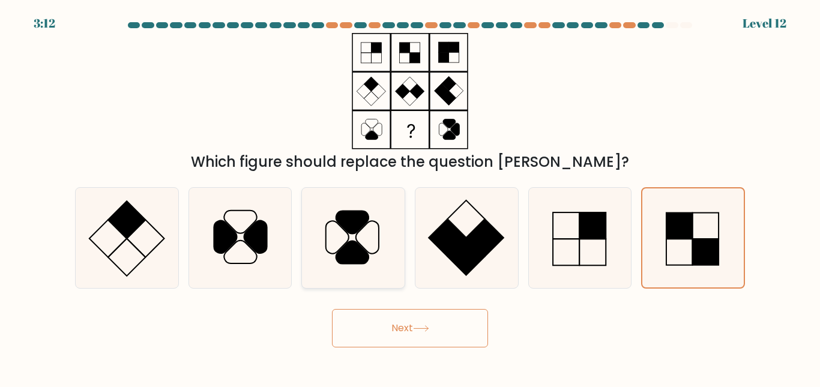
radio input "true"
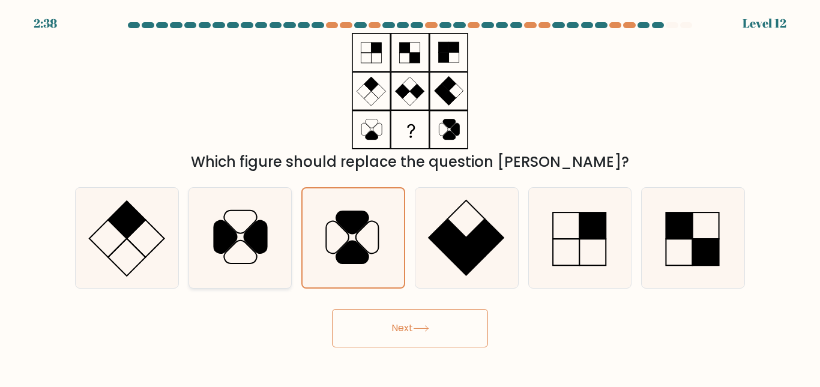
click at [239, 236] on icon at bounding box center [240, 238] width 100 height 100
click at [410, 197] on input "b." at bounding box center [410, 195] width 1 height 3
radio input "true"
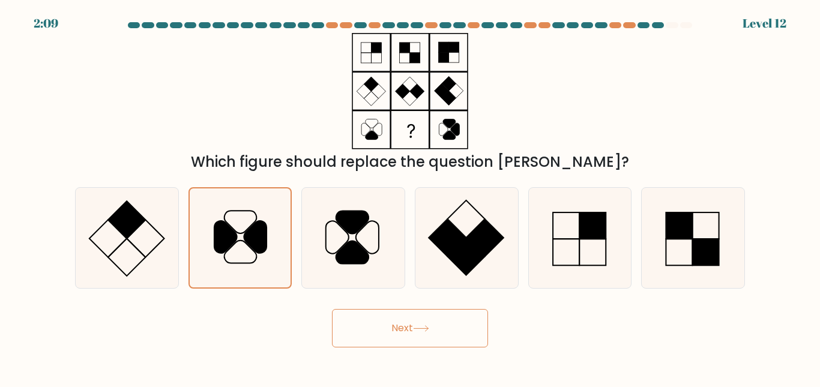
click at [382, 316] on button "Next" at bounding box center [410, 328] width 156 height 38
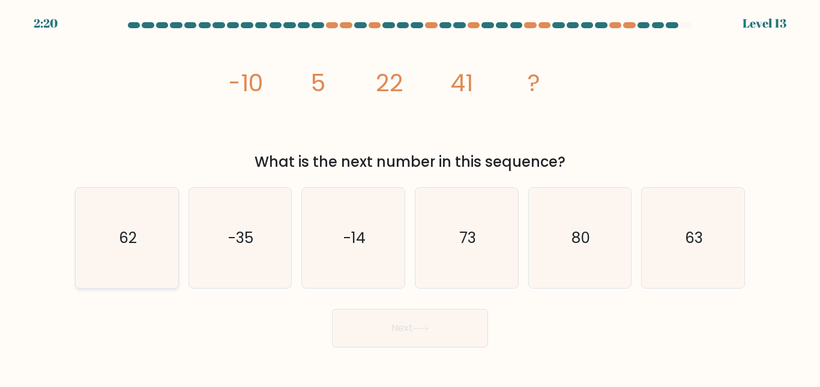
click at [136, 247] on text "62" at bounding box center [128, 238] width 18 height 21
click at [410, 197] on input "a. 62" at bounding box center [410, 195] width 1 height 3
radio input "true"
click at [365, 339] on button "Next" at bounding box center [410, 328] width 156 height 38
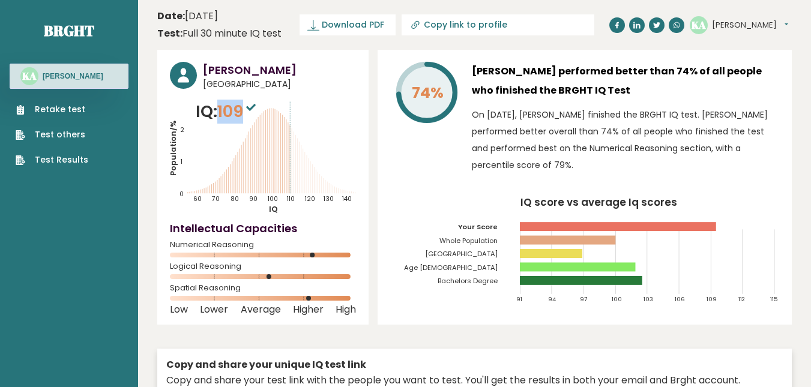
drag, startPoint x: 247, startPoint y: 109, endPoint x: 223, endPoint y: 109, distance: 24.0
click at [223, 109] on span "109" at bounding box center [237, 111] width 41 height 22
